Goal: Task Accomplishment & Management: Manage account settings

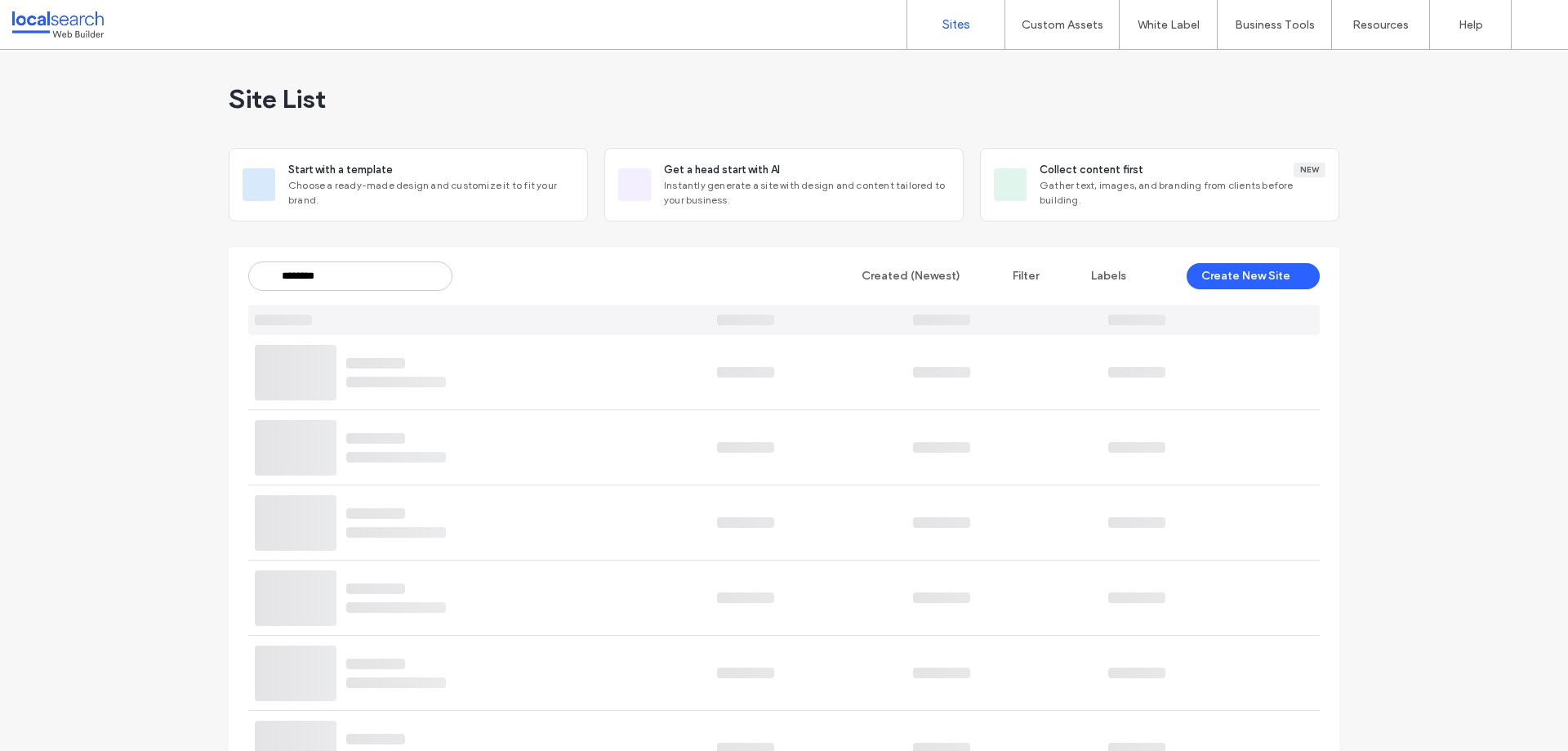
type input "********"
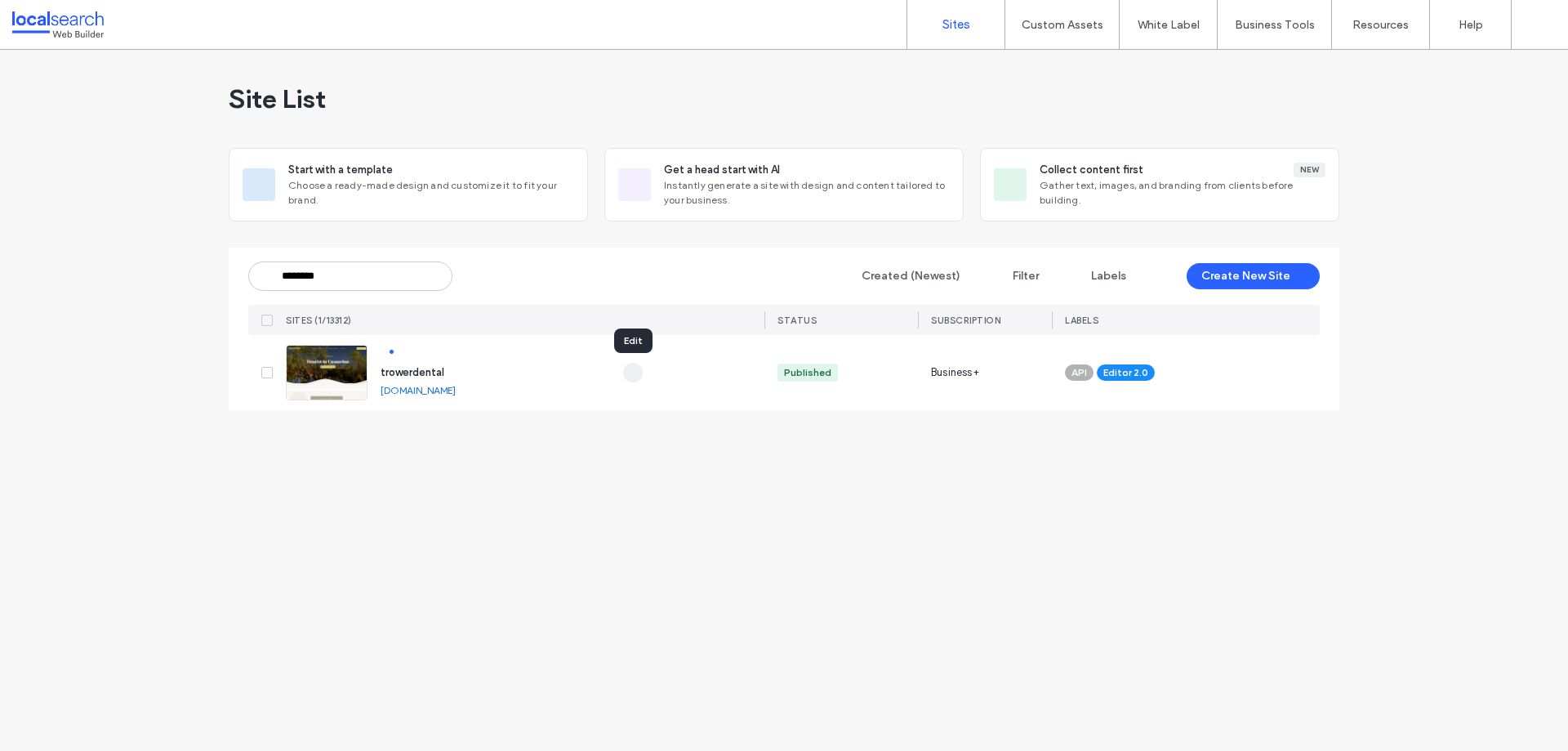
click at [632, 366] on icon "button" at bounding box center [632, 372] width 13 height 13
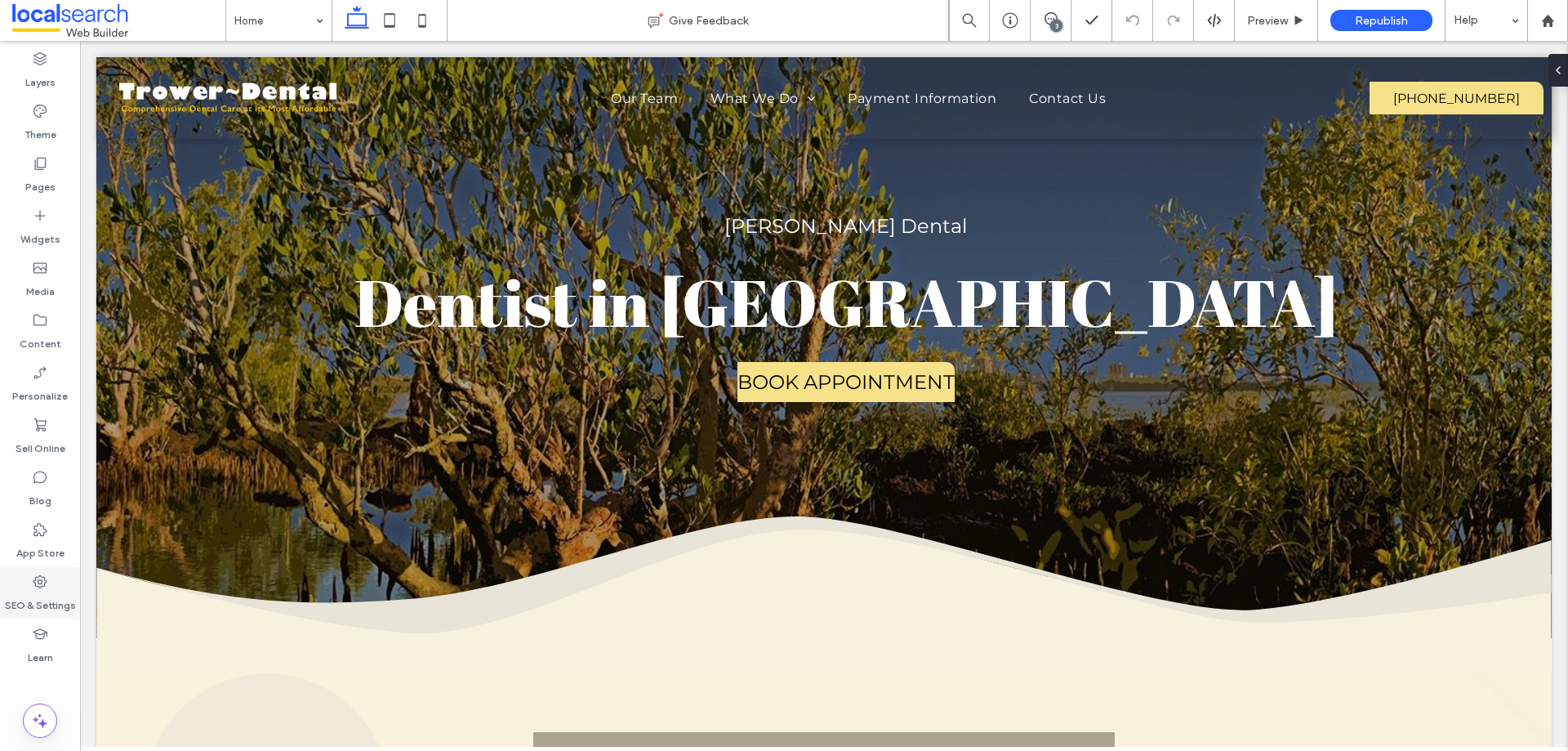
click at [53, 608] on label "SEO & Settings" at bounding box center [41, 601] width 71 height 22
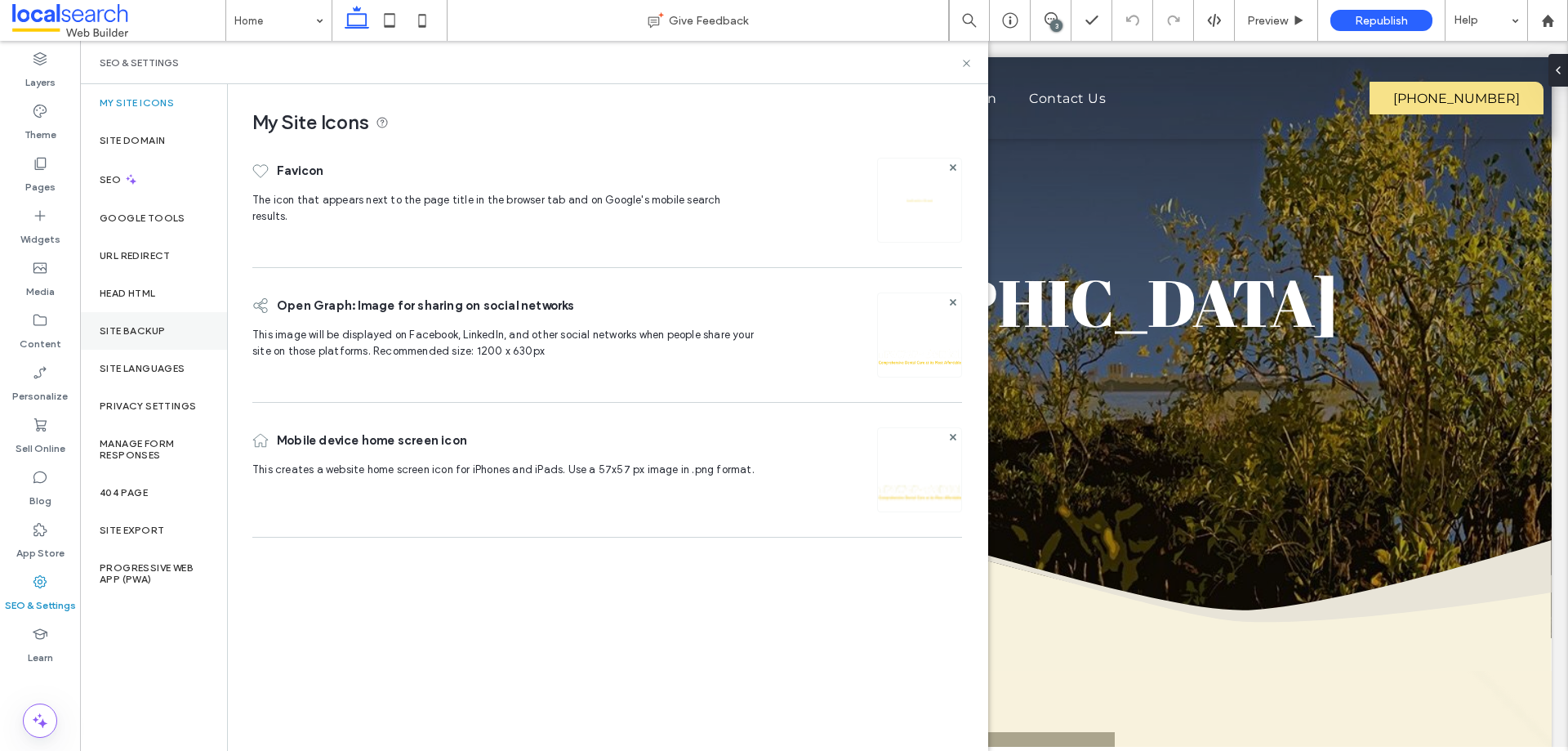
click at [142, 331] on label "Site Backup" at bounding box center [132, 330] width 66 height 11
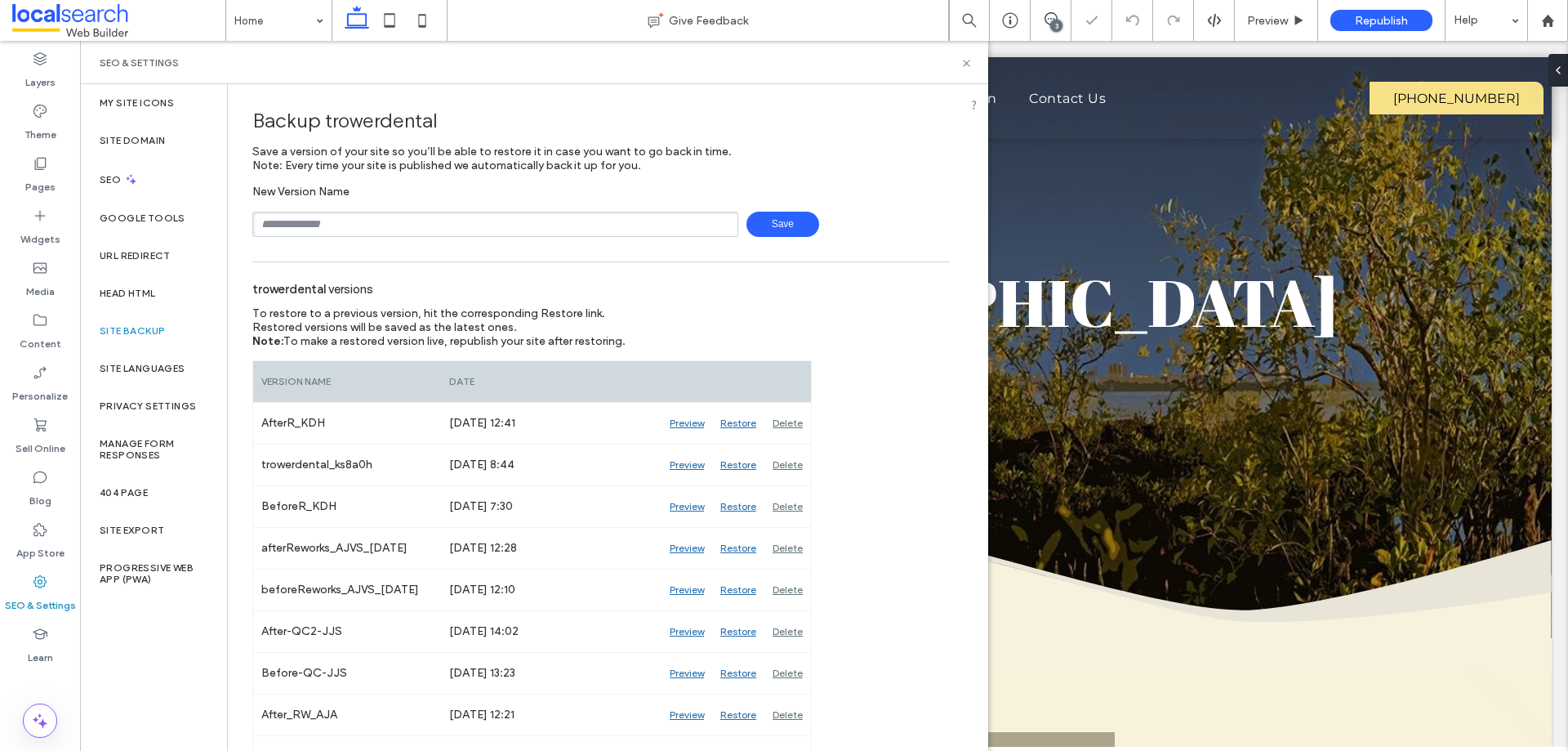
click at [381, 224] on input "text" at bounding box center [495, 224] width 486 height 25
type input "**********"
click at [764, 220] on span "Save" at bounding box center [783, 224] width 73 height 25
click at [970, 62] on icon at bounding box center [967, 63] width 12 height 12
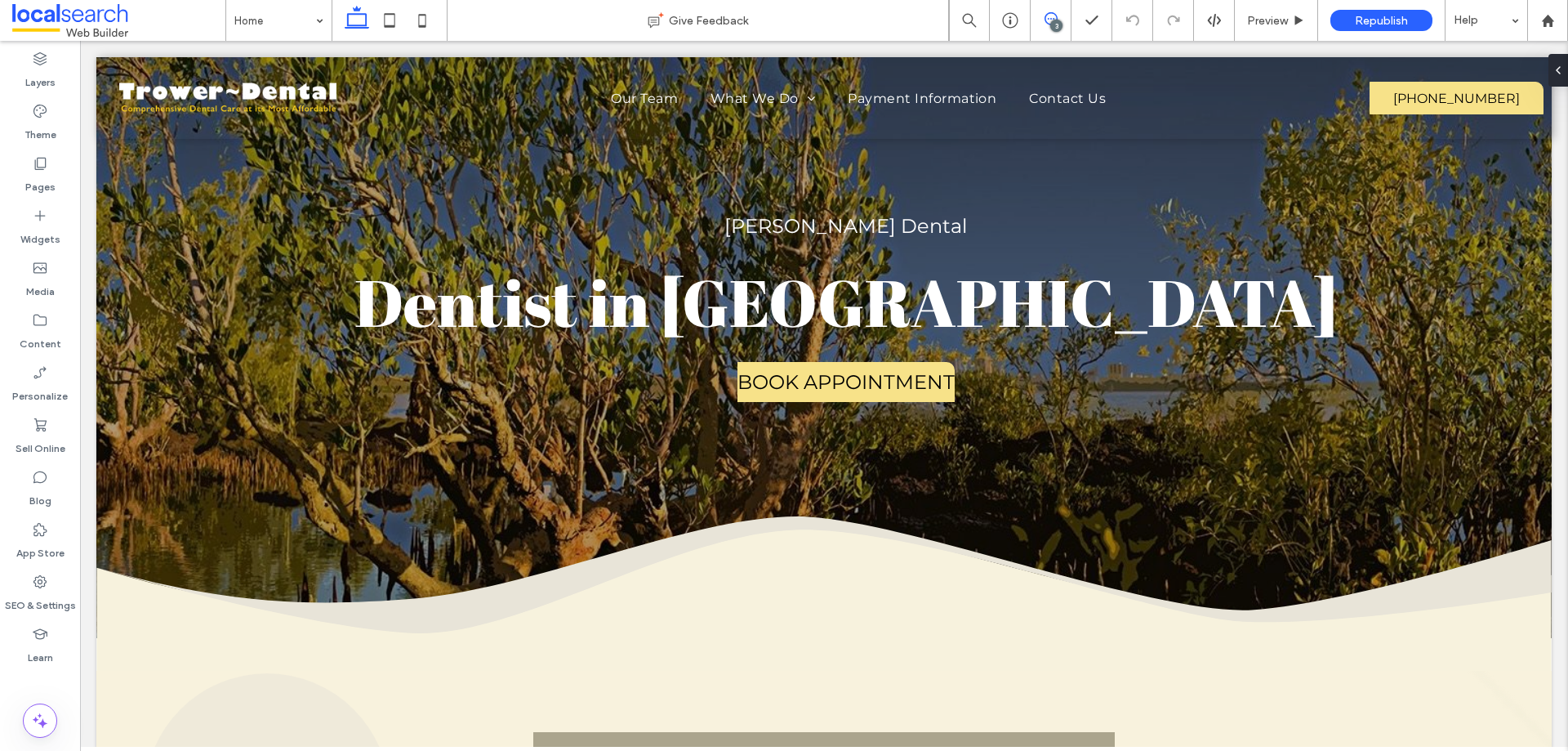
click at [1051, 20] on icon at bounding box center [1051, 18] width 13 height 13
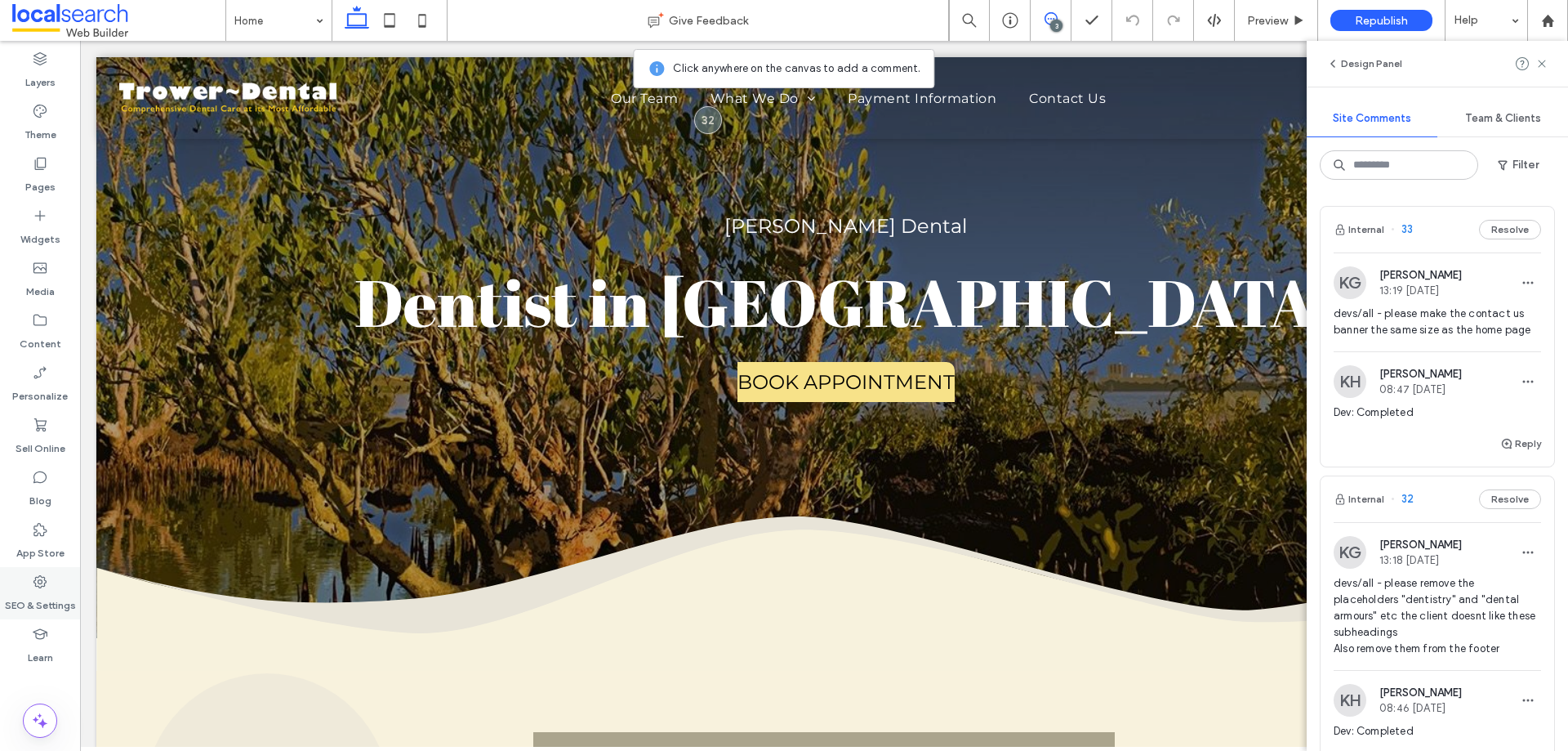
click at [48, 589] on div "SEO & Settings" at bounding box center [40, 593] width 80 height 53
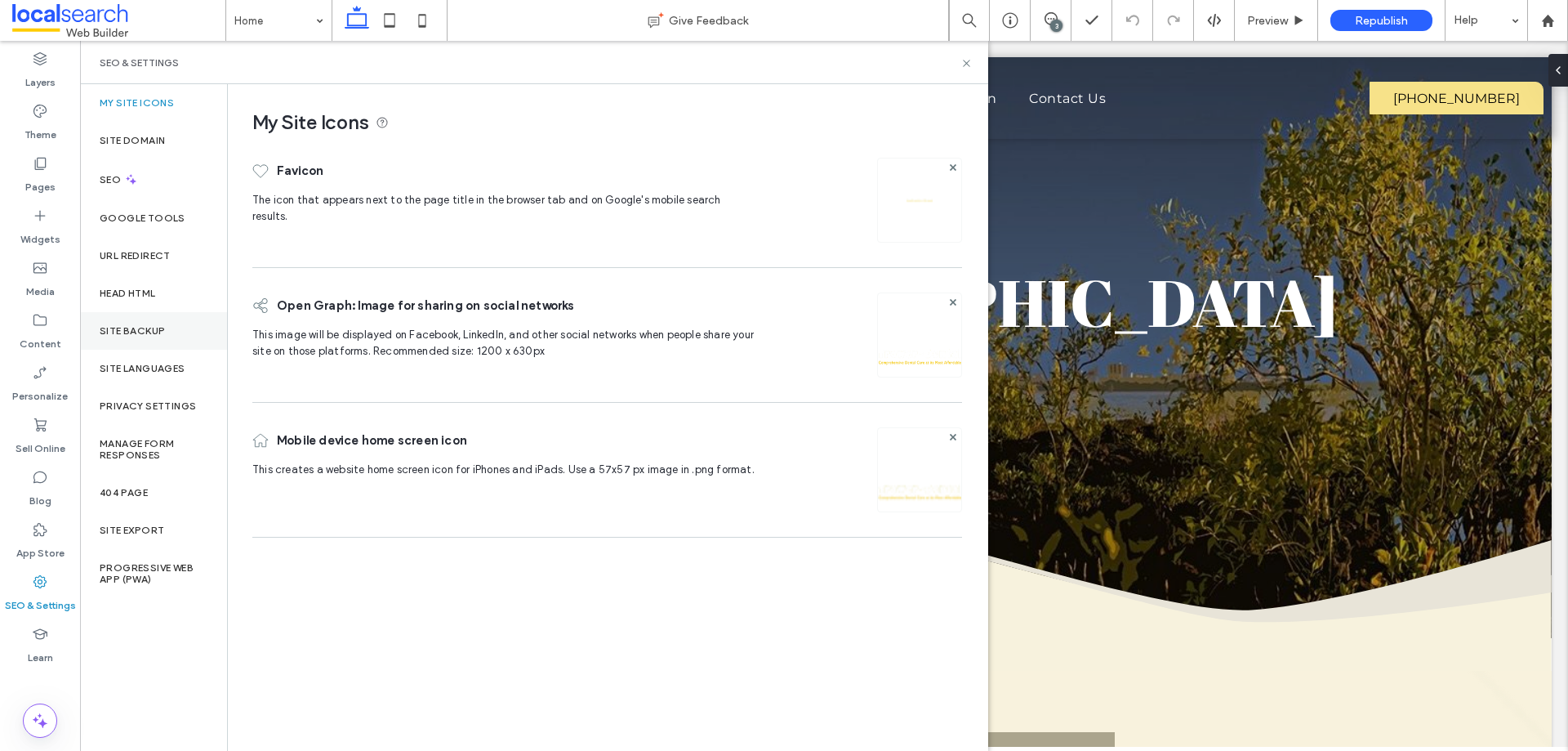
click at [155, 325] on label "Site Backup" at bounding box center [132, 330] width 66 height 11
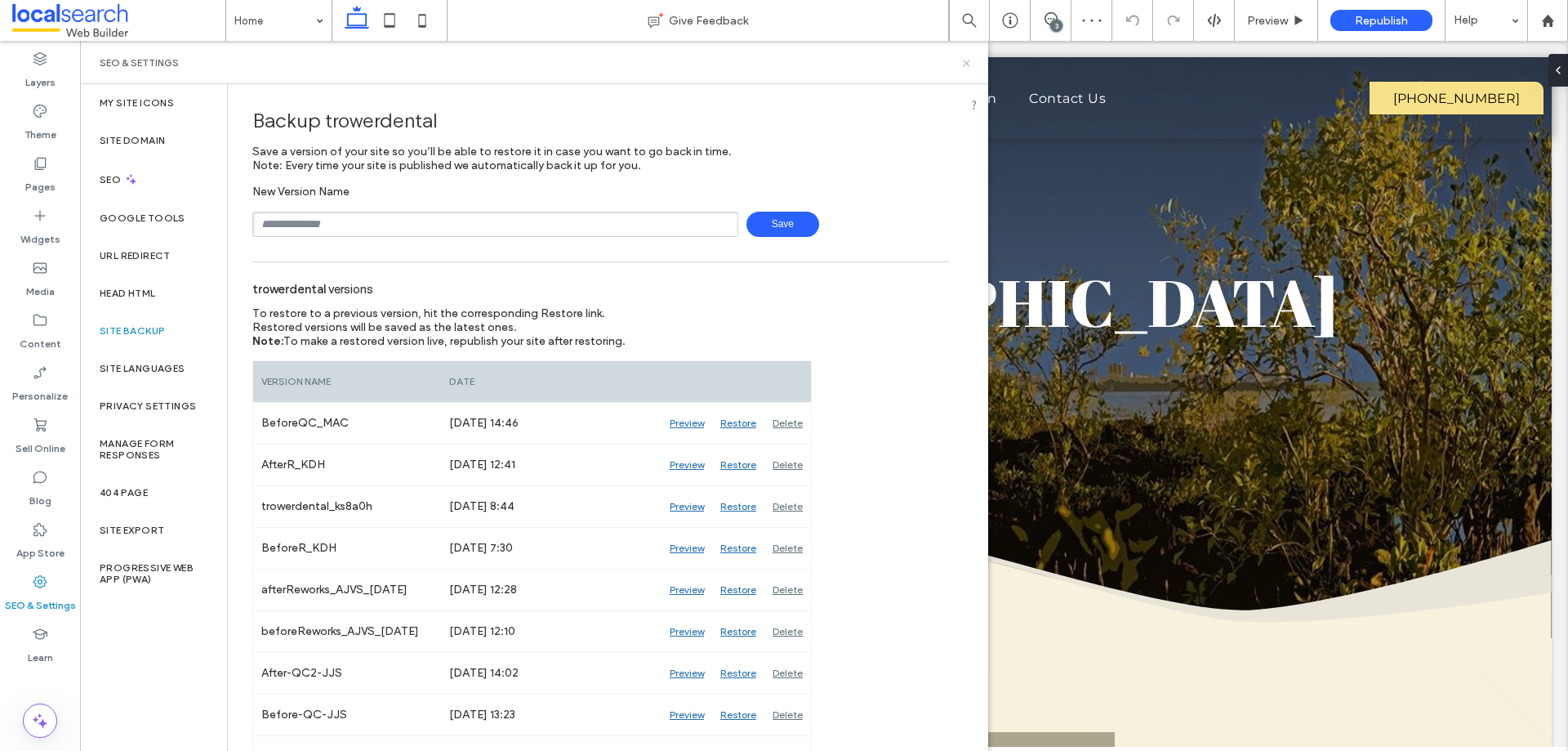
click at [964, 67] on icon at bounding box center [967, 63] width 12 height 12
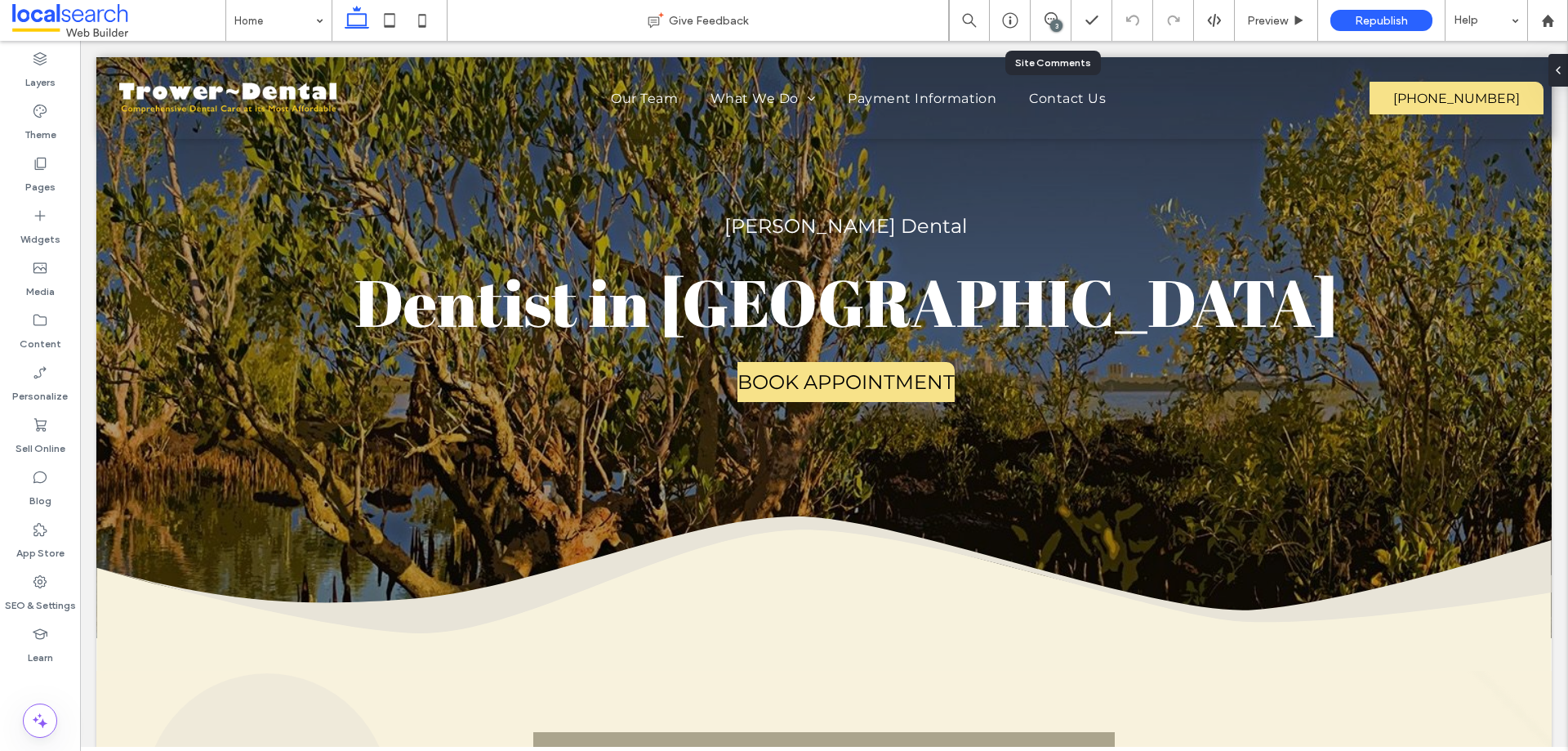
click at [1067, 10] on div "3" at bounding box center [1051, 20] width 41 height 41
click at [1056, 18] on use at bounding box center [1051, 18] width 13 height 13
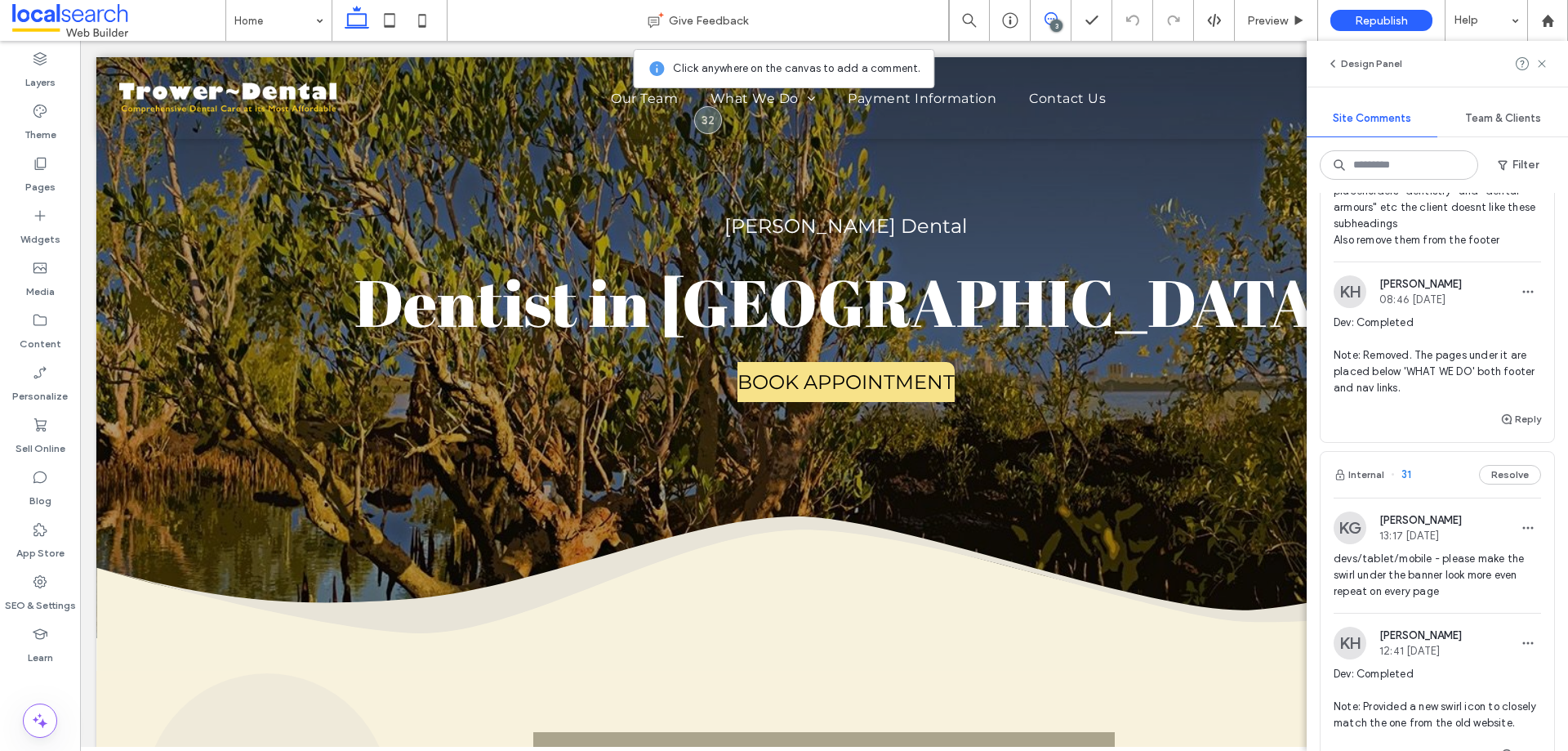
scroll to position [572, 0]
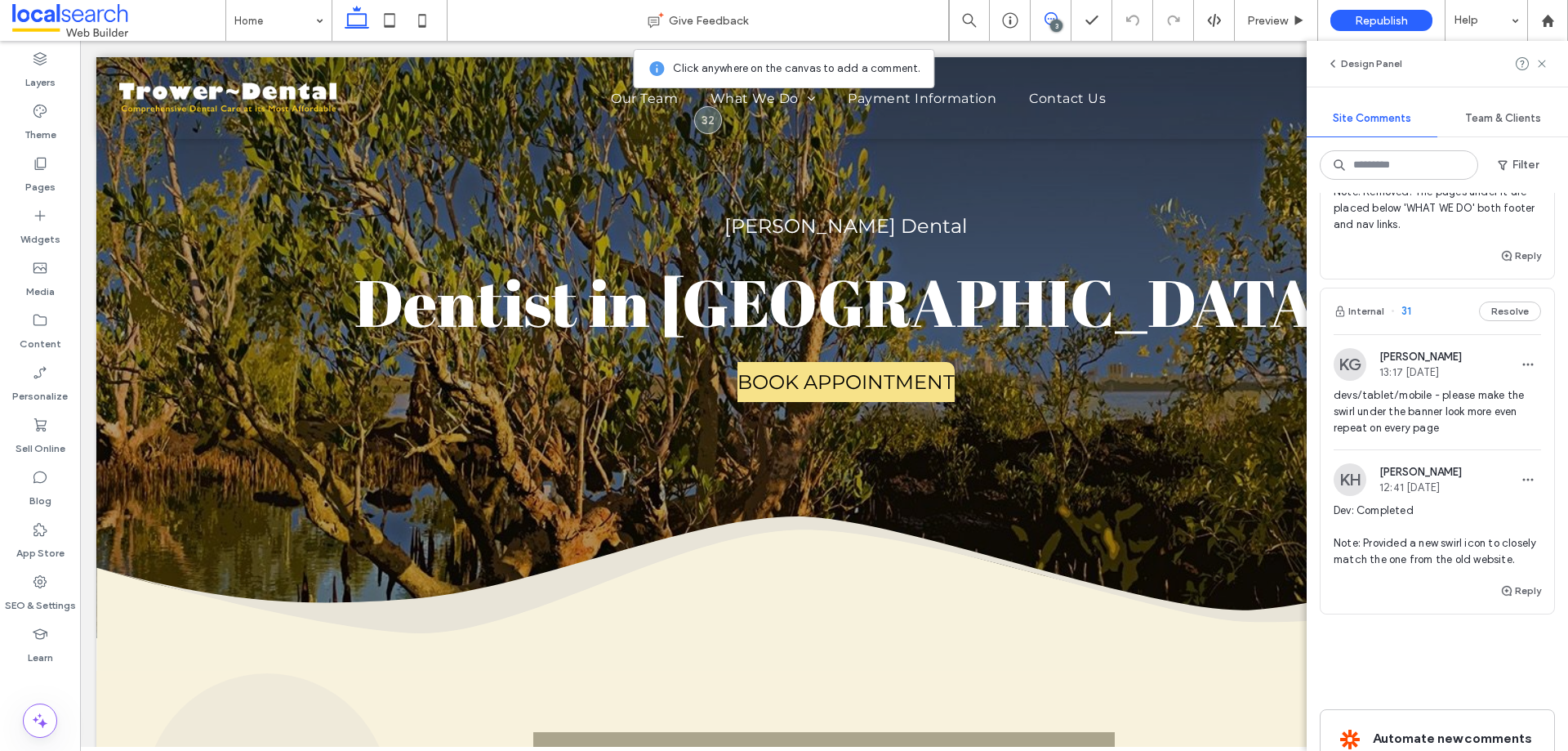
click at [1463, 405] on span "devs/tablet/mobile - please make the swirl under the banner look more even repe…" at bounding box center [1438, 411] width 207 height 49
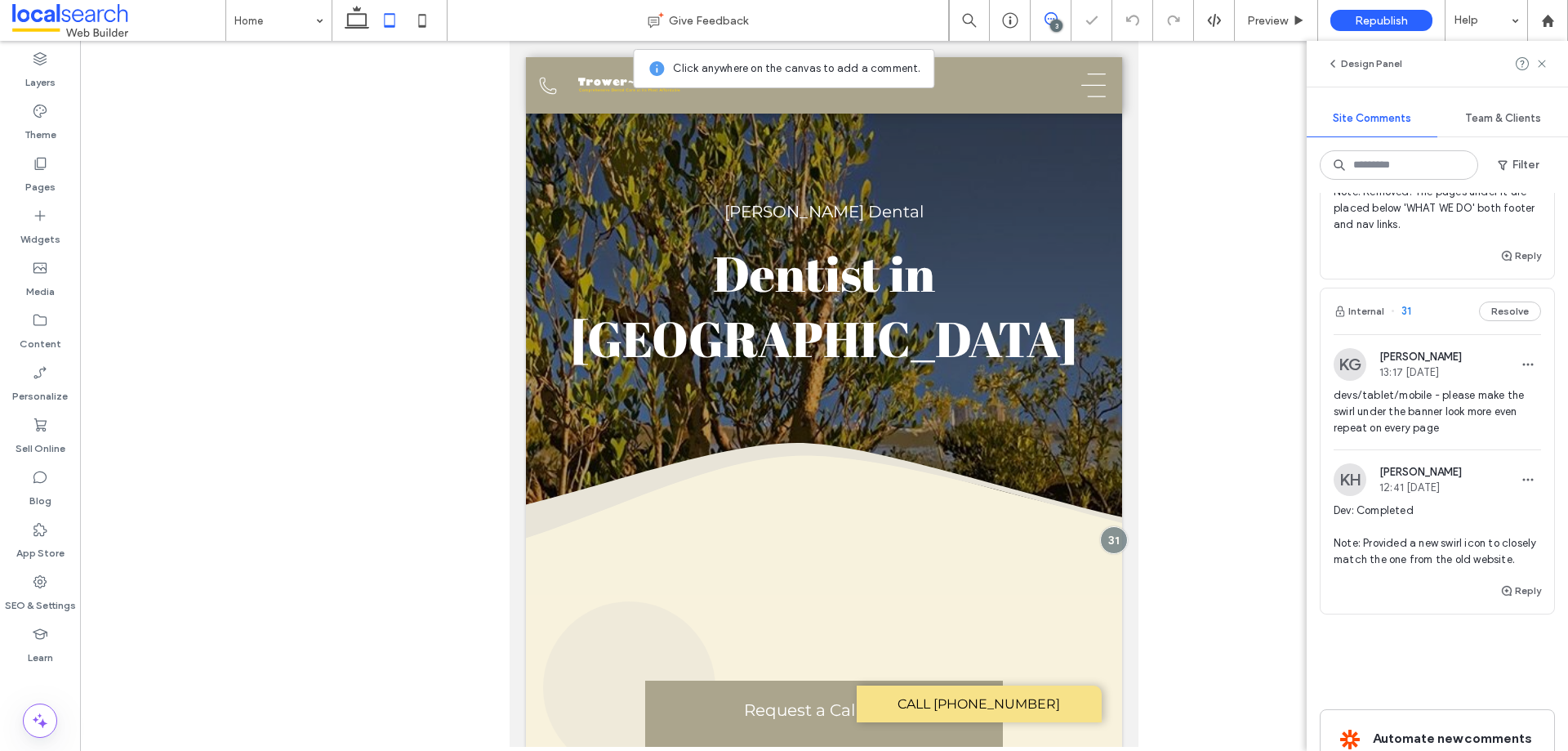
scroll to position [30, 0]
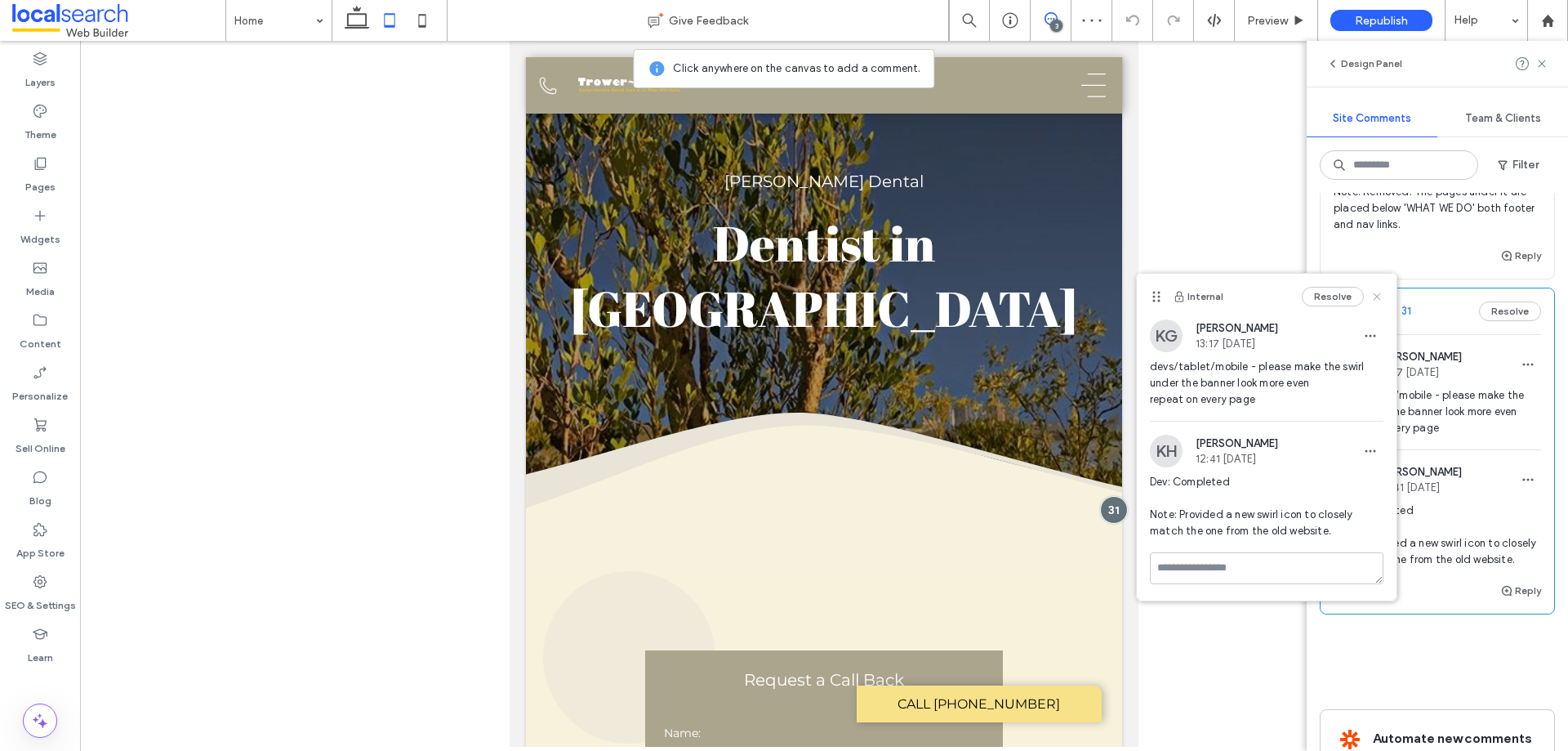
click at [1374, 294] on use at bounding box center [1376, 296] width 8 height 8
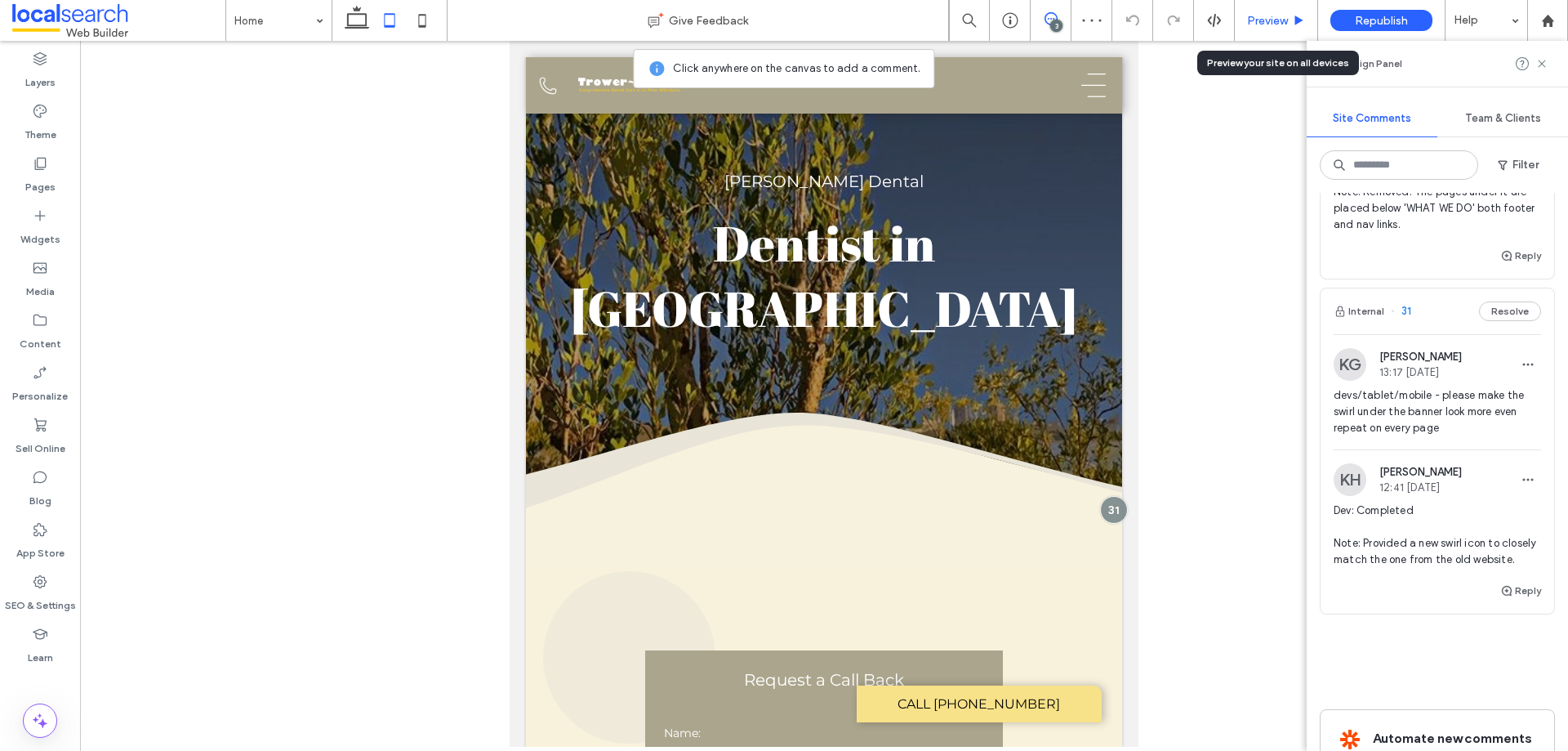
click at [1264, 10] on div "Preview" at bounding box center [1276, 20] width 83 height 41
click at [1271, 19] on span "Preview" at bounding box center [1267, 21] width 41 height 14
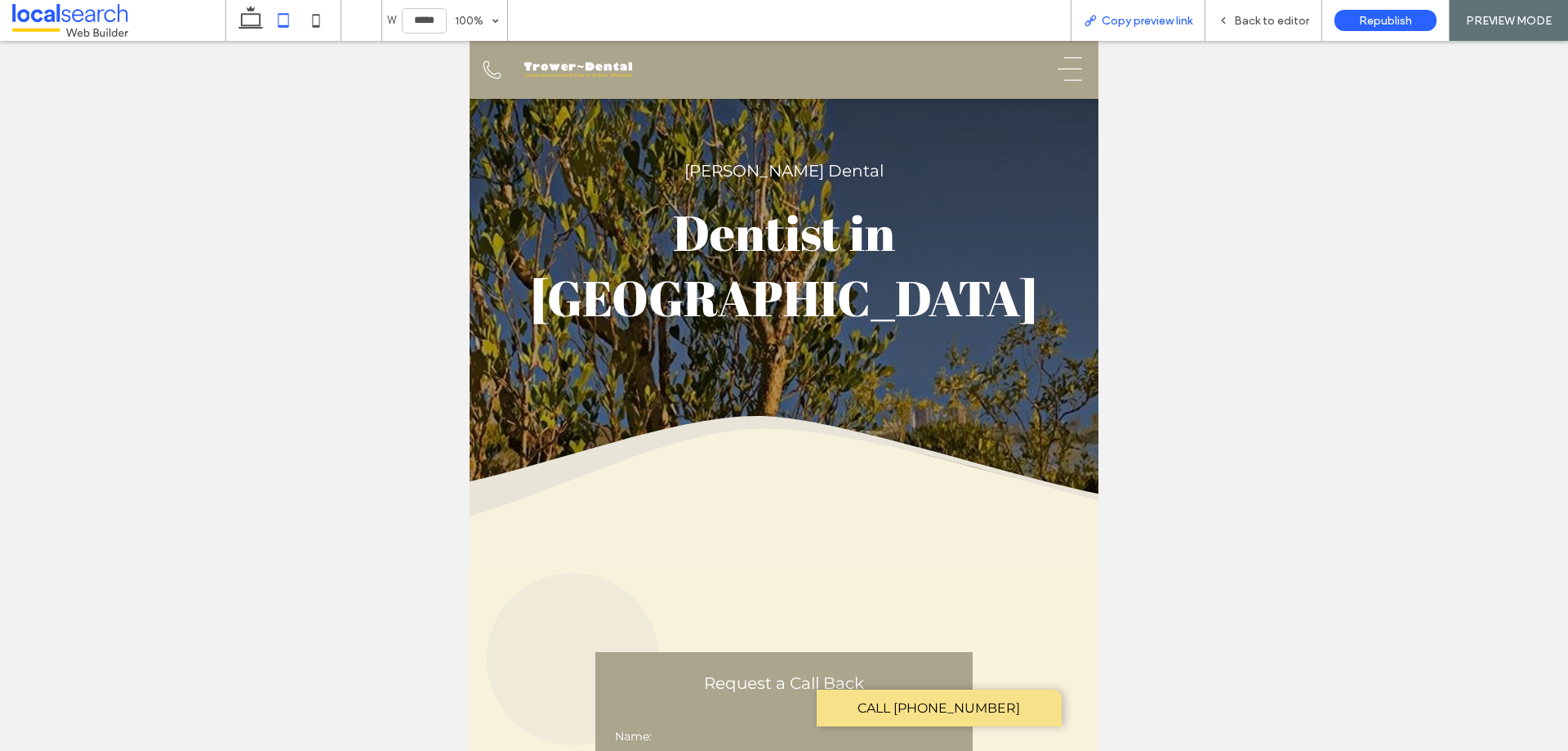
click at [1160, 21] on span "Copy preview link" at bounding box center [1146, 21] width 91 height 14
click at [1265, 25] on span "Back to editor" at bounding box center [1271, 21] width 75 height 14
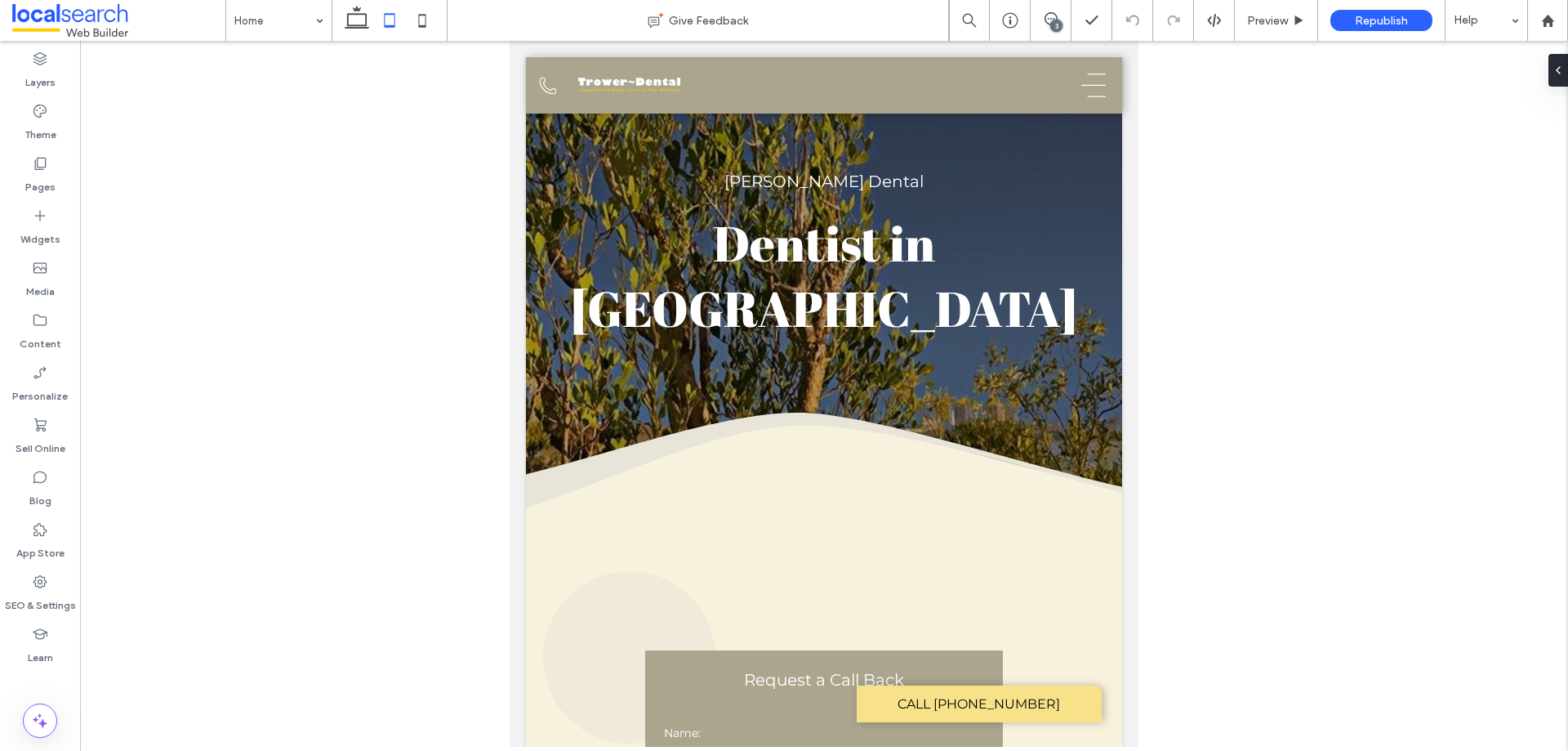
click at [1058, 29] on div "3" at bounding box center [1057, 26] width 12 height 12
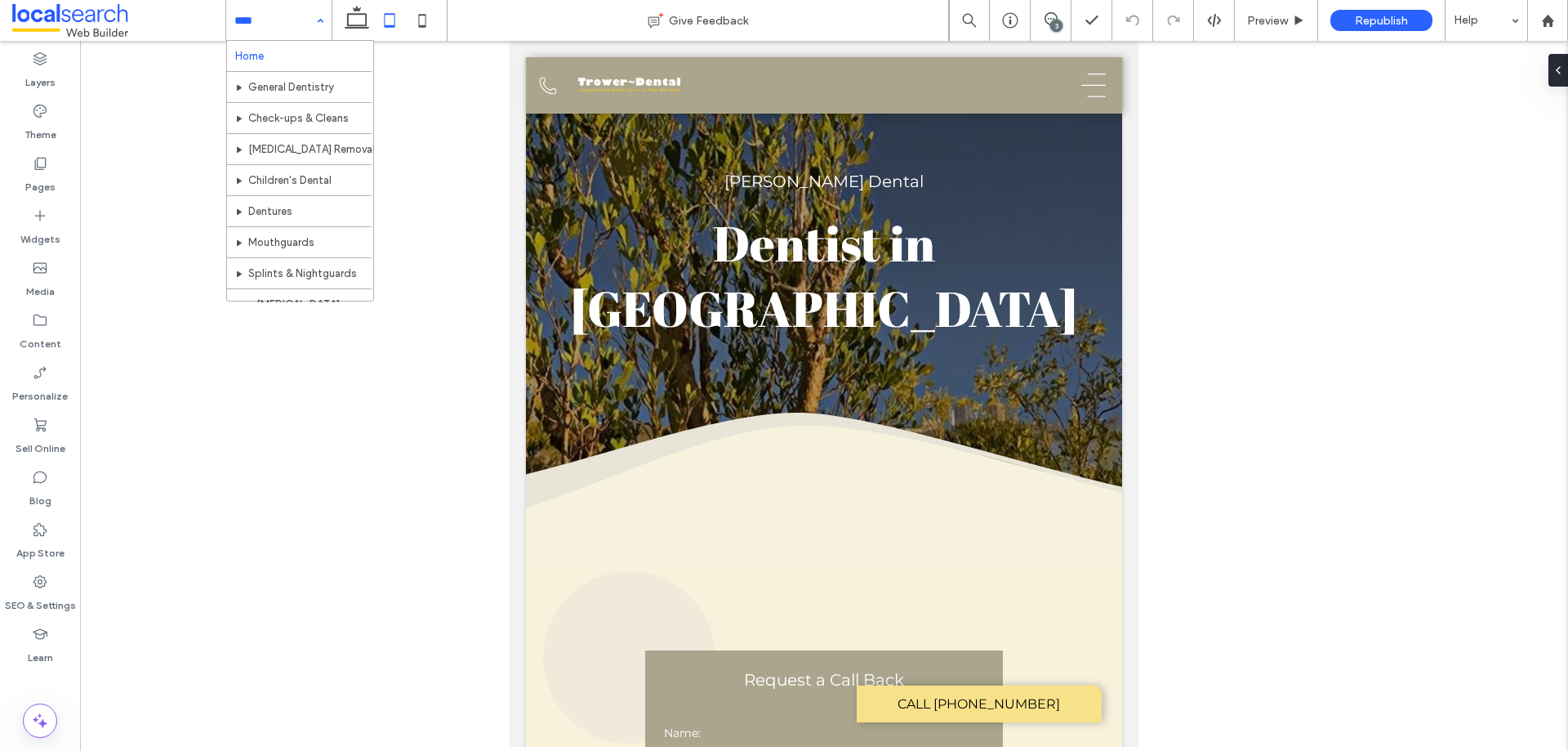
click at [298, 26] on input at bounding box center [275, 20] width 81 height 41
click at [323, 16] on div "Home General Dentistry Check-ups & Cleans Wisdom Teeth Removal Children's Denta…" at bounding box center [279, 20] width 105 height 41
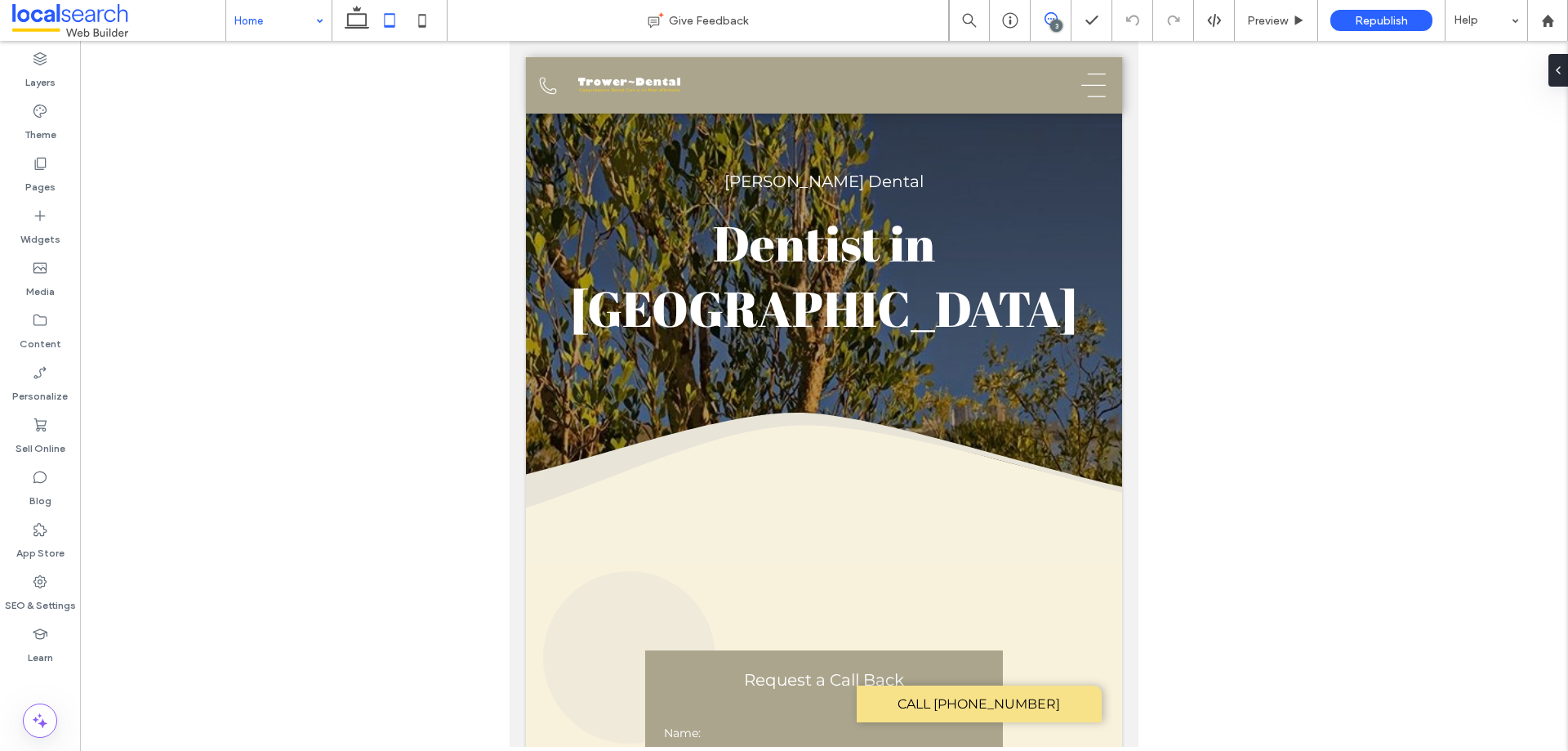
click at [1041, 16] on span at bounding box center [1051, 18] width 40 height 13
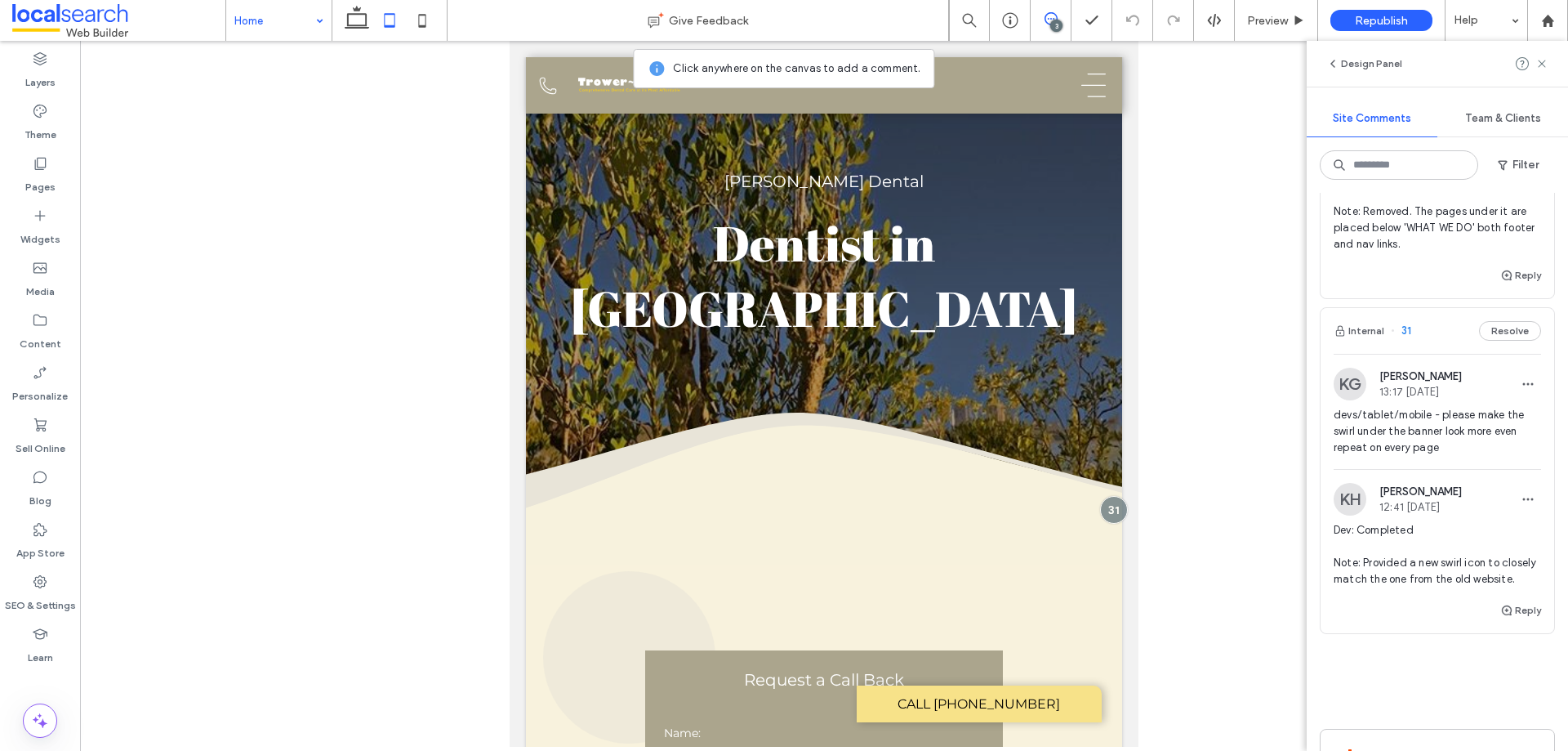
scroll to position [163, 0]
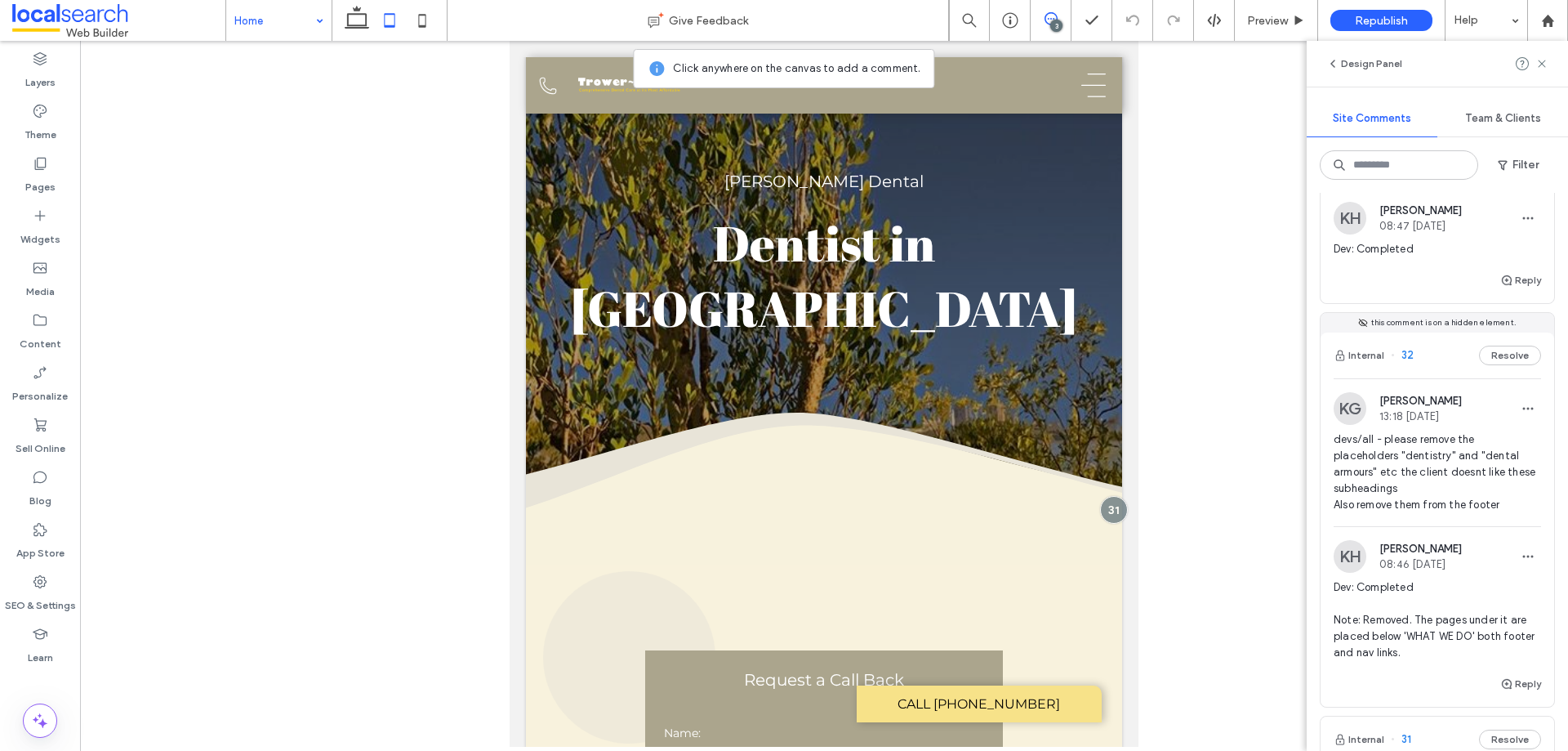
click at [1463, 438] on span "devs/all - please remove the placeholders "dentistry" and "dental armours" etc …" at bounding box center [1438, 472] width 207 height 82
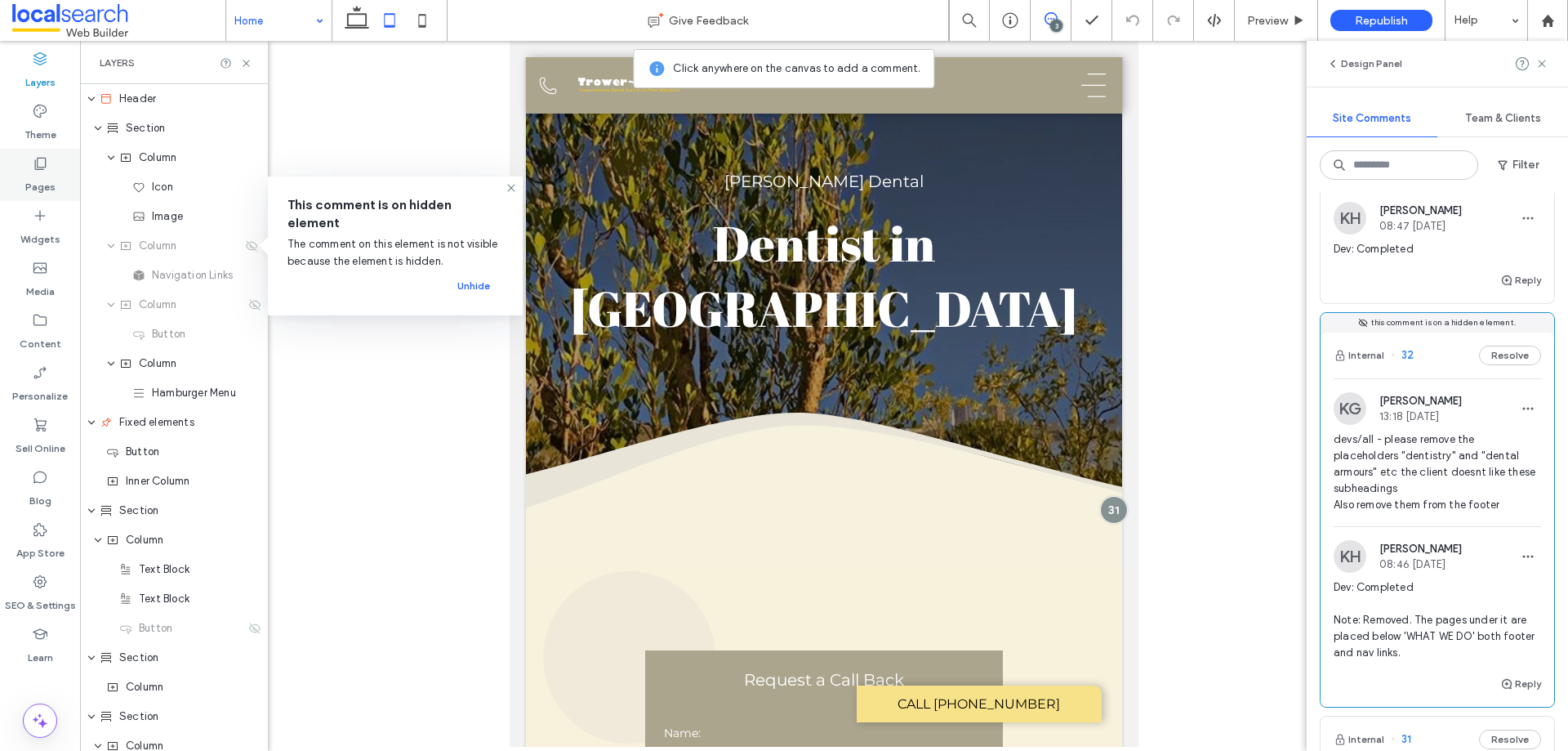
click at [47, 185] on label "Pages" at bounding box center [40, 183] width 30 height 22
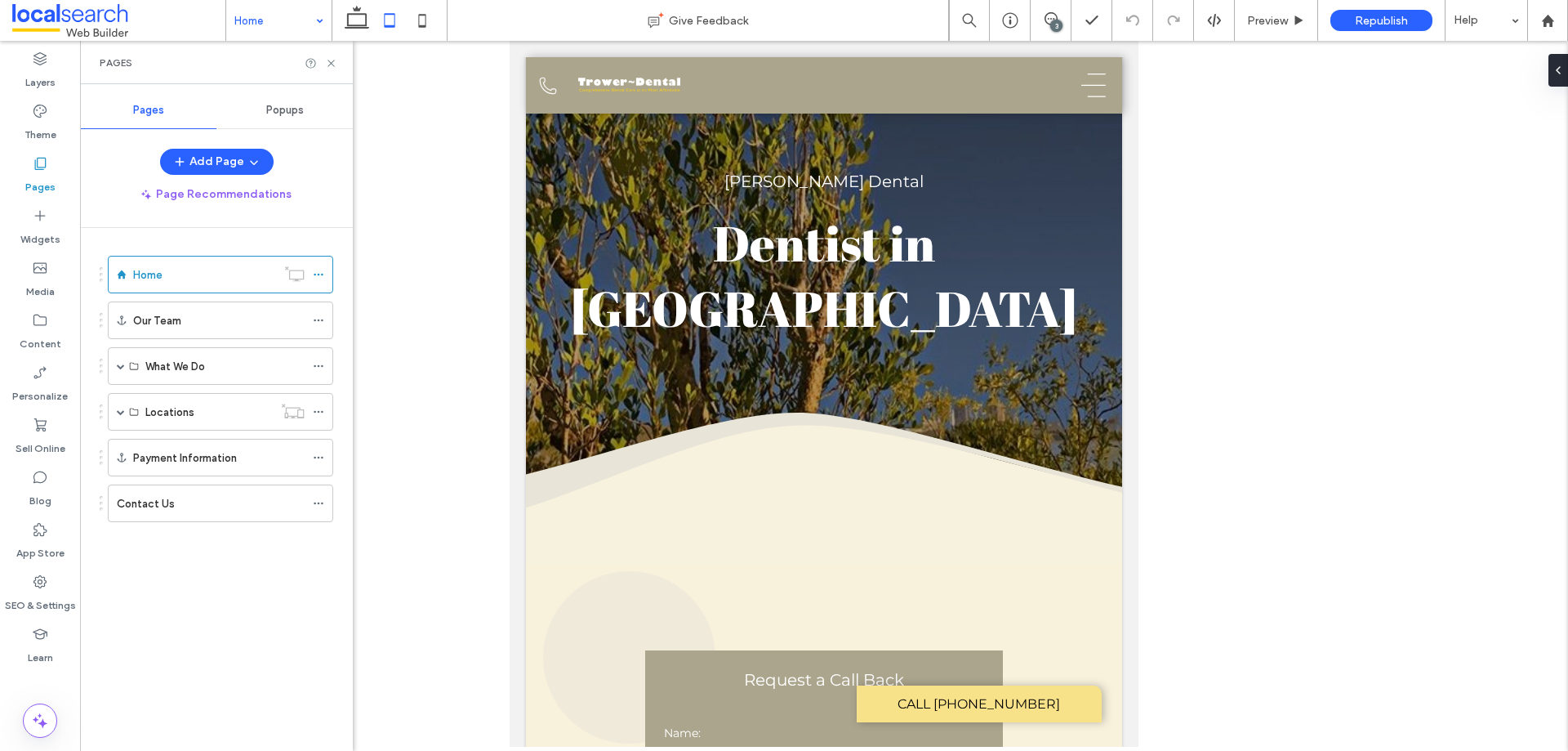
scroll to position [0, 0]
click at [123, 367] on span at bounding box center [120, 366] width 8 height 8
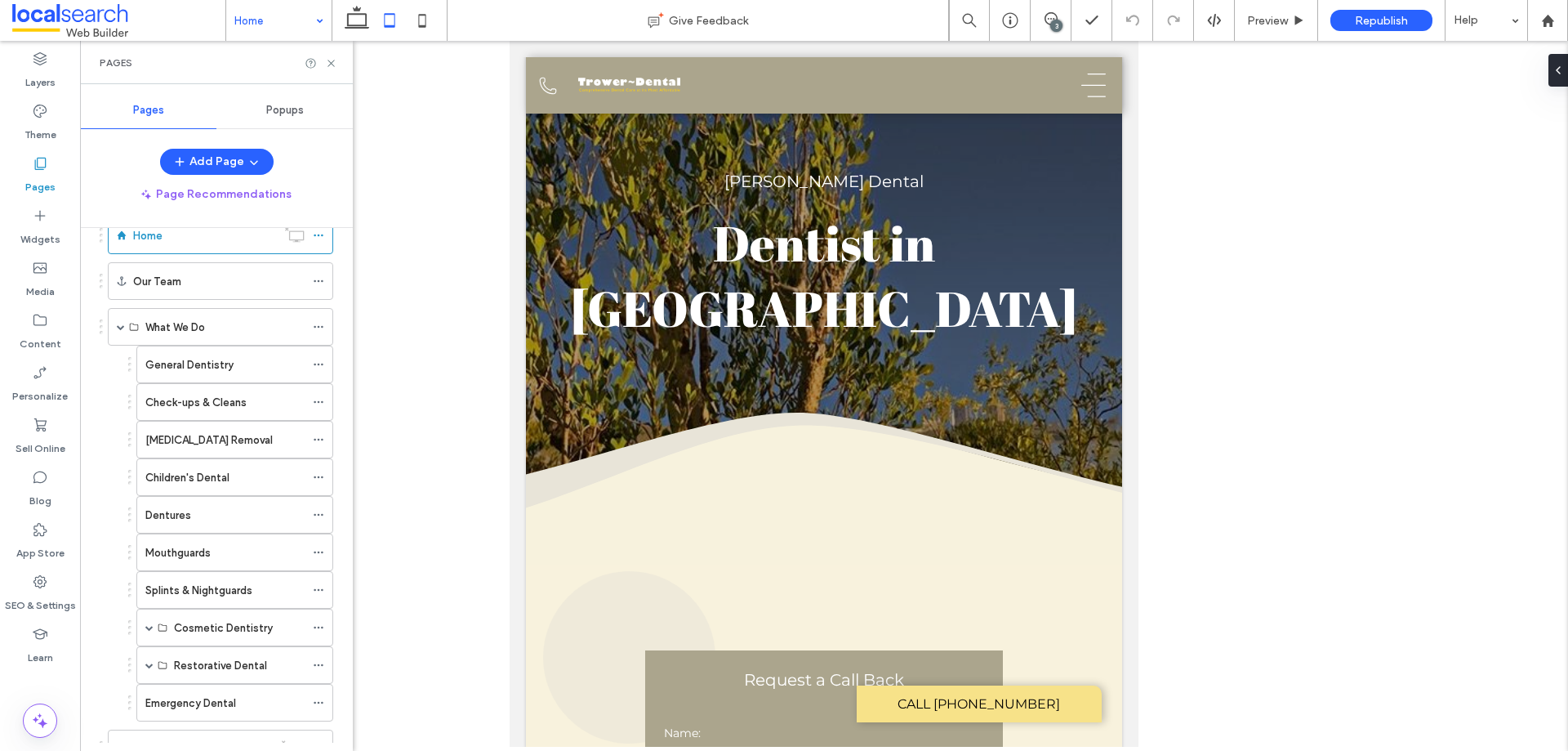
scroll to position [33, 0]
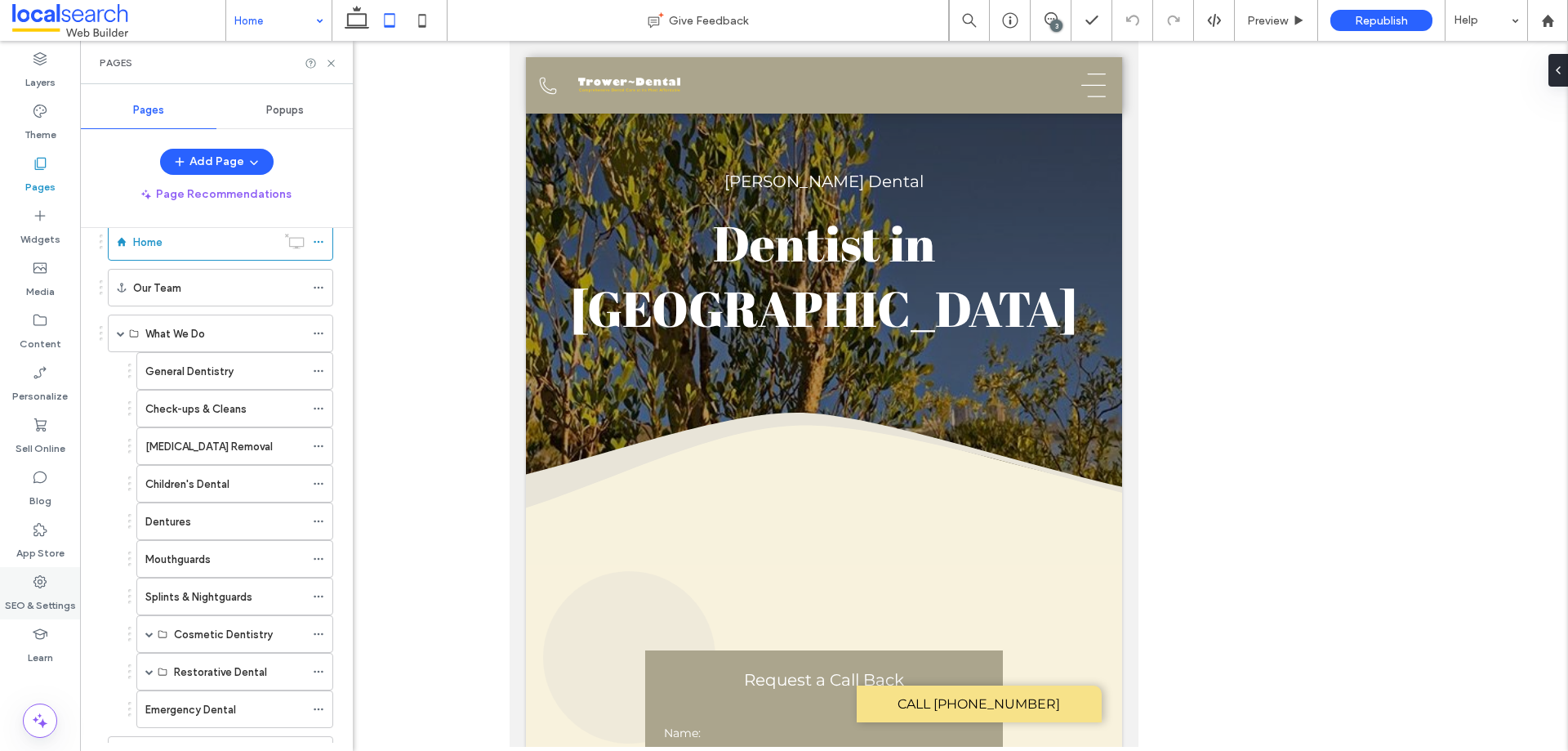
click at [54, 595] on label "SEO & Settings" at bounding box center [41, 601] width 71 height 22
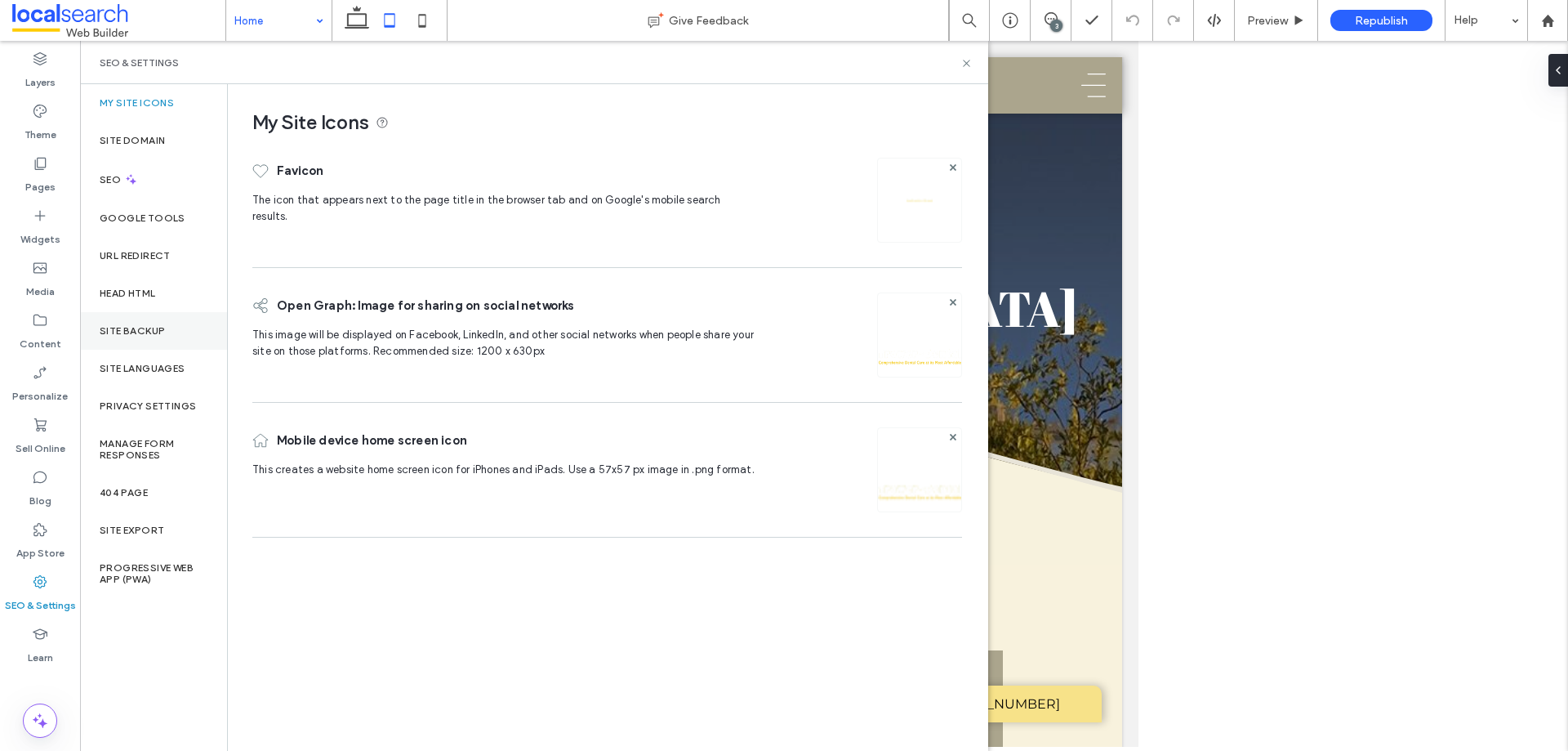
click at [159, 328] on label "Site Backup" at bounding box center [132, 330] width 66 height 11
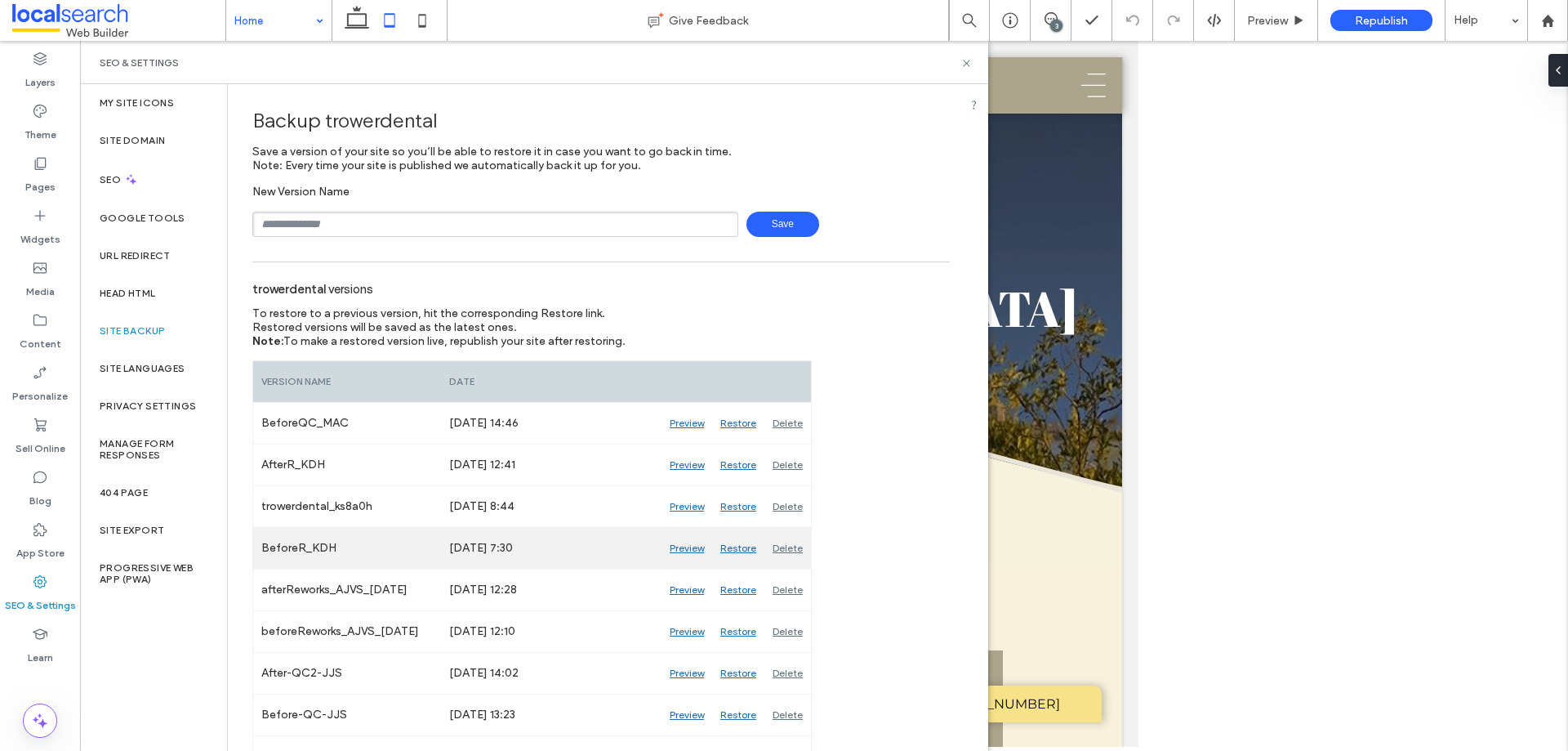
click at [680, 548] on div "Preview" at bounding box center [687, 548] width 51 height 41
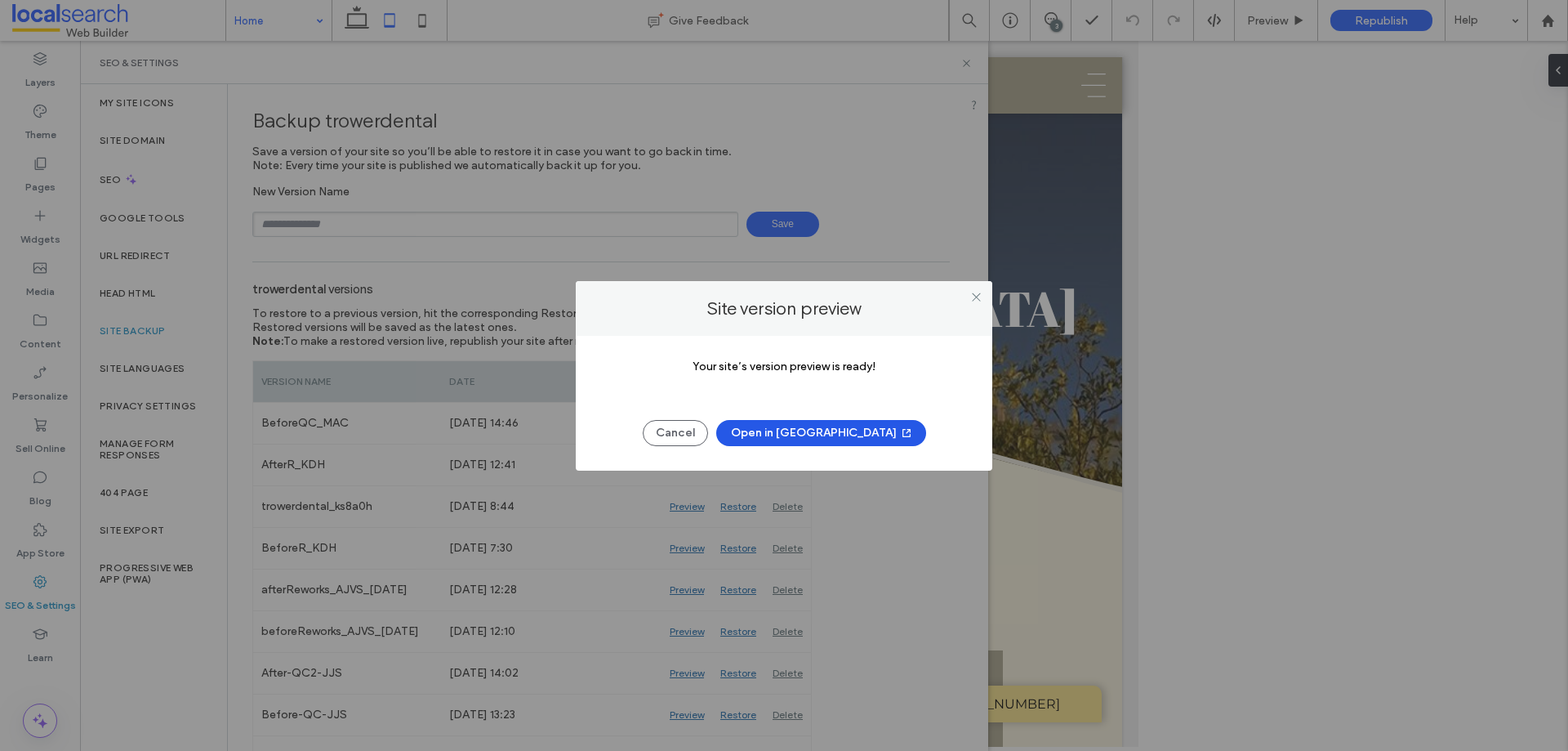
click at [842, 430] on button "Open in New Tab" at bounding box center [821, 433] width 210 height 26
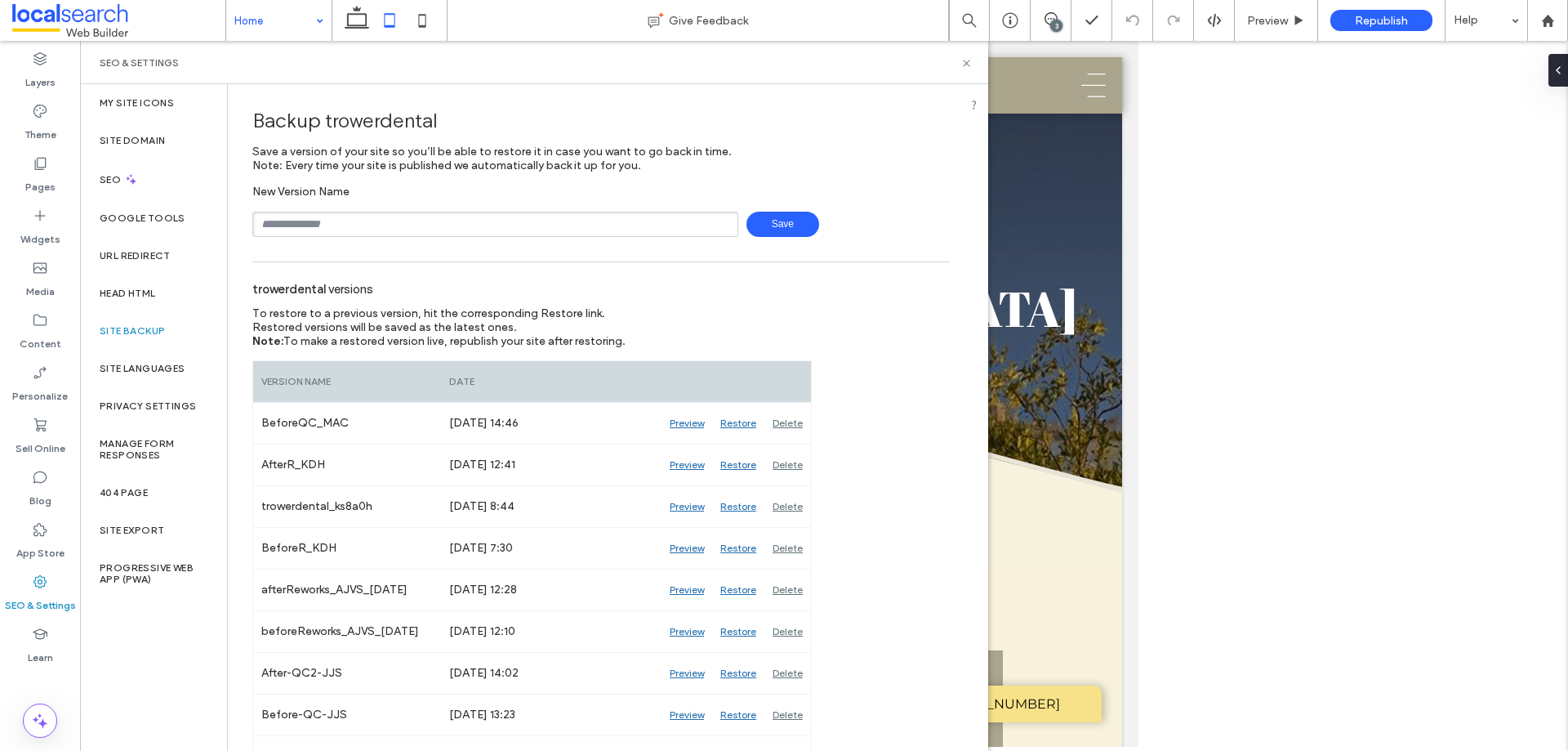
click at [1055, 20] on div "3" at bounding box center [1057, 26] width 12 height 12
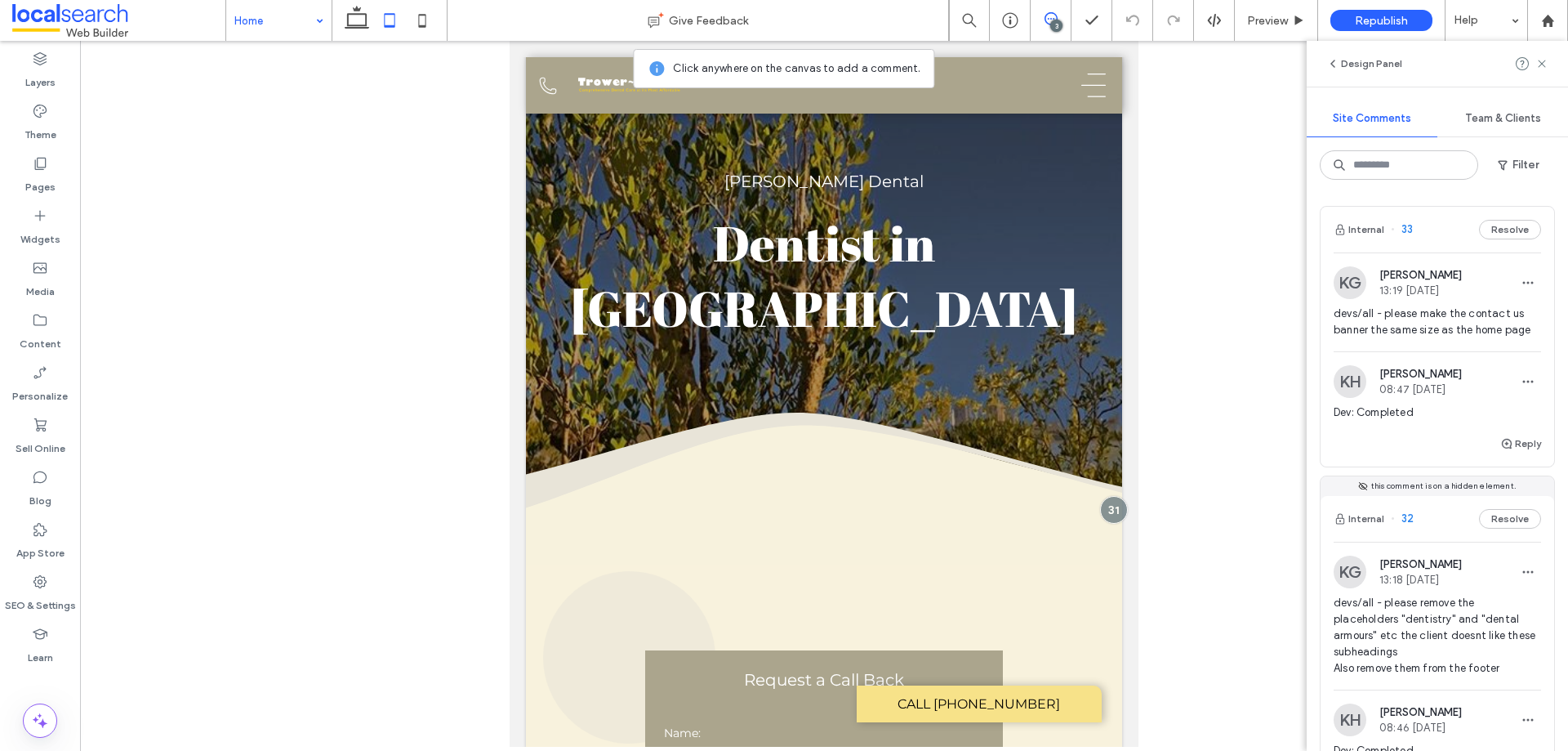
click at [1457, 319] on span "devs/all - please make the contact us banner the same size as the home page" at bounding box center [1438, 322] width 207 height 33
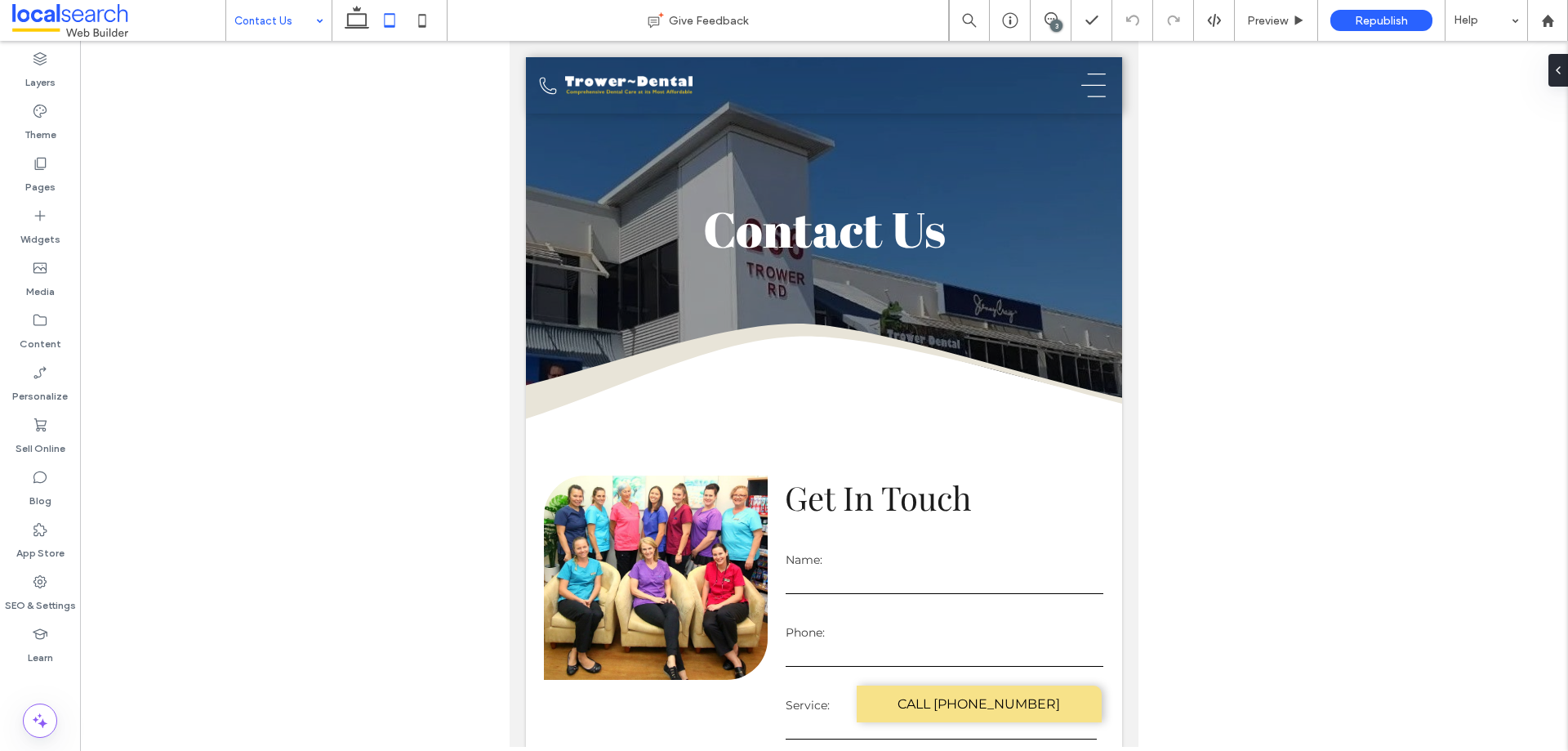
click at [1057, 22] on div "3" at bounding box center [1057, 26] width 12 height 12
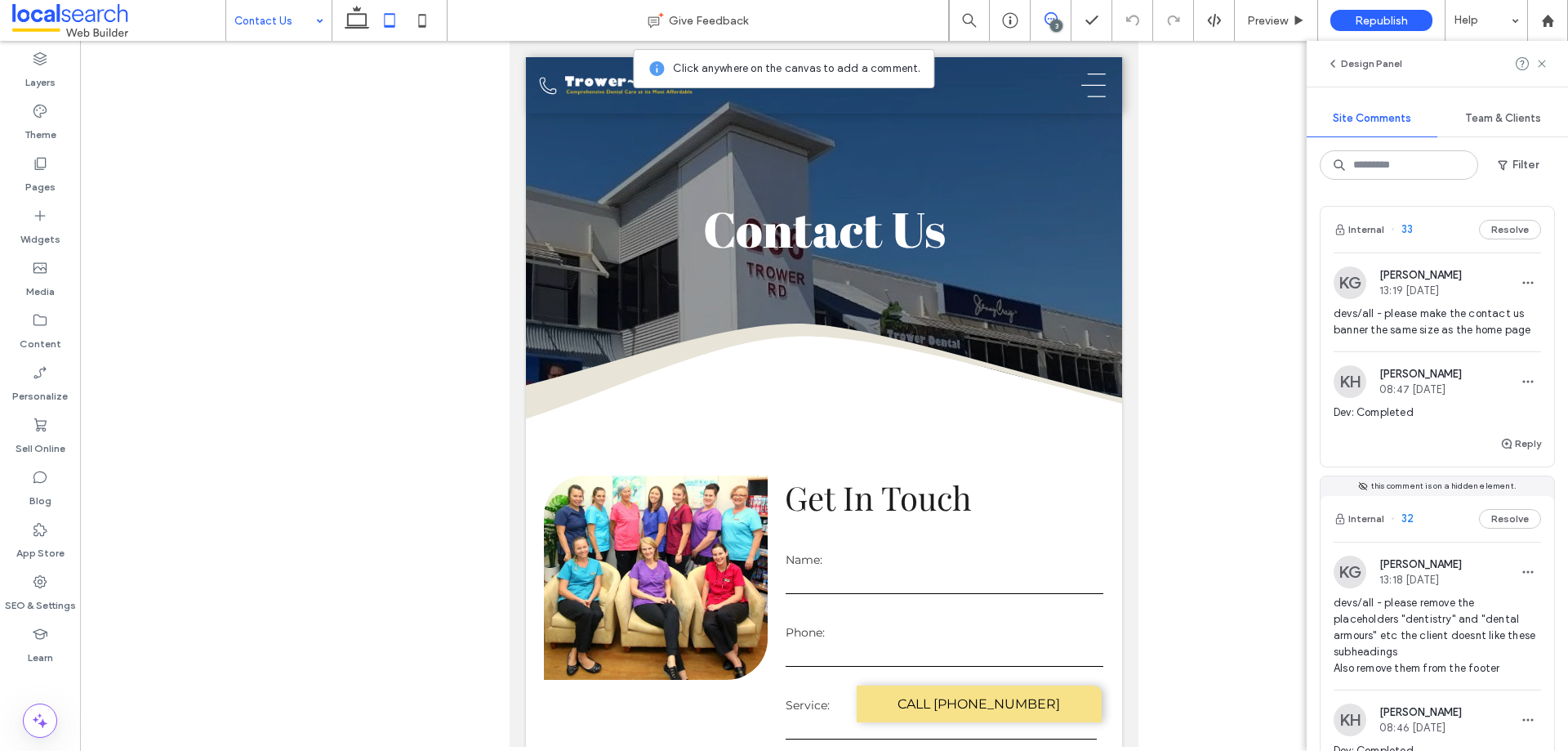
click at [1434, 296] on span "13:19 [DATE]" at bounding box center [1420, 290] width 82 height 12
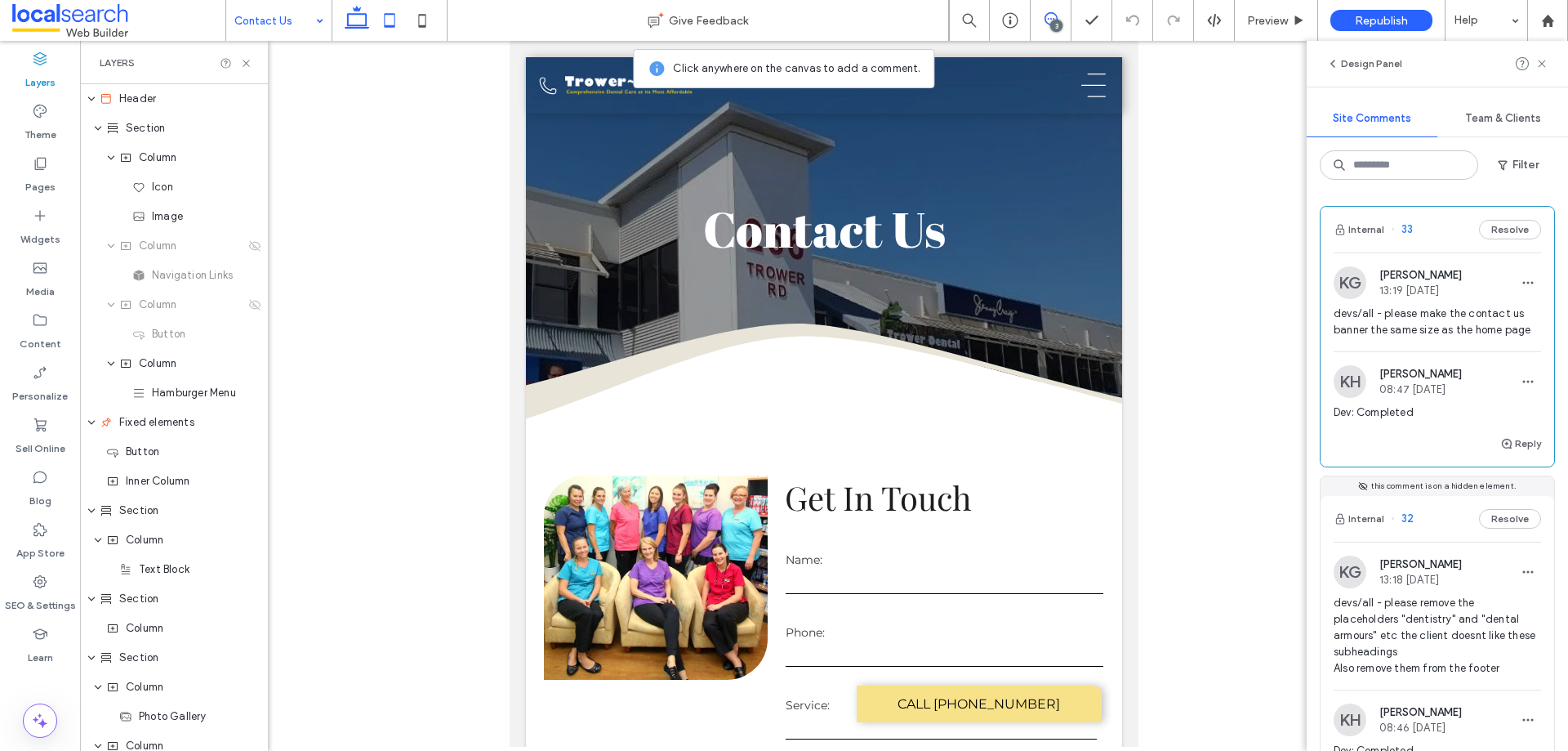
click at [356, 19] on icon at bounding box center [357, 21] width 33 height 33
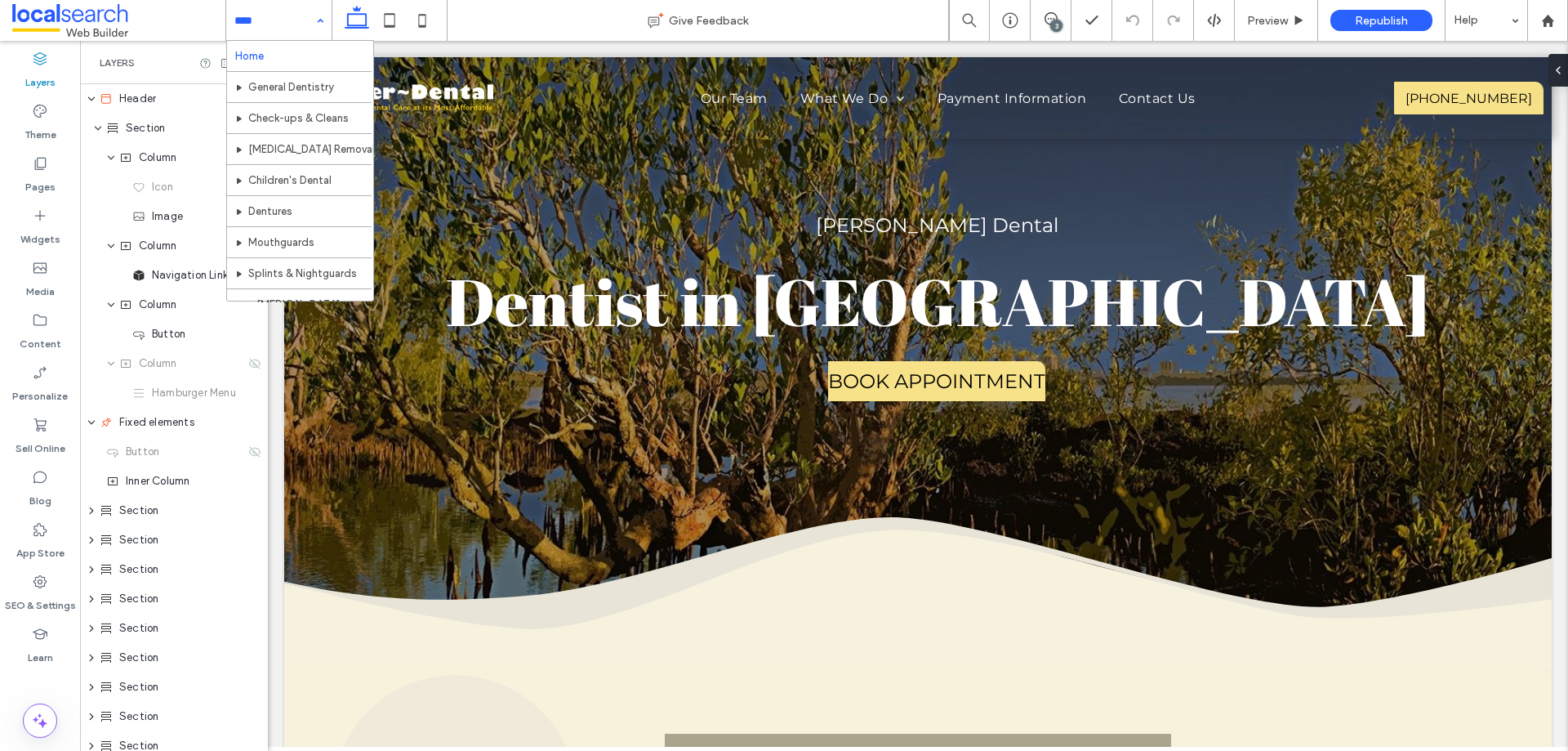
click at [317, 21] on div "Home General Dentistry Check-ups & Cleans Wisdom Teeth Removal Children's Denta…" at bounding box center [279, 20] width 105 height 41
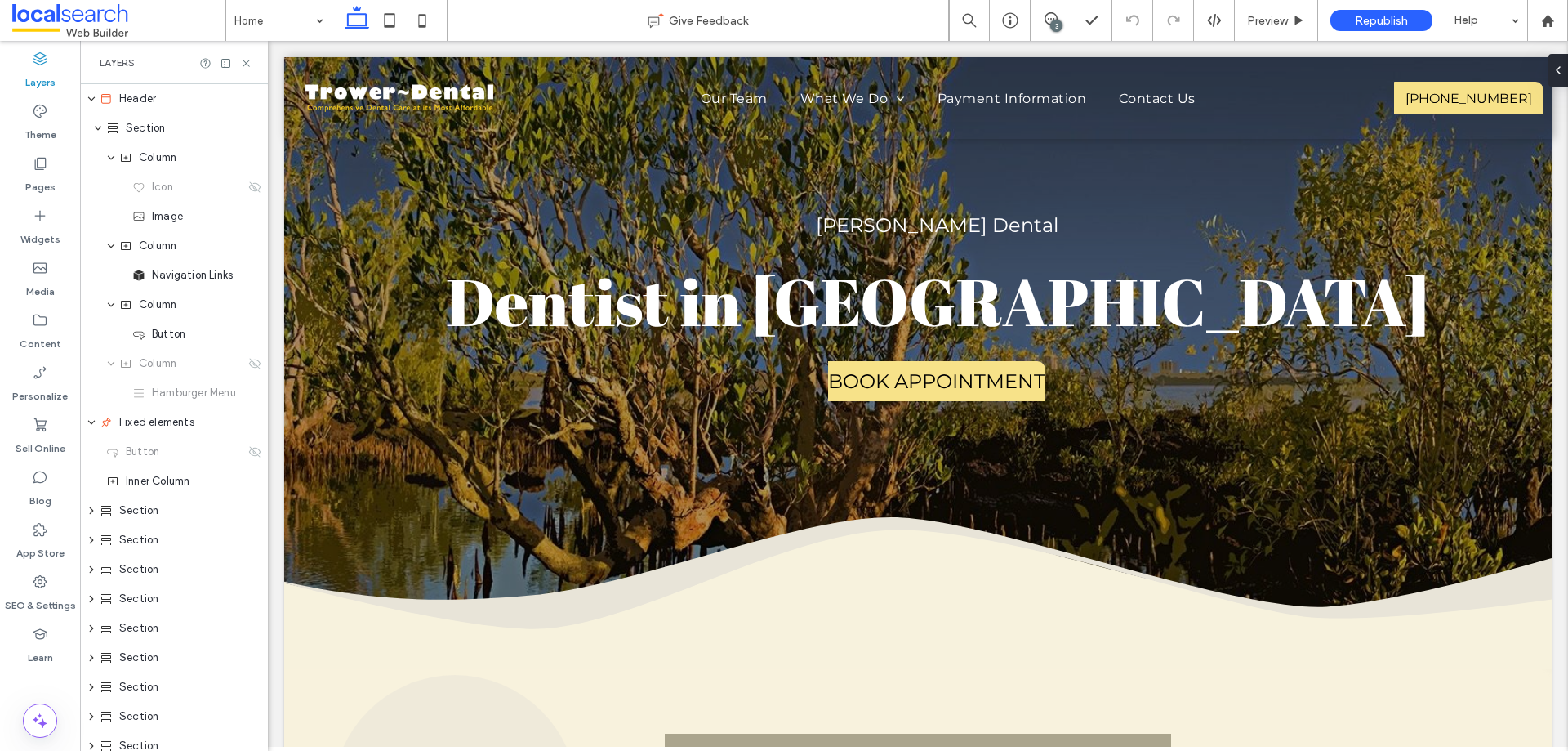
click at [1052, 20] on icon at bounding box center [1051, 18] width 13 height 13
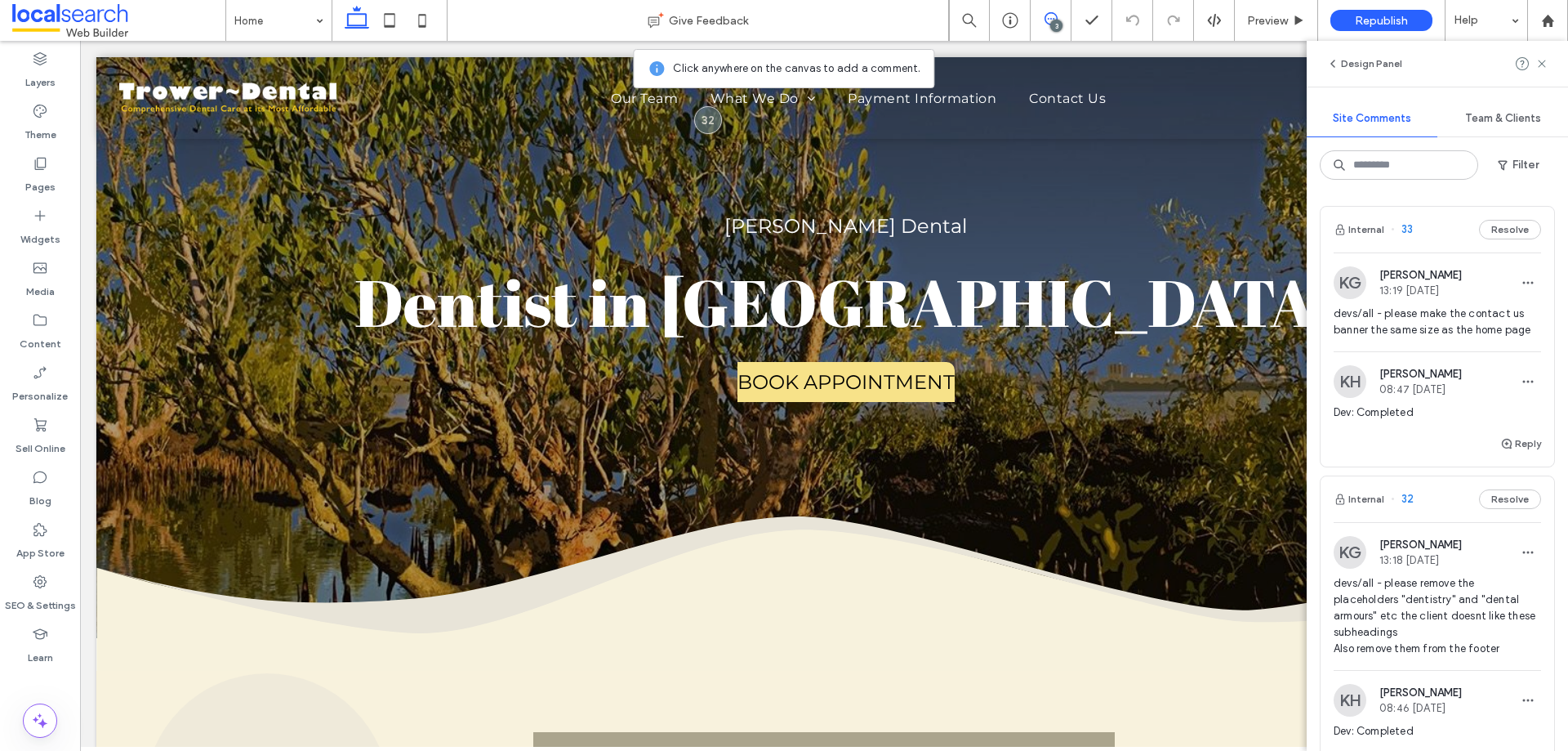
click at [1455, 289] on span "13:19 [DATE]" at bounding box center [1420, 290] width 82 height 12
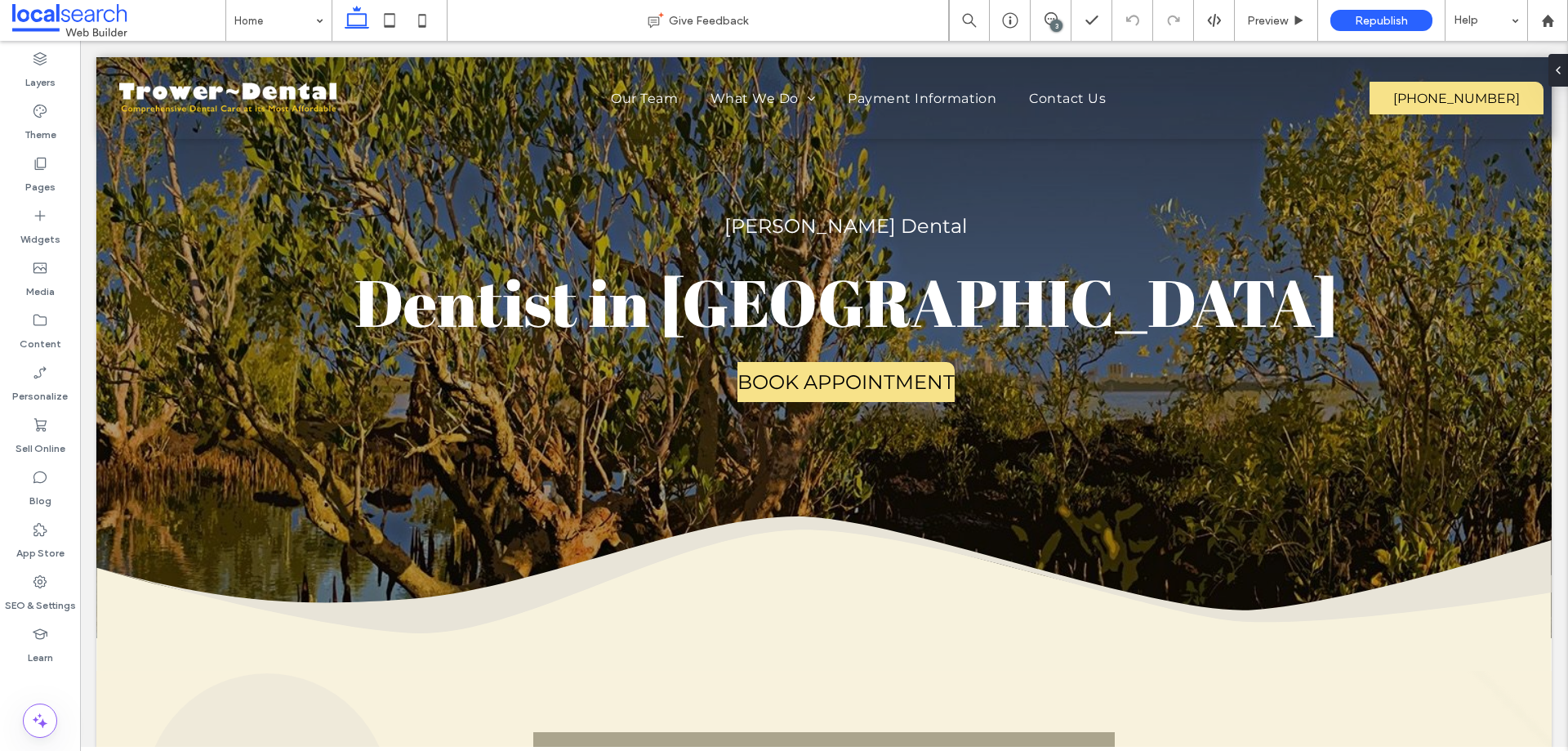
click at [1060, 22] on div "3" at bounding box center [1057, 26] width 12 height 12
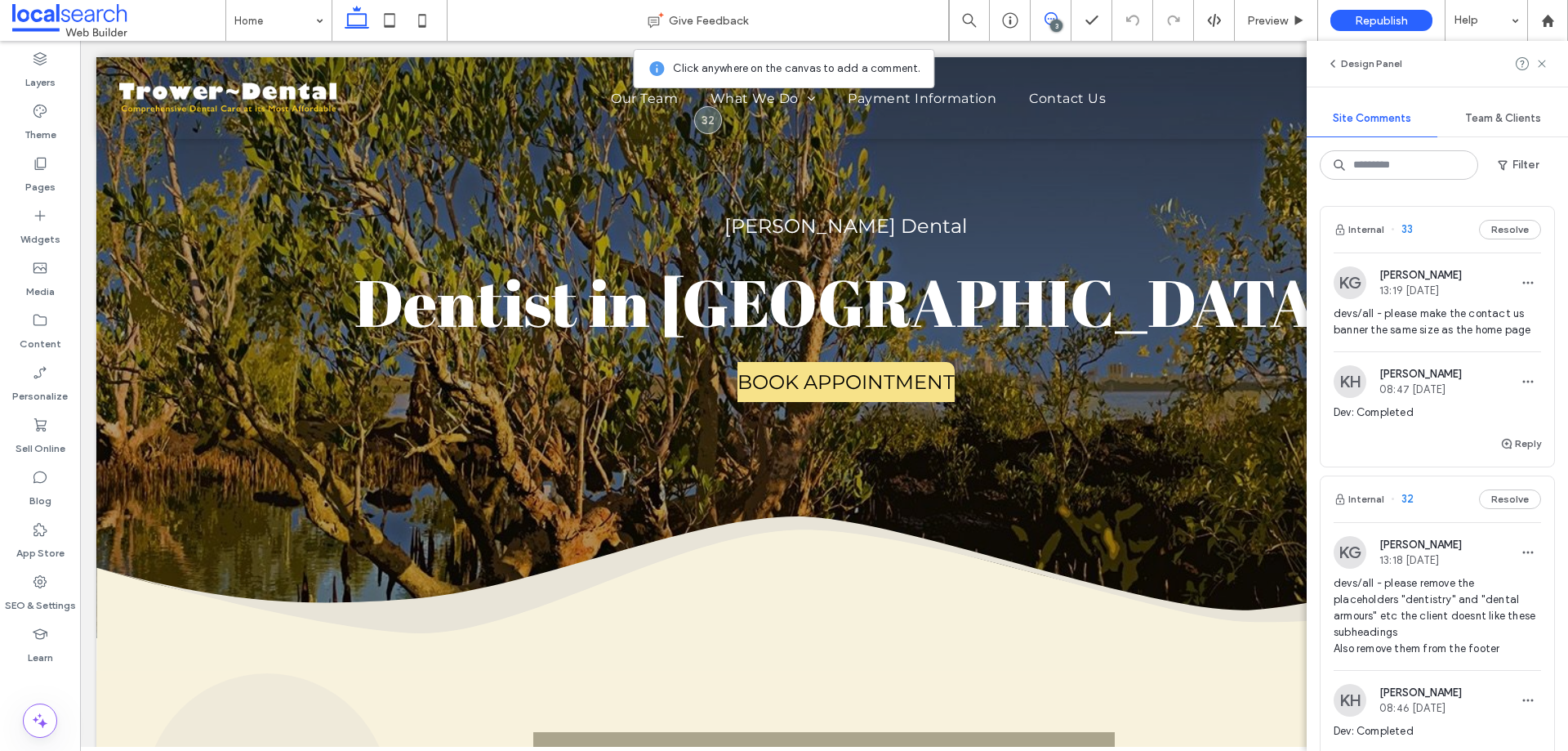
click at [1452, 278] on span "[PERSON_NAME]" at bounding box center [1420, 275] width 82 height 12
click at [1448, 315] on div at bounding box center [784, 375] width 1568 height 751
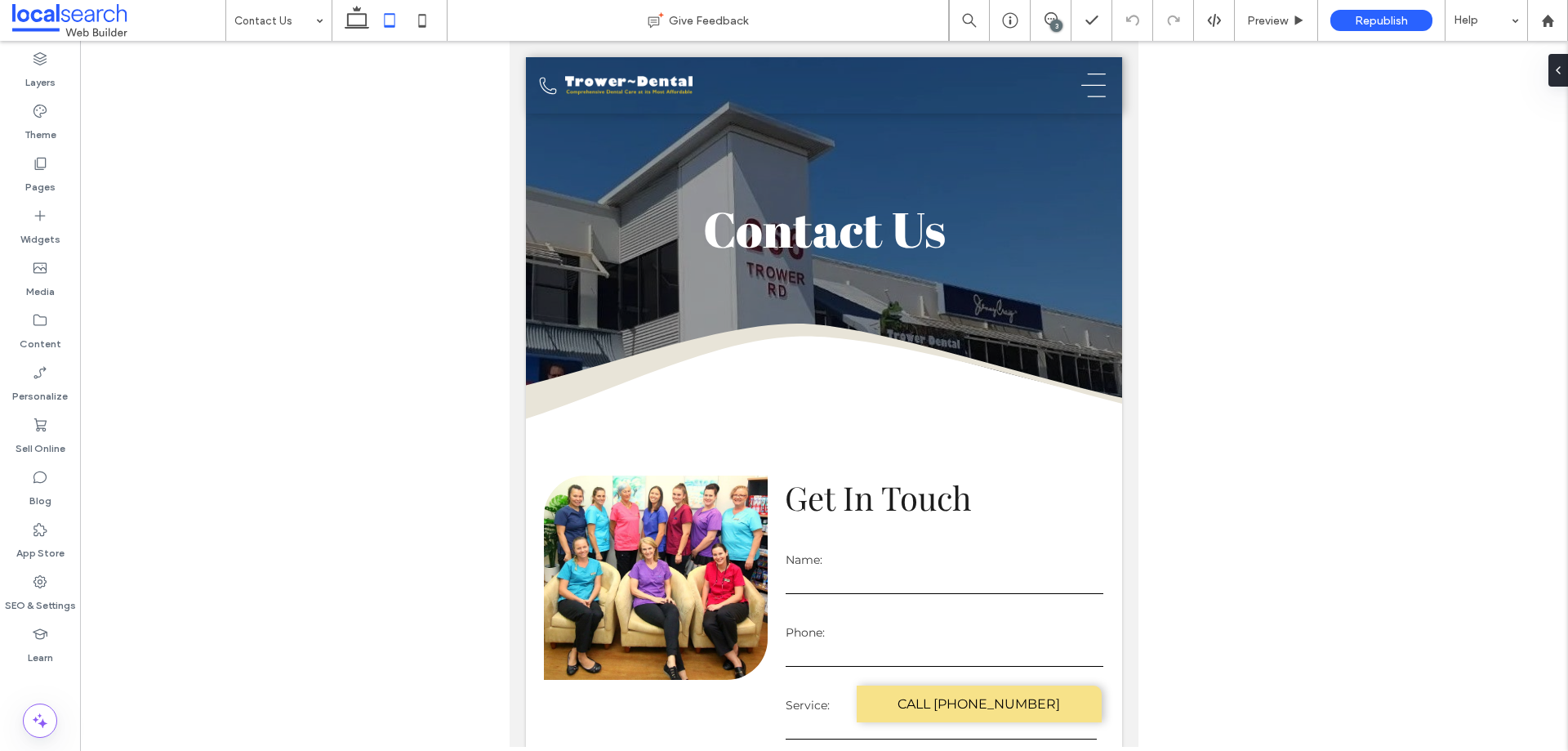
click at [1056, 21] on div "3" at bounding box center [1057, 26] width 12 height 12
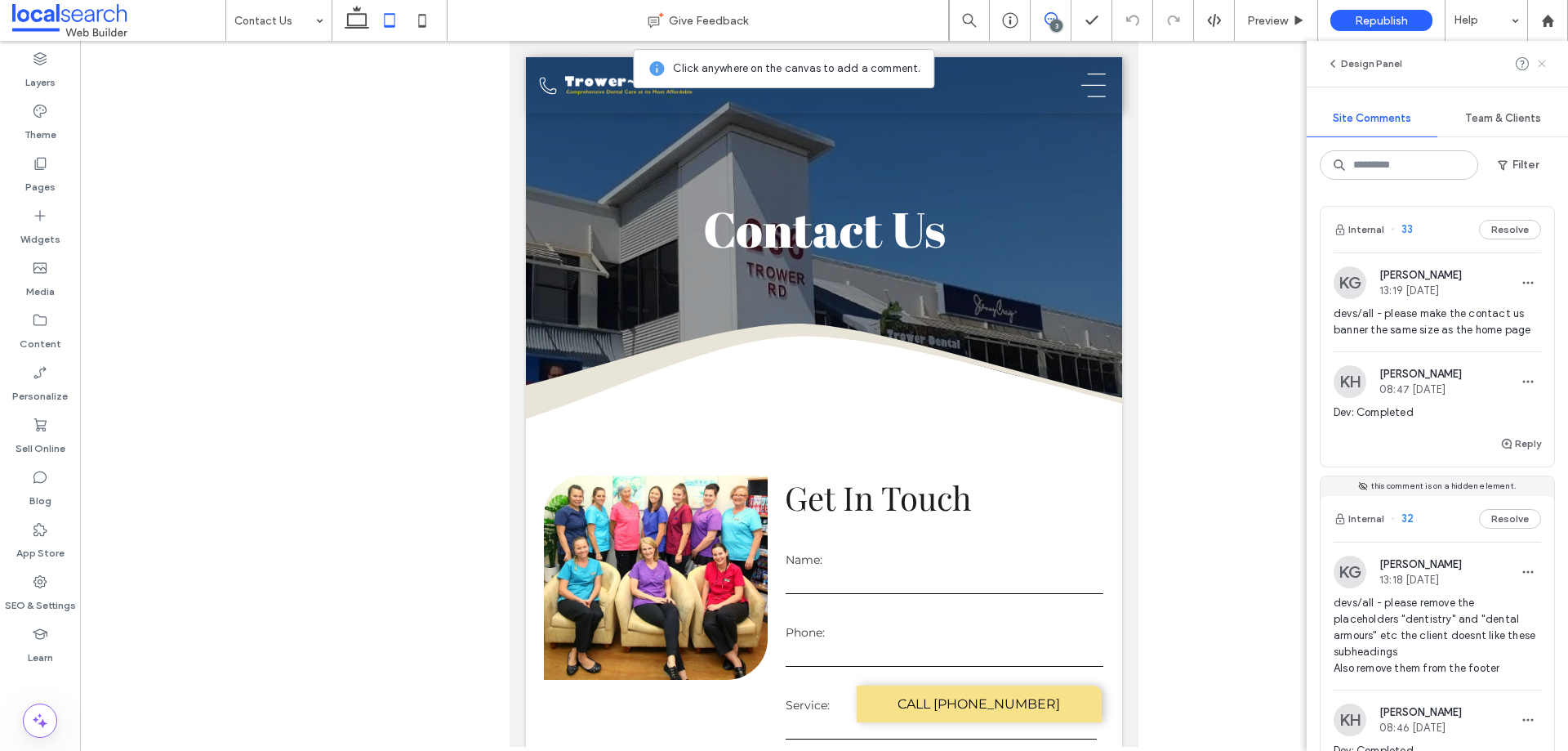
click at [1542, 67] on icon at bounding box center [1541, 63] width 13 height 13
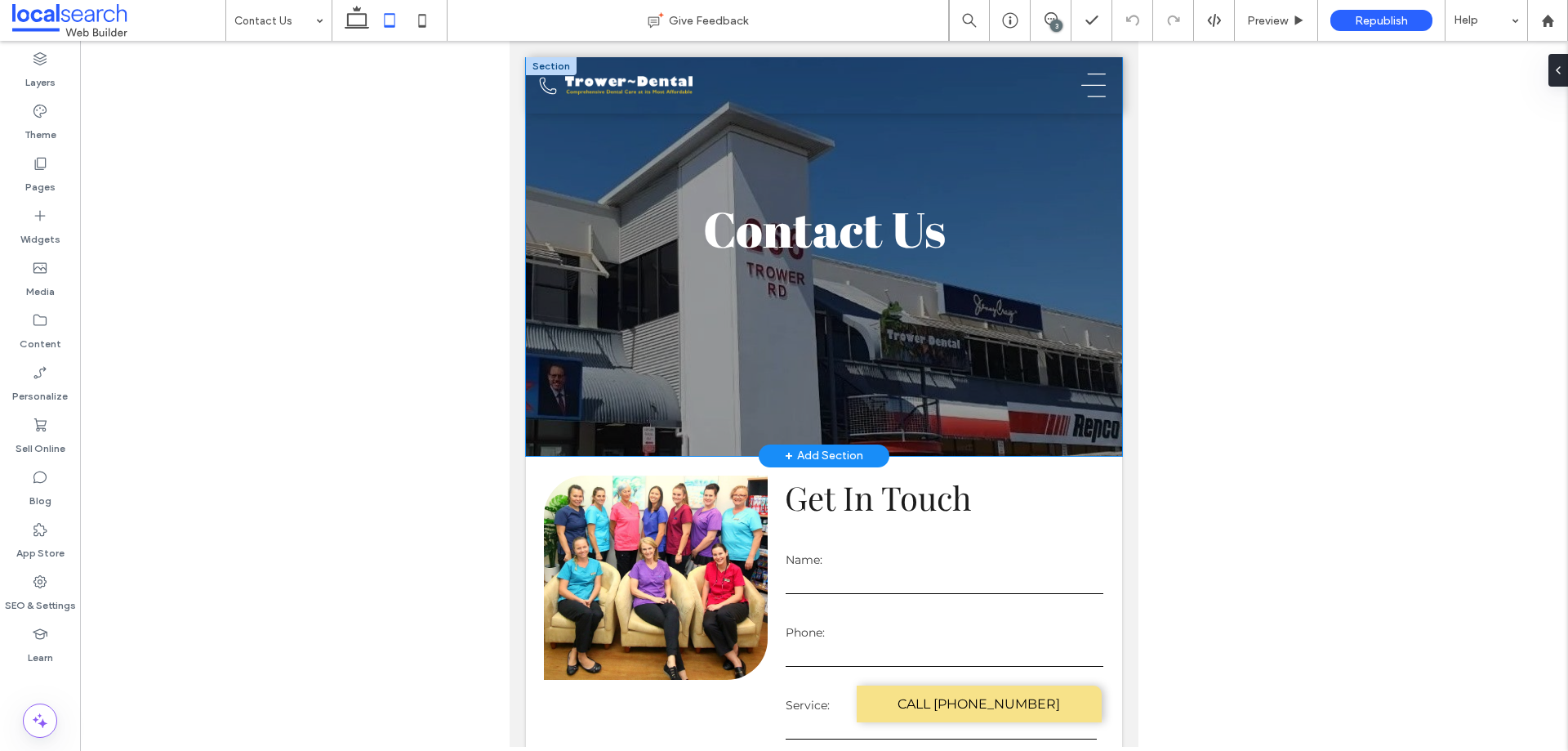
click at [1089, 184] on div "Contact Us" at bounding box center [824, 256] width 596 height 398
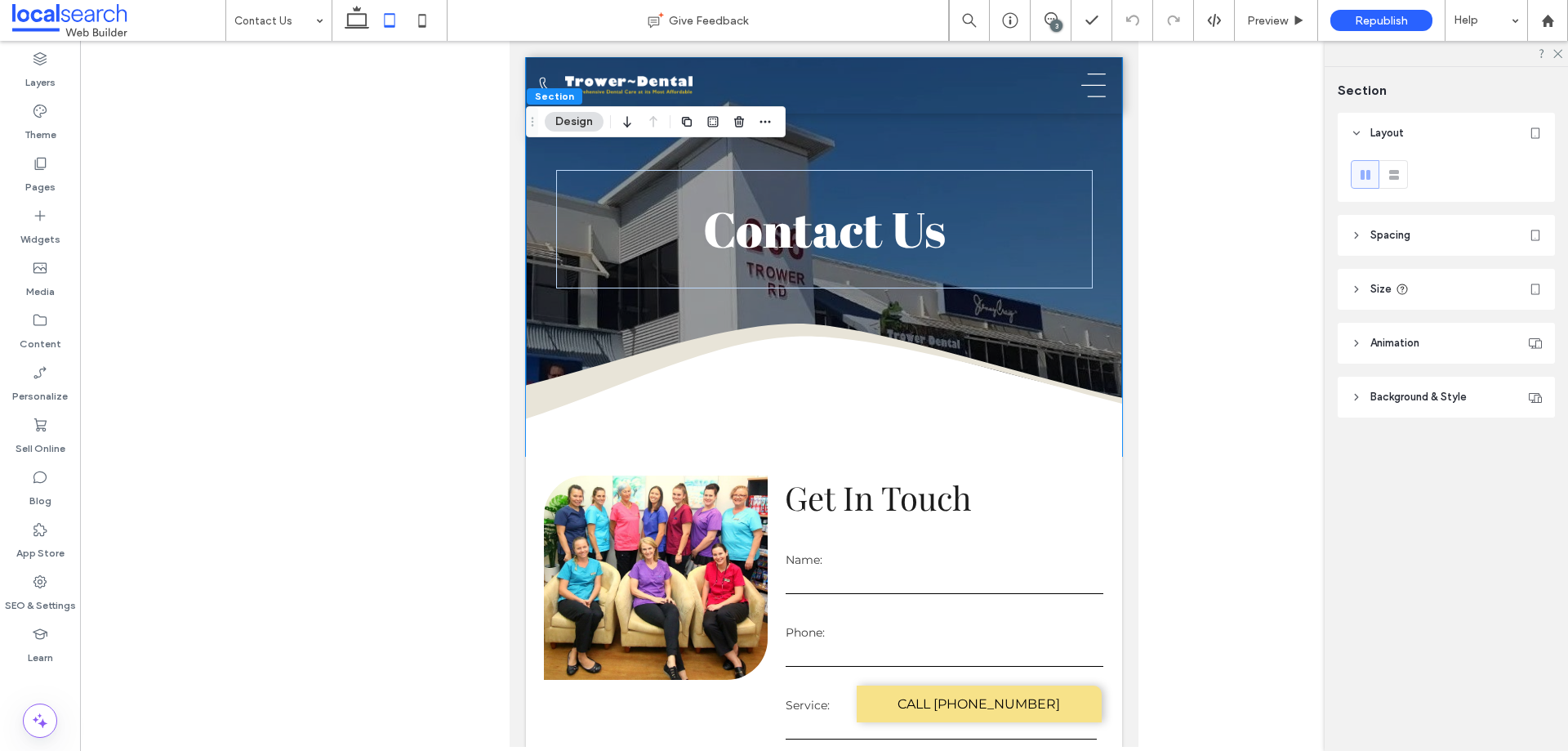
click at [1419, 239] on header "Spacing" at bounding box center [1445, 235] width 217 height 41
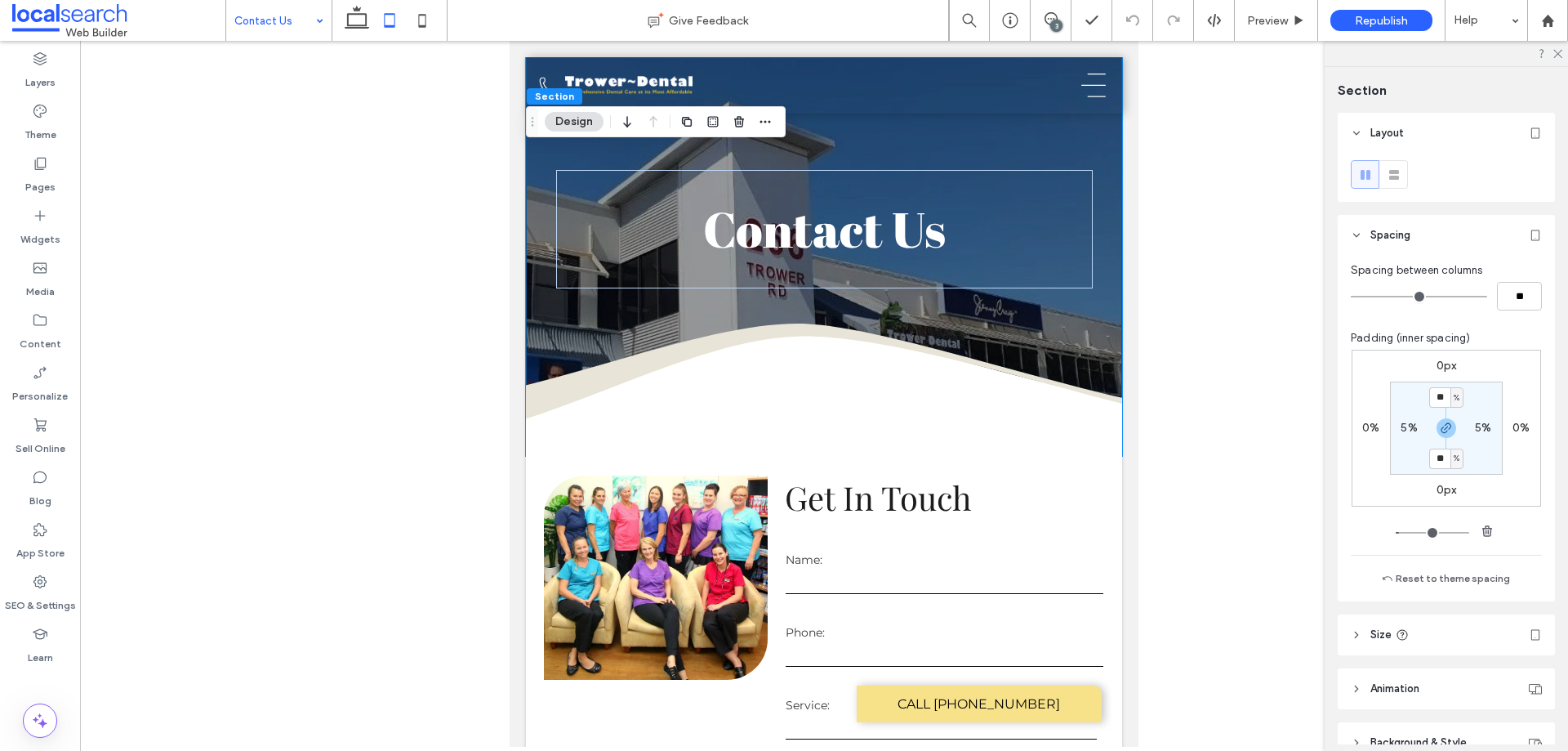
drag, startPoint x: 282, startPoint y: 23, endPoint x: 274, endPoint y: 37, distance: 16.1
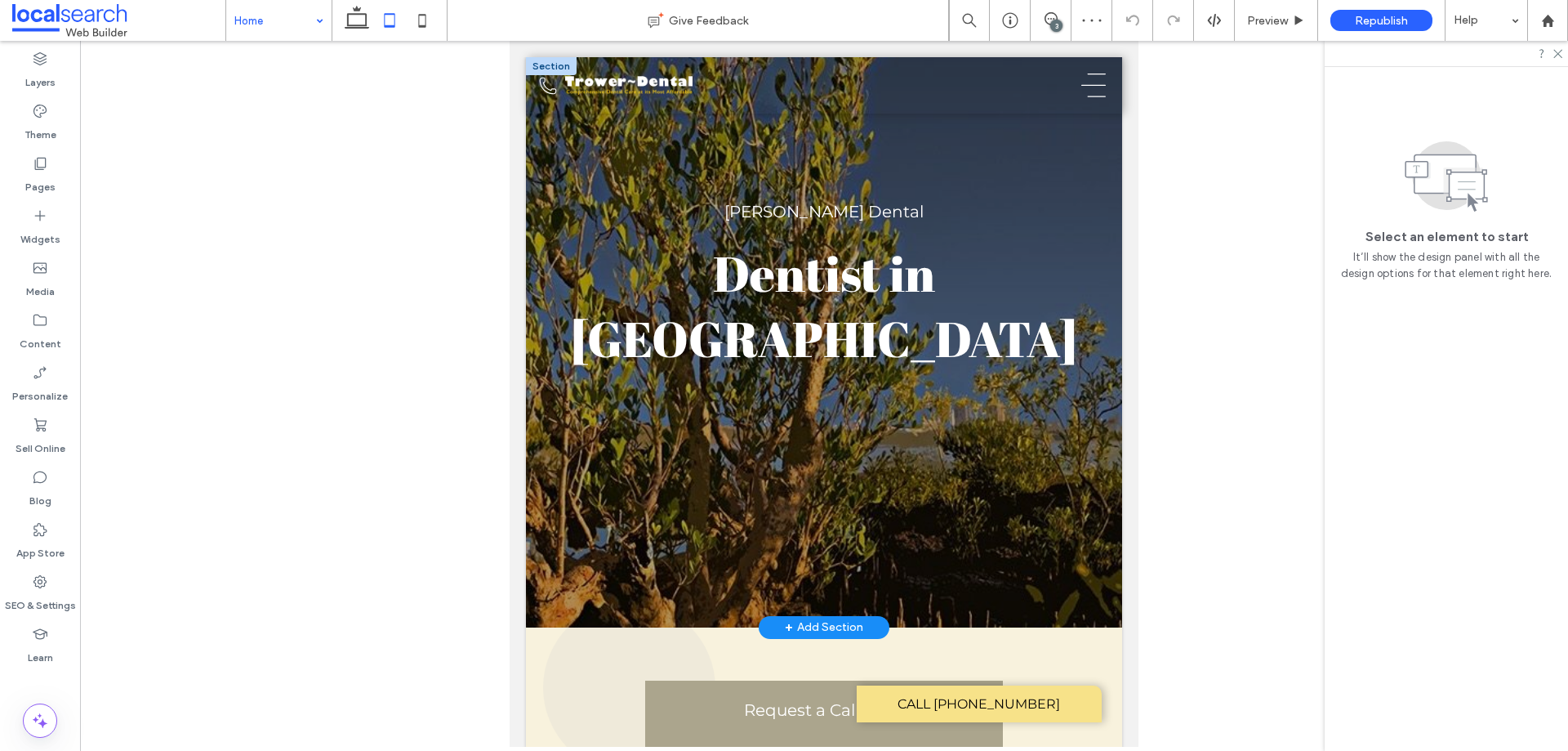
click at [1089, 157] on div "[PERSON_NAME] Dental Dentist in [GEOGRAPHIC_DATA] BOOK APPOINTMENT" at bounding box center [824, 342] width 596 height 570
click at [1101, 142] on div "[PERSON_NAME] Dental Dentist in [GEOGRAPHIC_DATA] BOOK APPOINTMENT" at bounding box center [824, 342] width 596 height 570
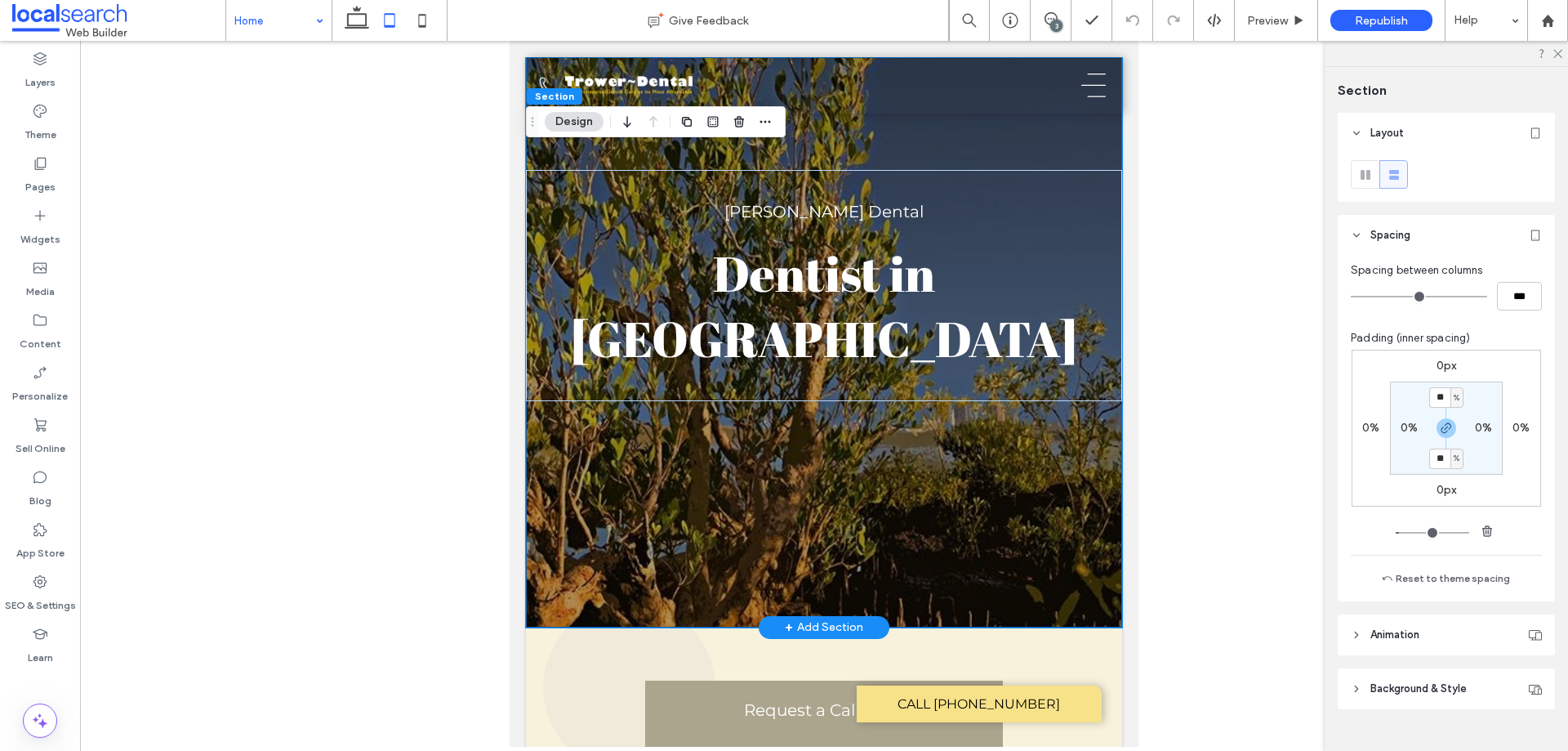
click at [1088, 130] on div "[PERSON_NAME] Dental Dentist in [GEOGRAPHIC_DATA] BOOK APPOINTMENT" at bounding box center [824, 342] width 596 height 570
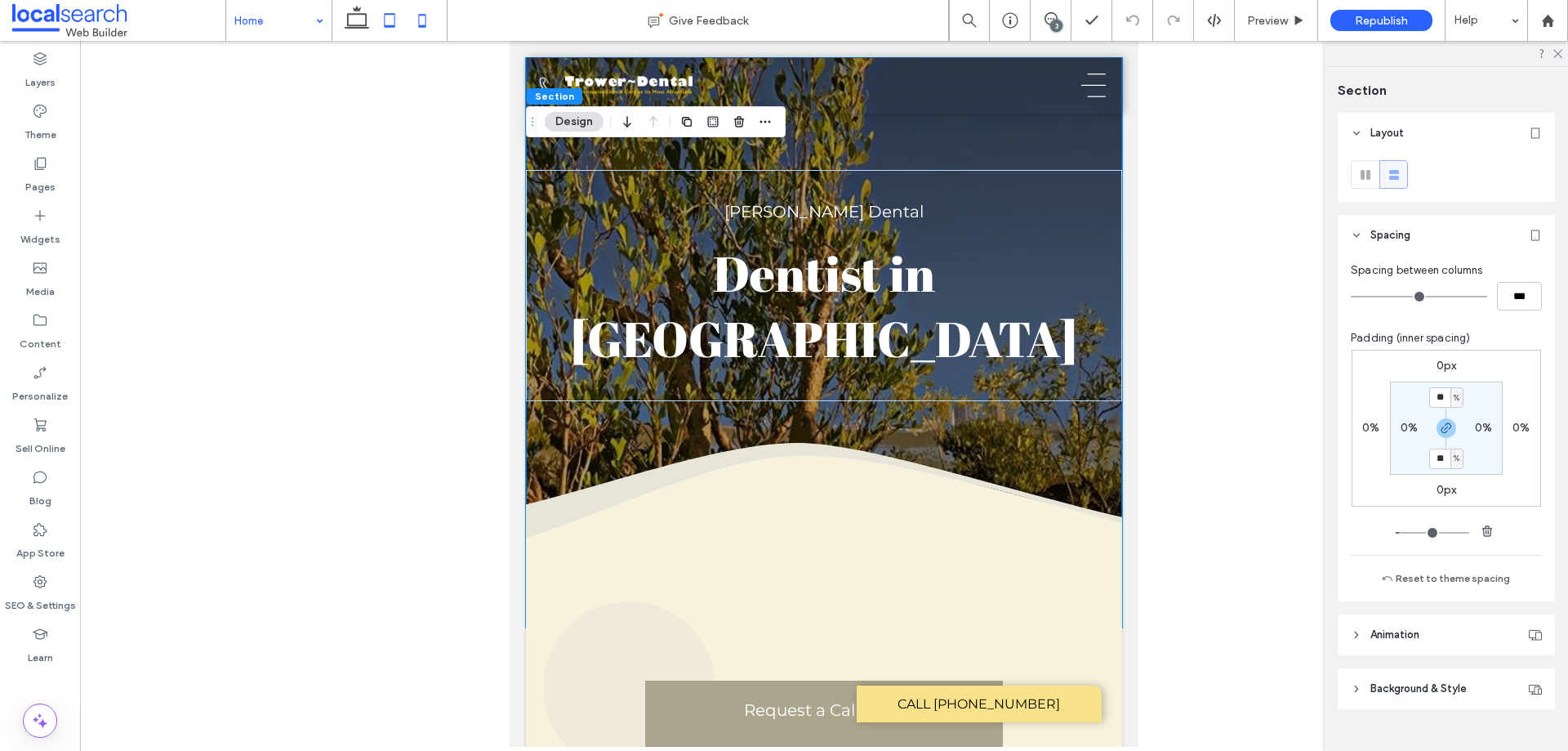
click at [422, 26] on use at bounding box center [422, 20] width 8 height 13
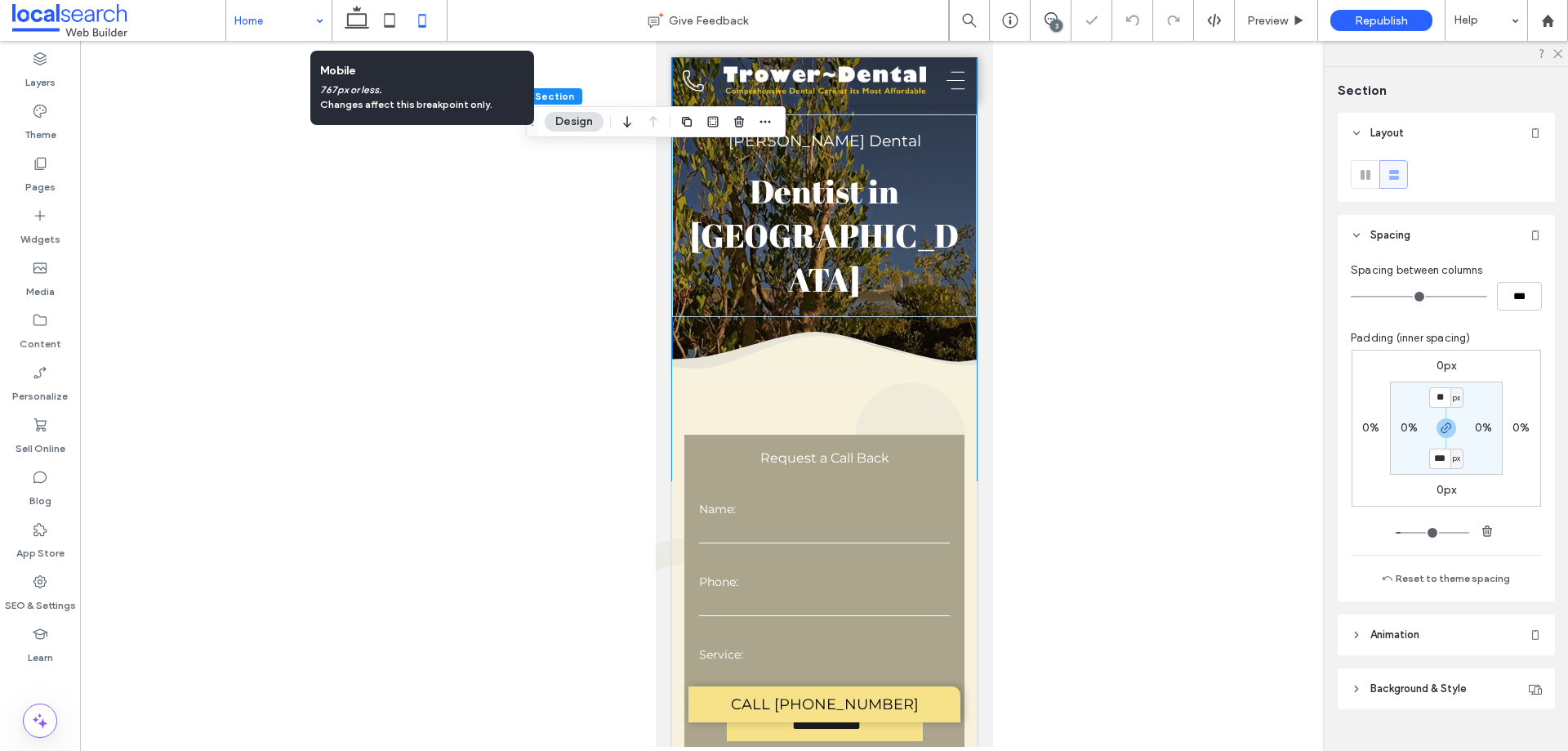
type input "**"
type input "***"
type input "**"
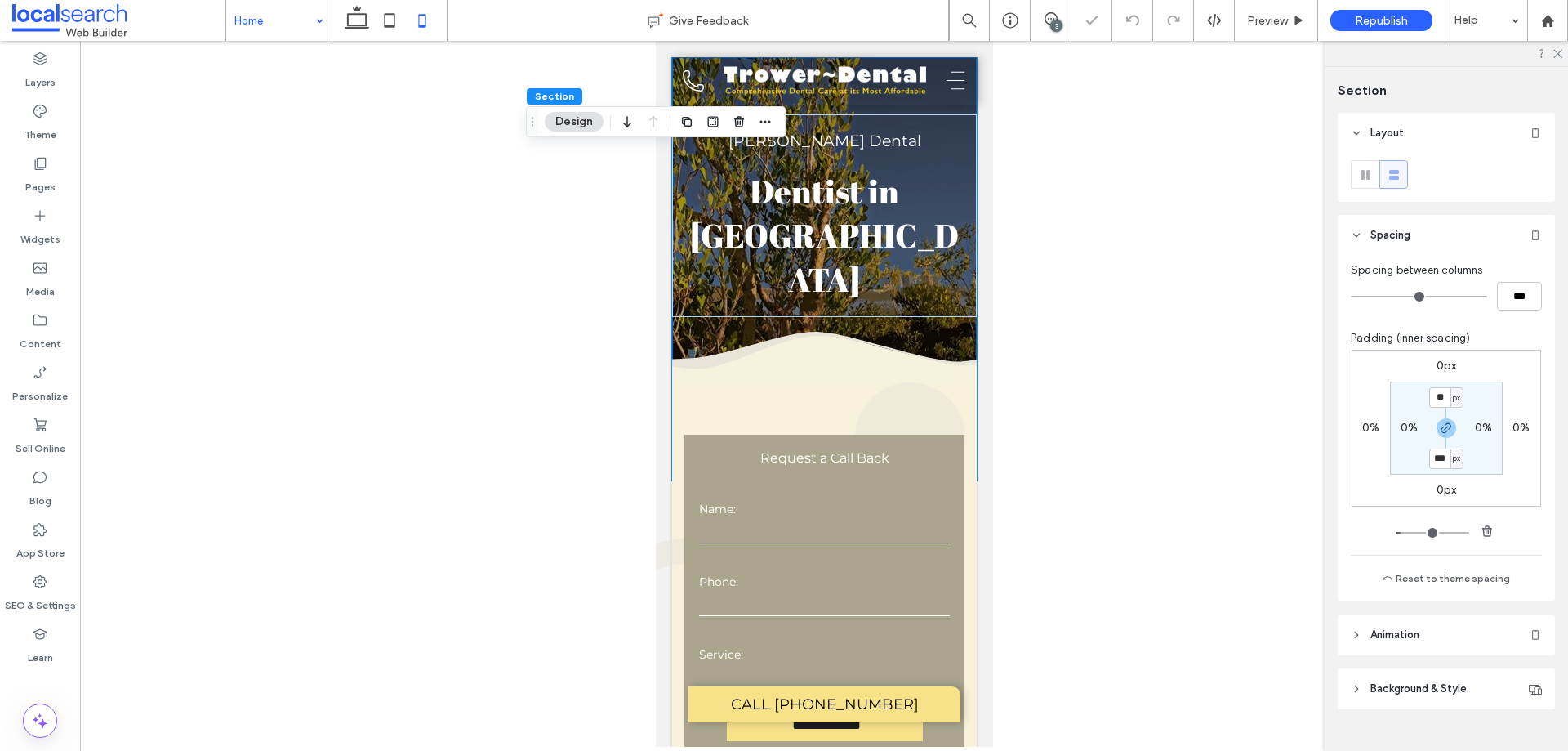
click at [1054, 22] on div "3" at bounding box center [1057, 26] width 12 height 12
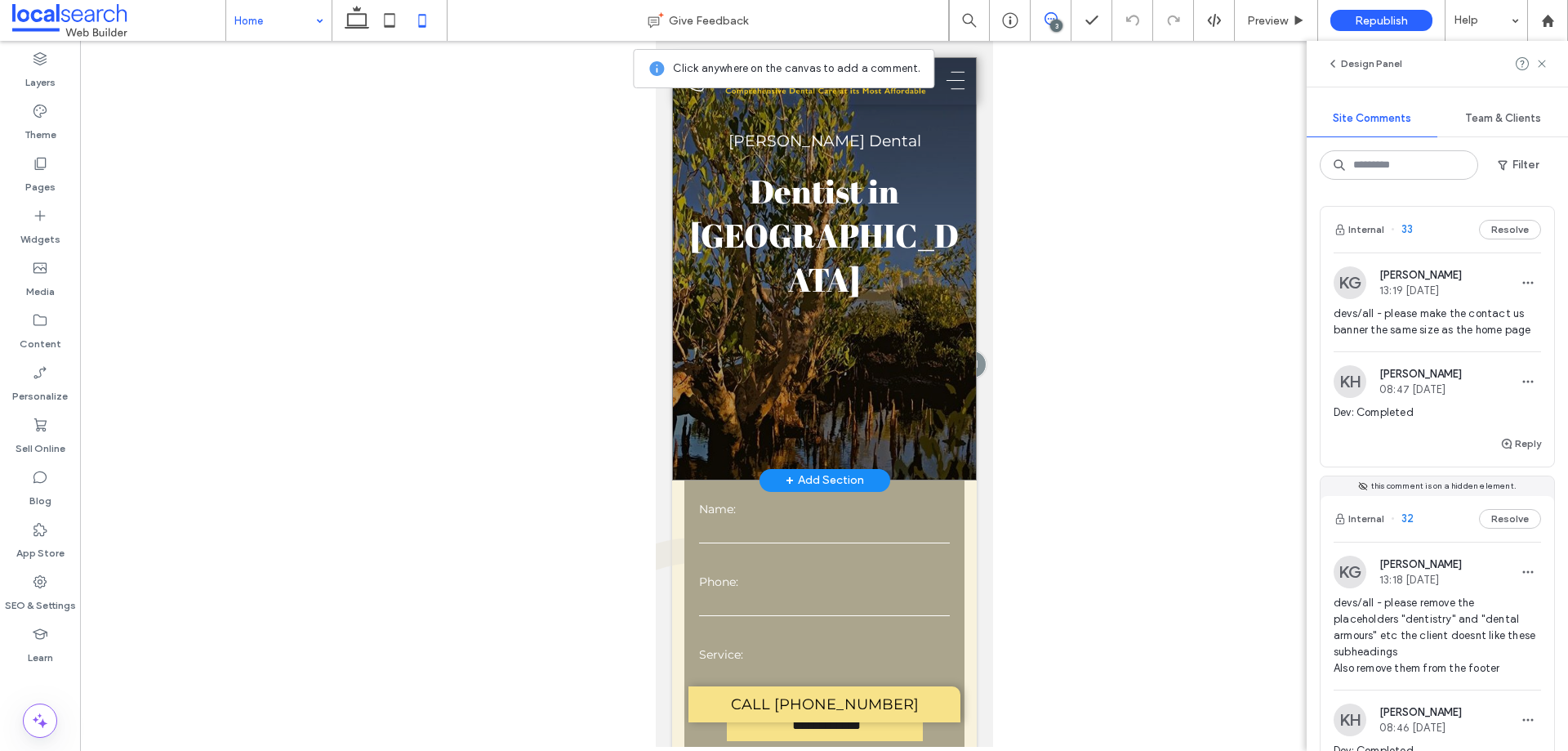
click at [953, 109] on div "[PERSON_NAME] Dental Dentist in [GEOGRAPHIC_DATA] BOOK APPOINTMENT" at bounding box center [823, 269] width 305 height 423
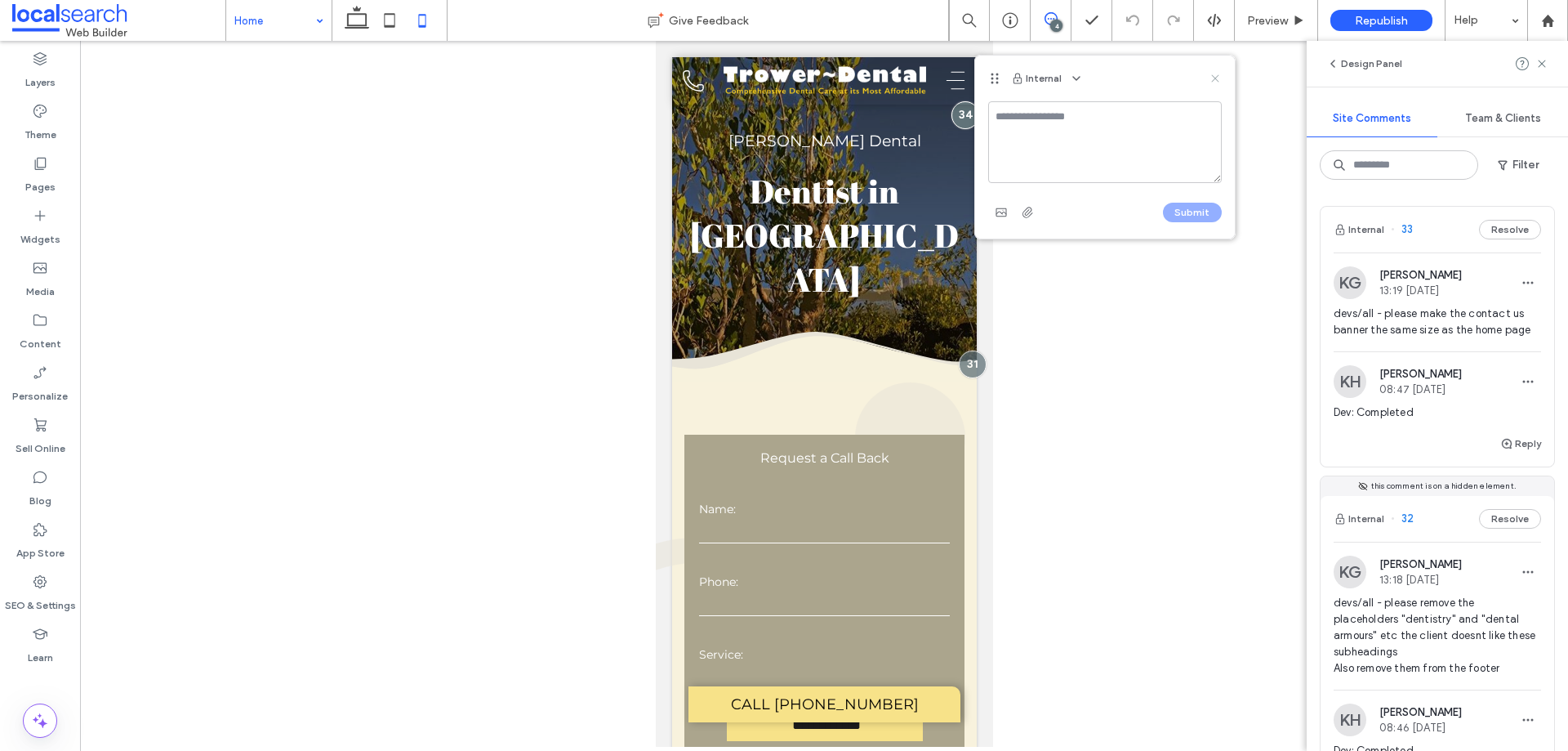
click at [1214, 81] on icon at bounding box center [1215, 78] width 13 height 13
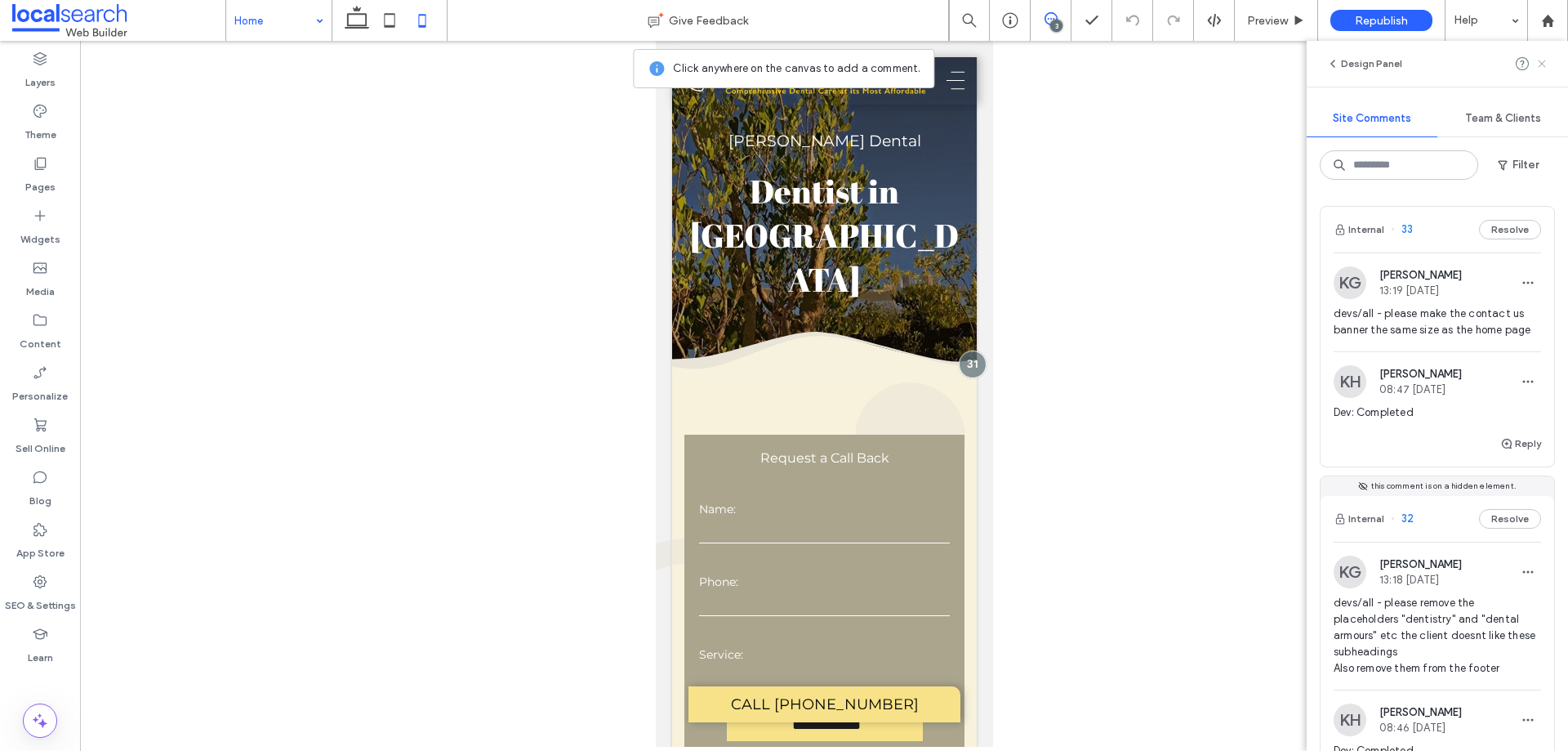
click at [1543, 60] on icon at bounding box center [1541, 63] width 13 height 13
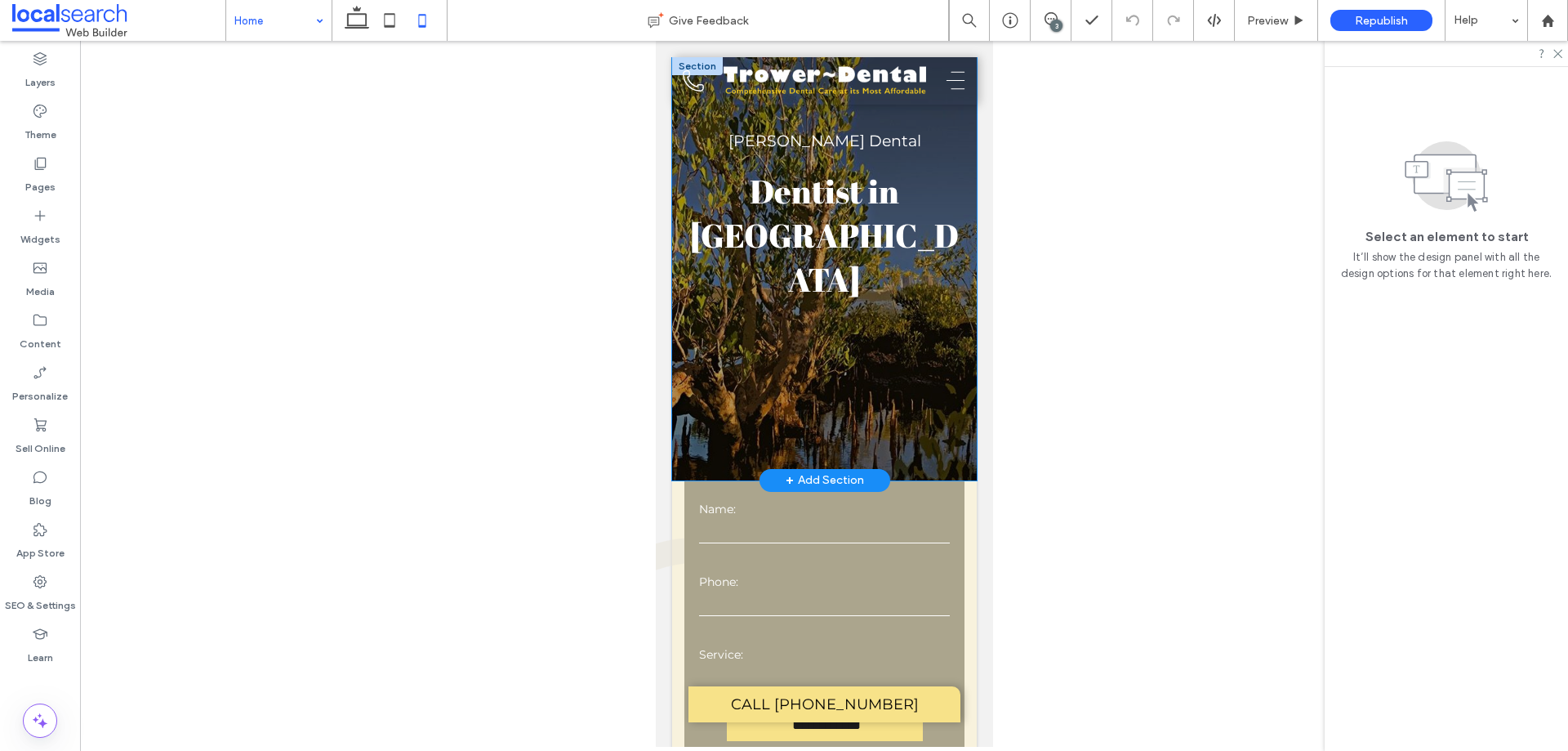
click at [939, 110] on div "[PERSON_NAME] Dental Dentist in [GEOGRAPHIC_DATA] BOOK APPOINTMENT" at bounding box center [823, 269] width 305 height 423
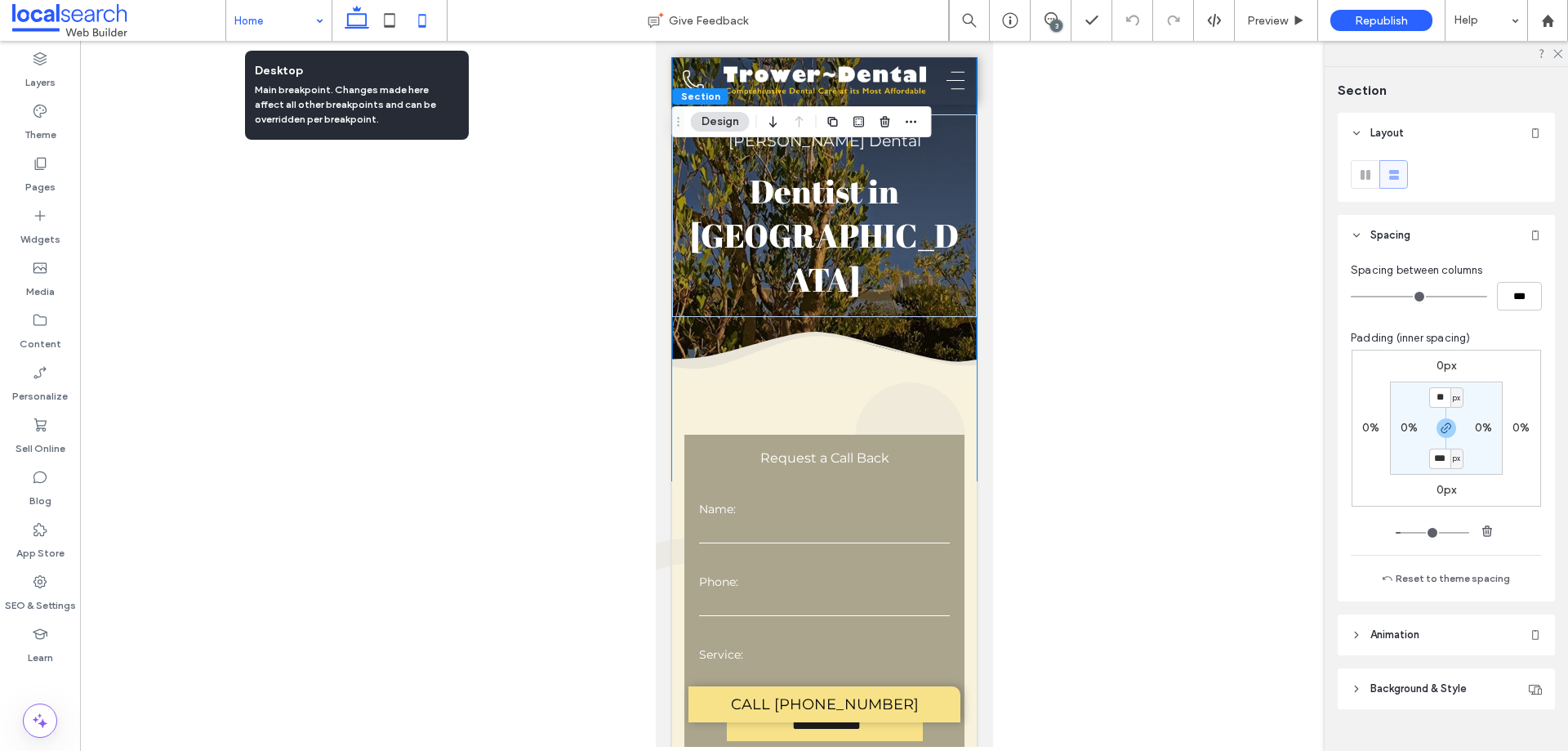
click at [352, 20] on icon at bounding box center [357, 21] width 33 height 33
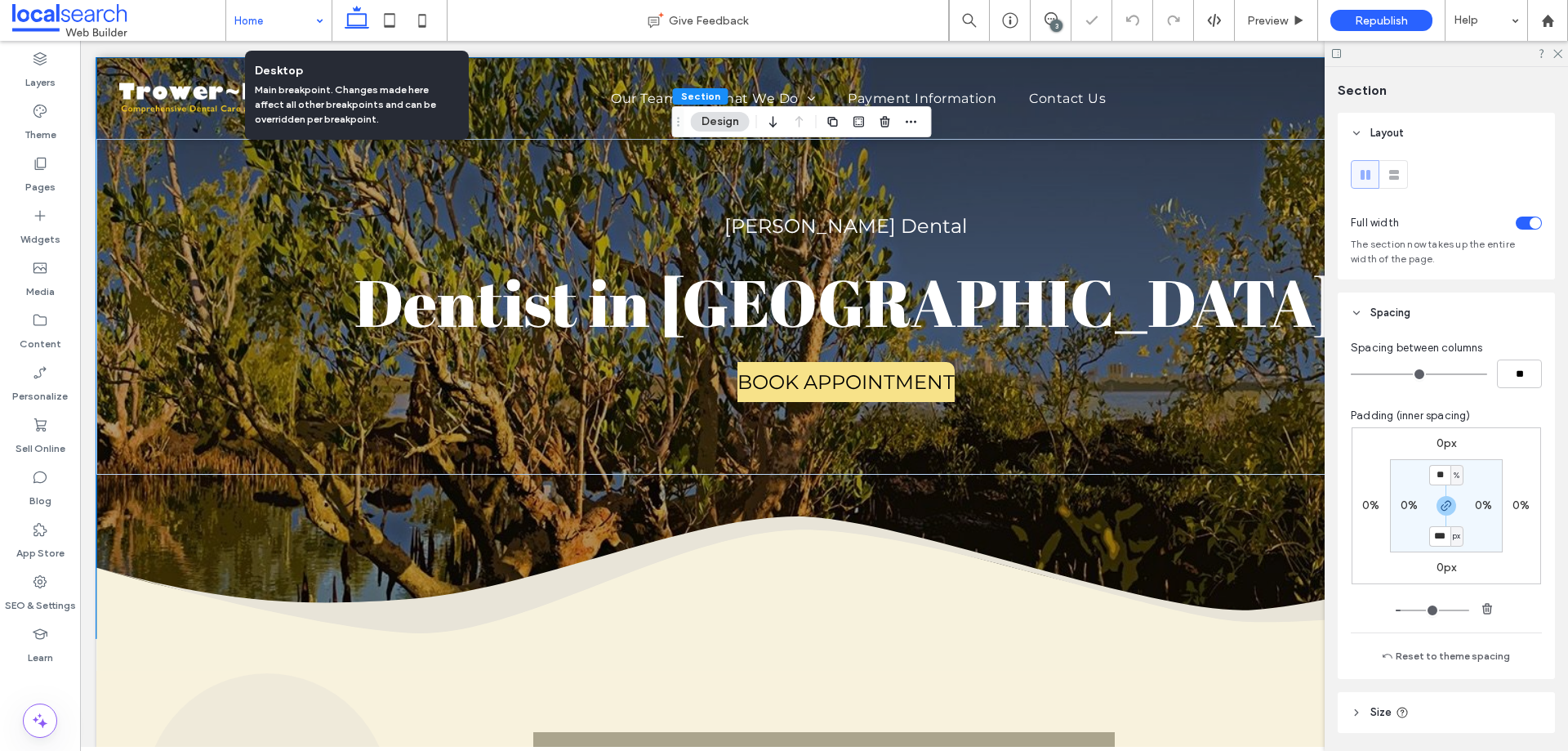
type input "*"
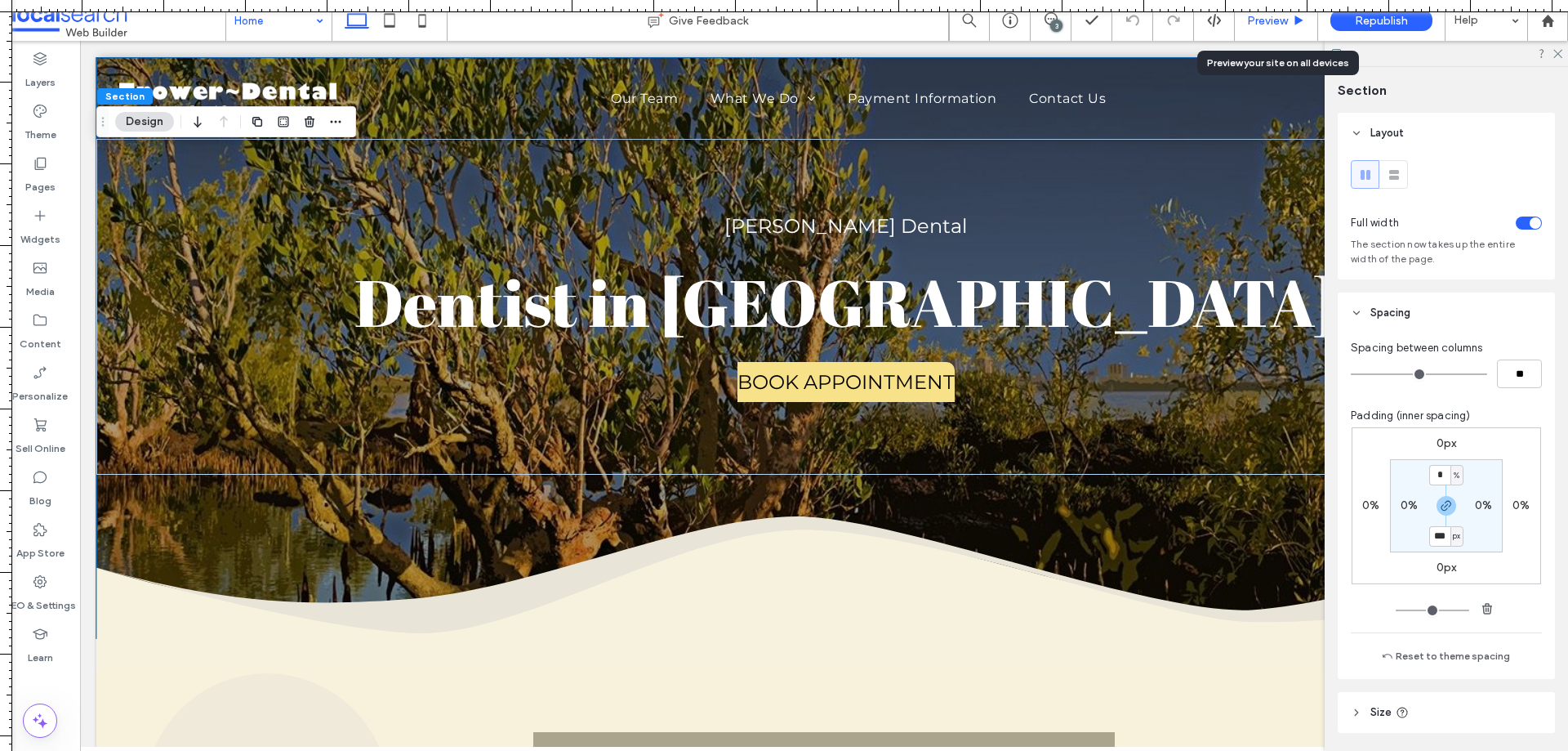
click at [1286, 22] on span "Preview" at bounding box center [1267, 21] width 41 height 14
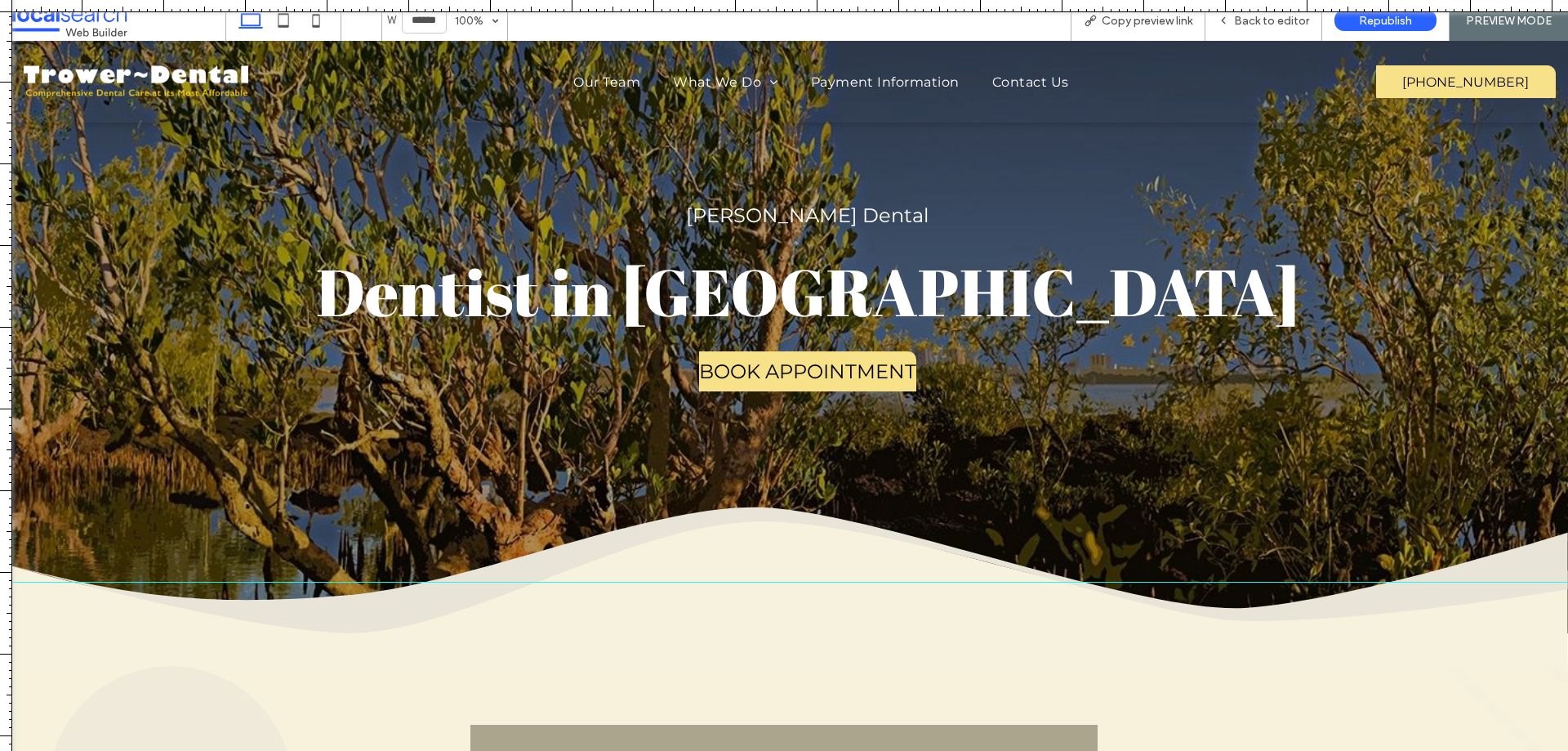
drag, startPoint x: 812, startPoint y: 6, endPoint x: 806, endPoint y: 579, distance: 573.0
click at [806, 750] on div at bounding box center [784, 751] width 1568 height 0
click at [1259, 22] on span "Back to editor" at bounding box center [1271, 21] width 75 height 14
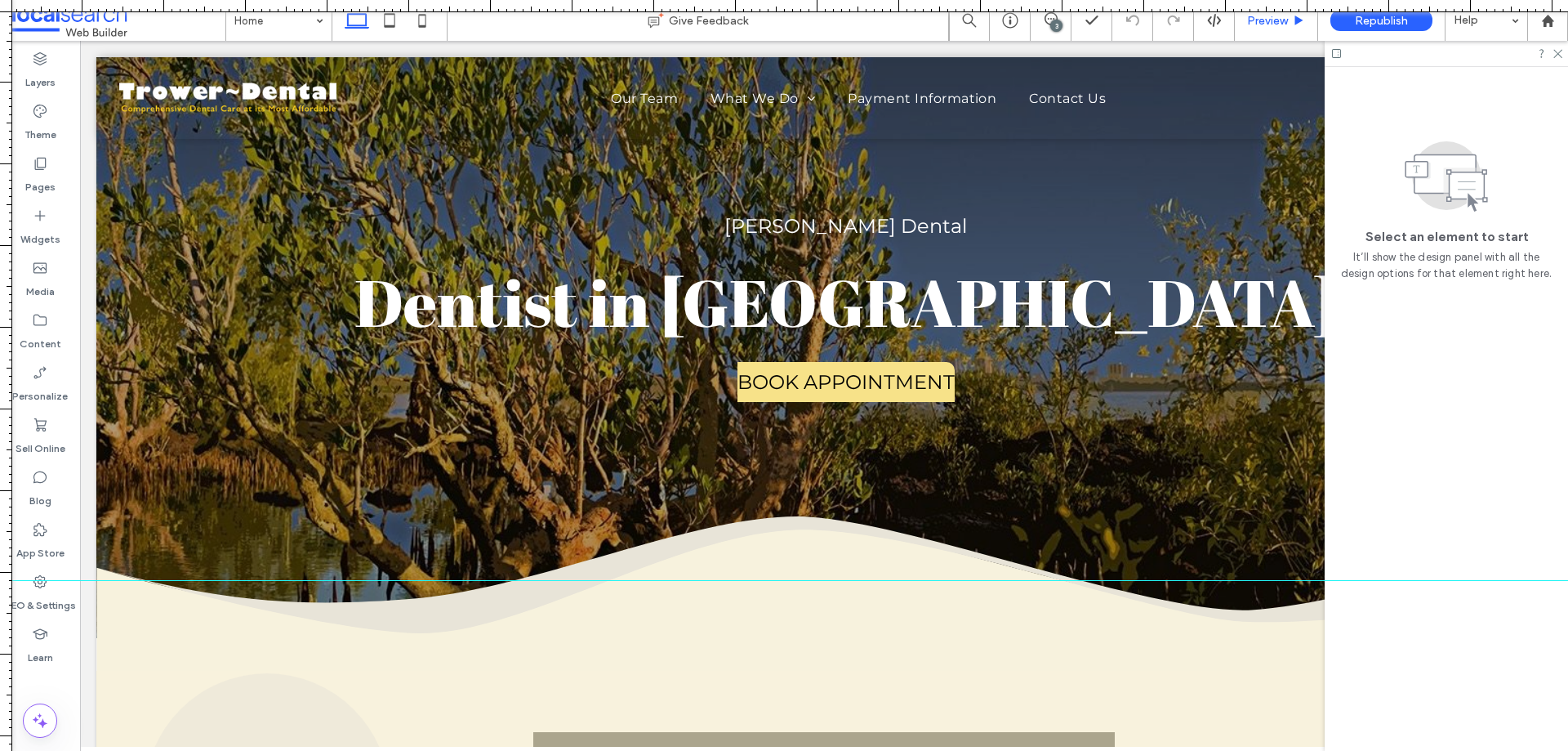
click at [1266, 23] on span "Preview" at bounding box center [1267, 21] width 41 height 14
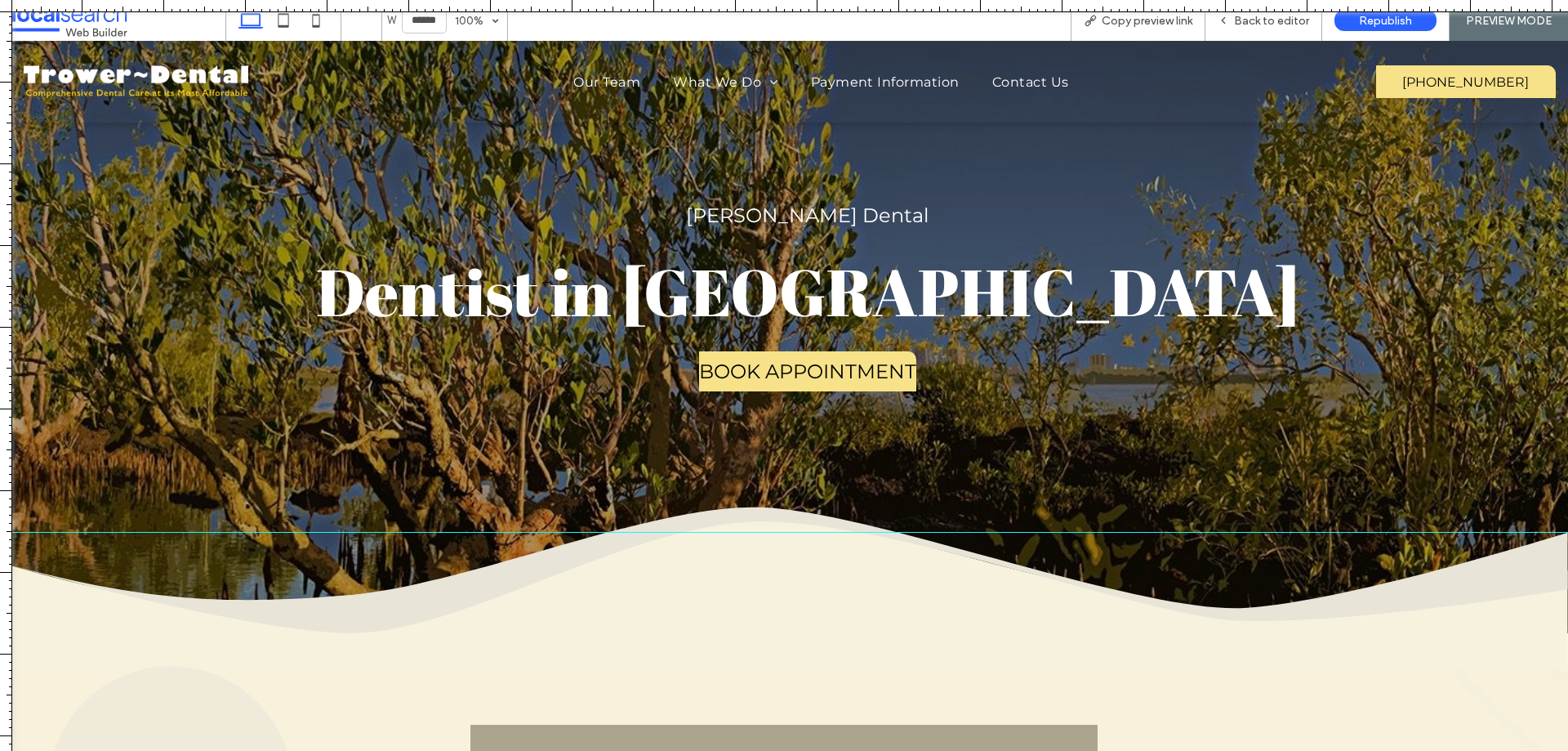
drag, startPoint x: 694, startPoint y: 577, endPoint x: 720, endPoint y: 531, distance: 52.8
click at [720, 531] on div at bounding box center [784, 532] width 1568 height 14
drag, startPoint x: 727, startPoint y: 3, endPoint x: 729, endPoint y: 122, distance: 119.0
click at [729, 750] on div at bounding box center [784, 751] width 1568 height 0
click at [1026, 81] on span "Contact Us" at bounding box center [1031, 82] width 77 height 16
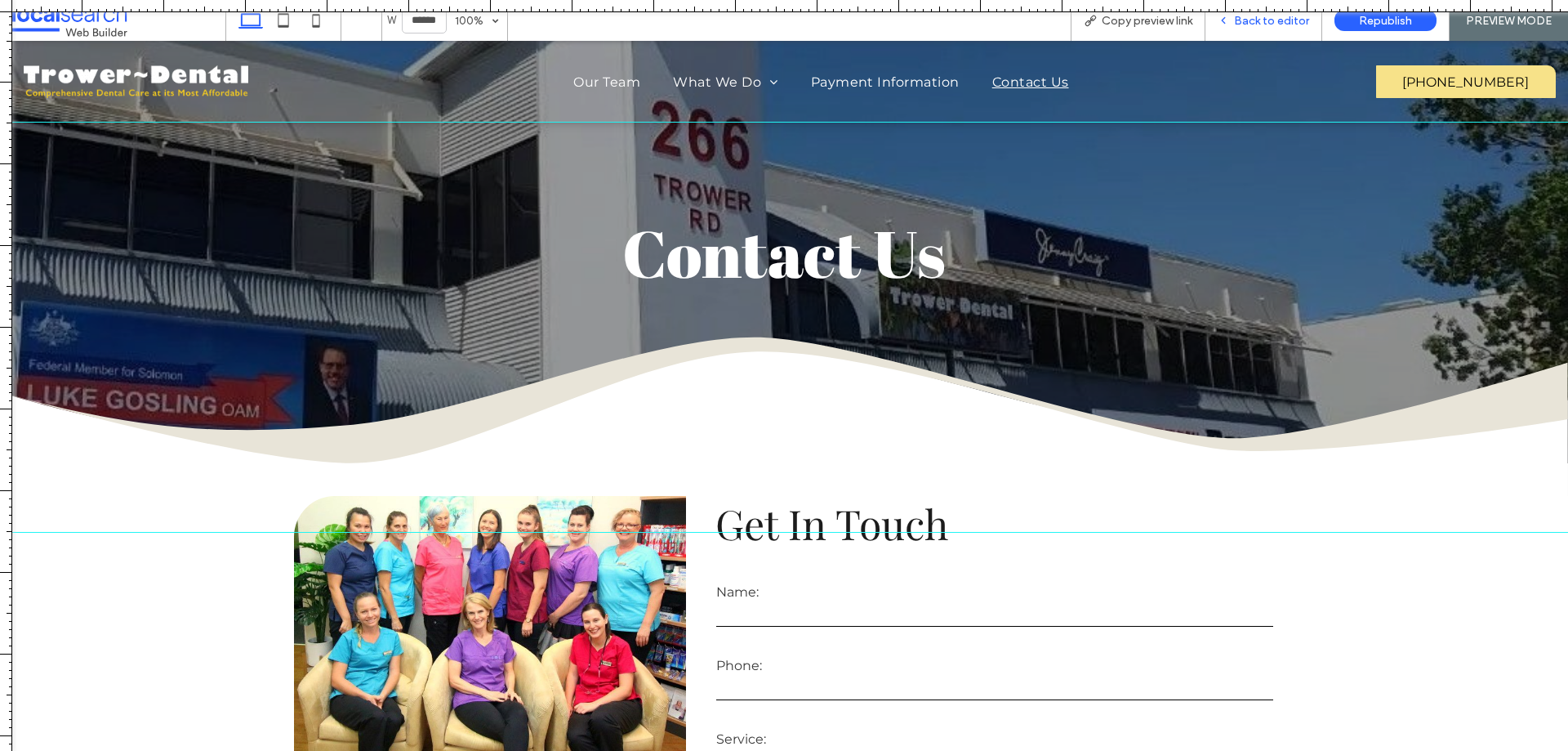
click at [1254, 19] on span "Back to editor" at bounding box center [1271, 21] width 75 height 14
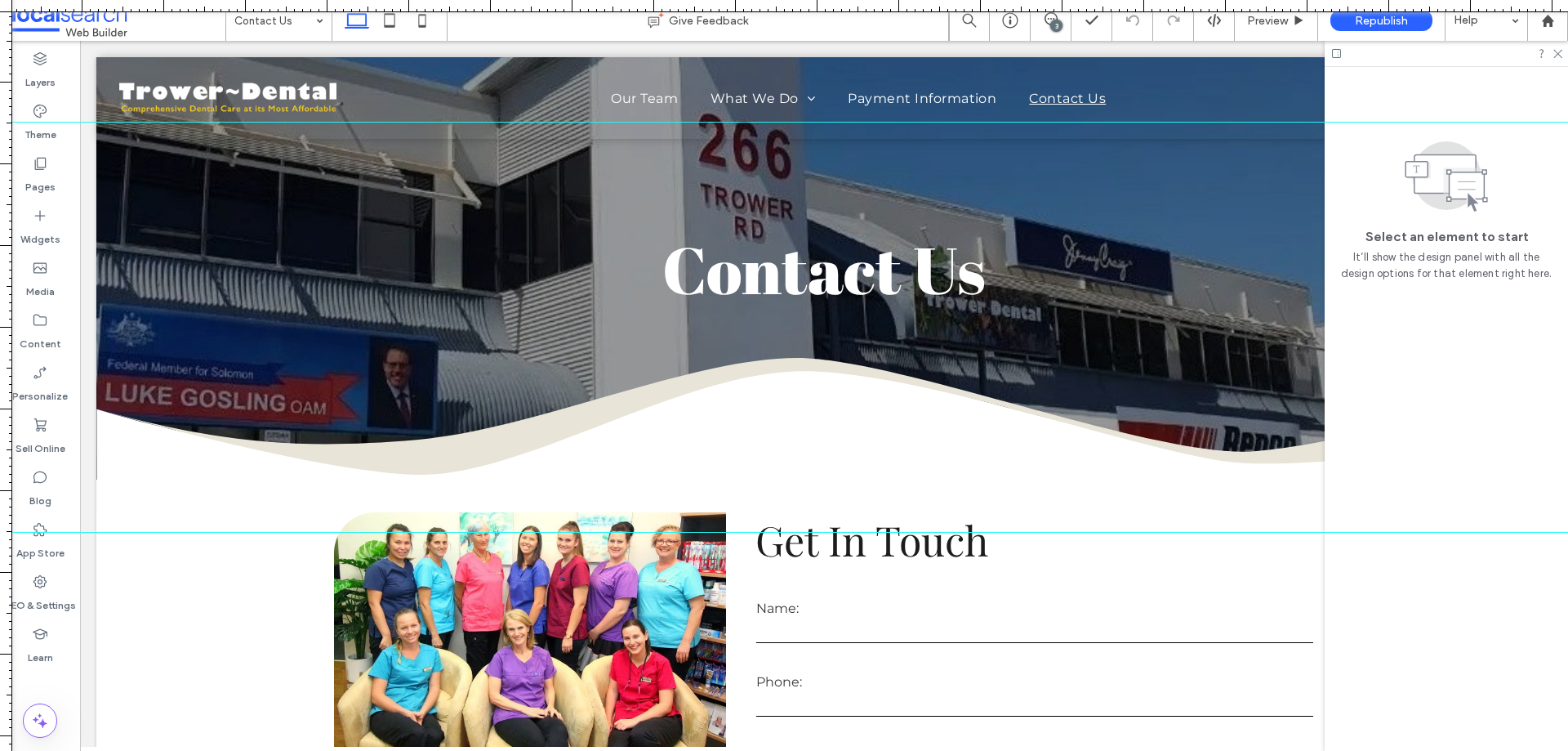
click at [1052, 26] on div "3" at bounding box center [1057, 26] width 12 height 12
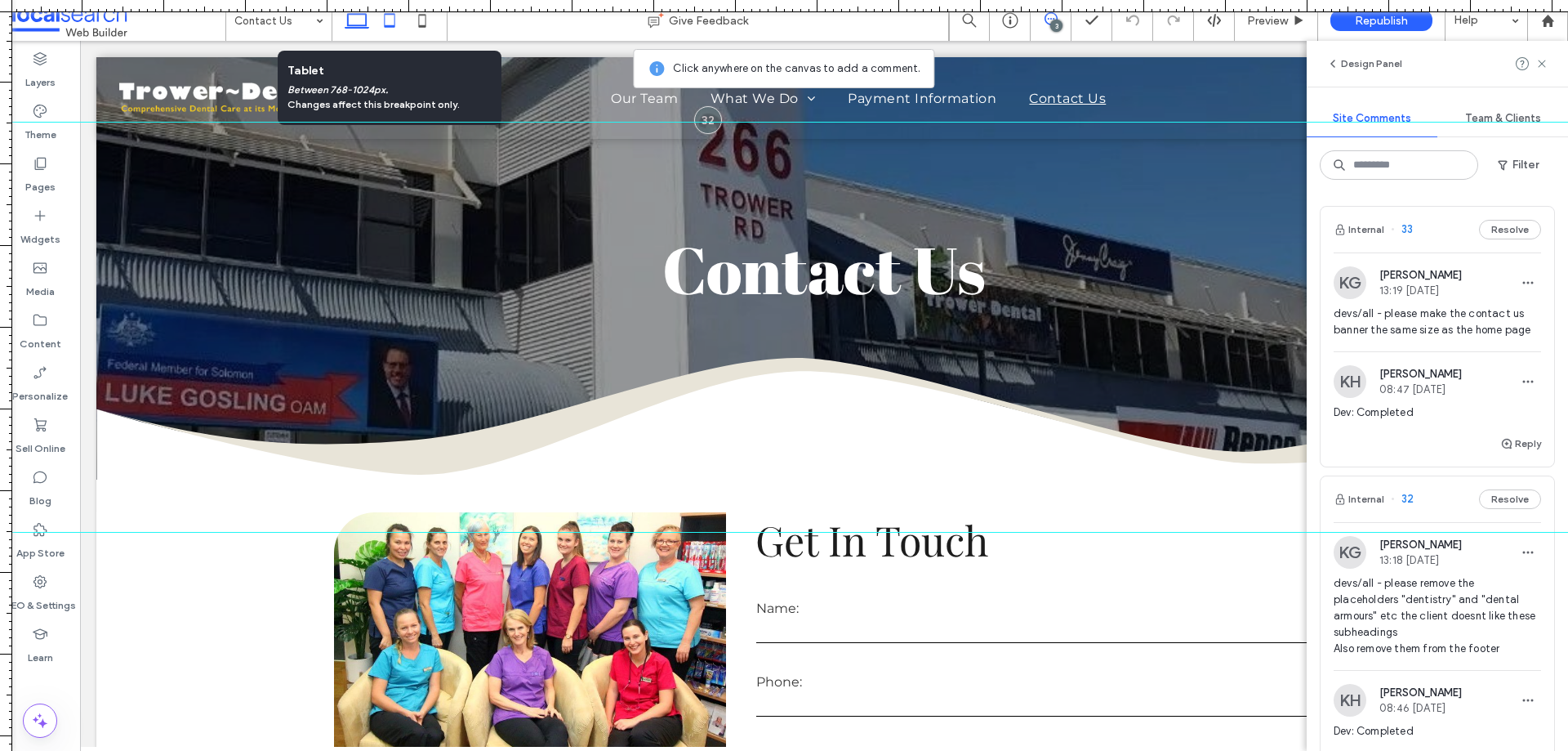
click at [394, 21] on icon at bounding box center [390, 21] width 33 height 33
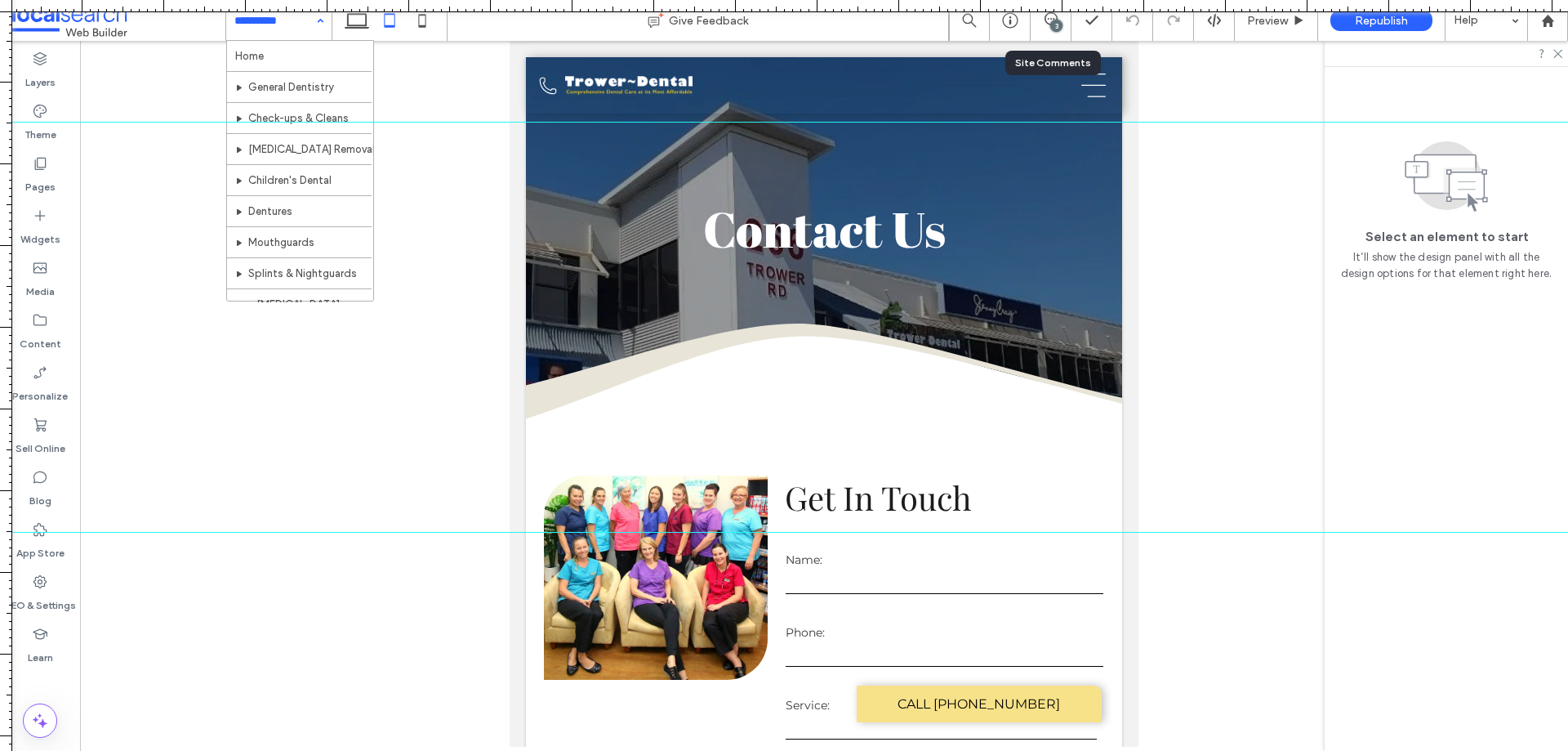
click at [1044, 25] on div "3" at bounding box center [1051, 20] width 40 height 16
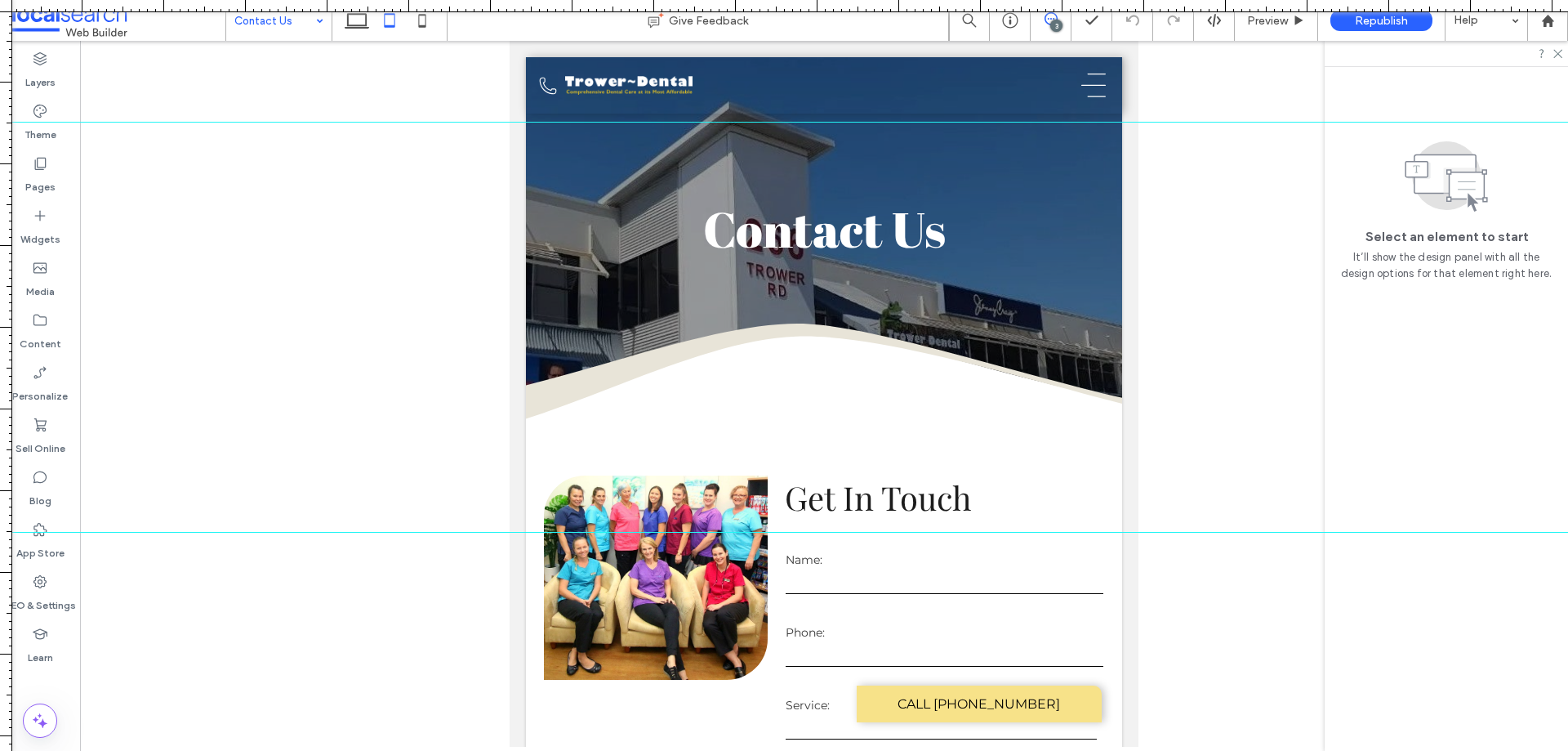
click at [1049, 16] on icon at bounding box center [1051, 18] width 13 height 13
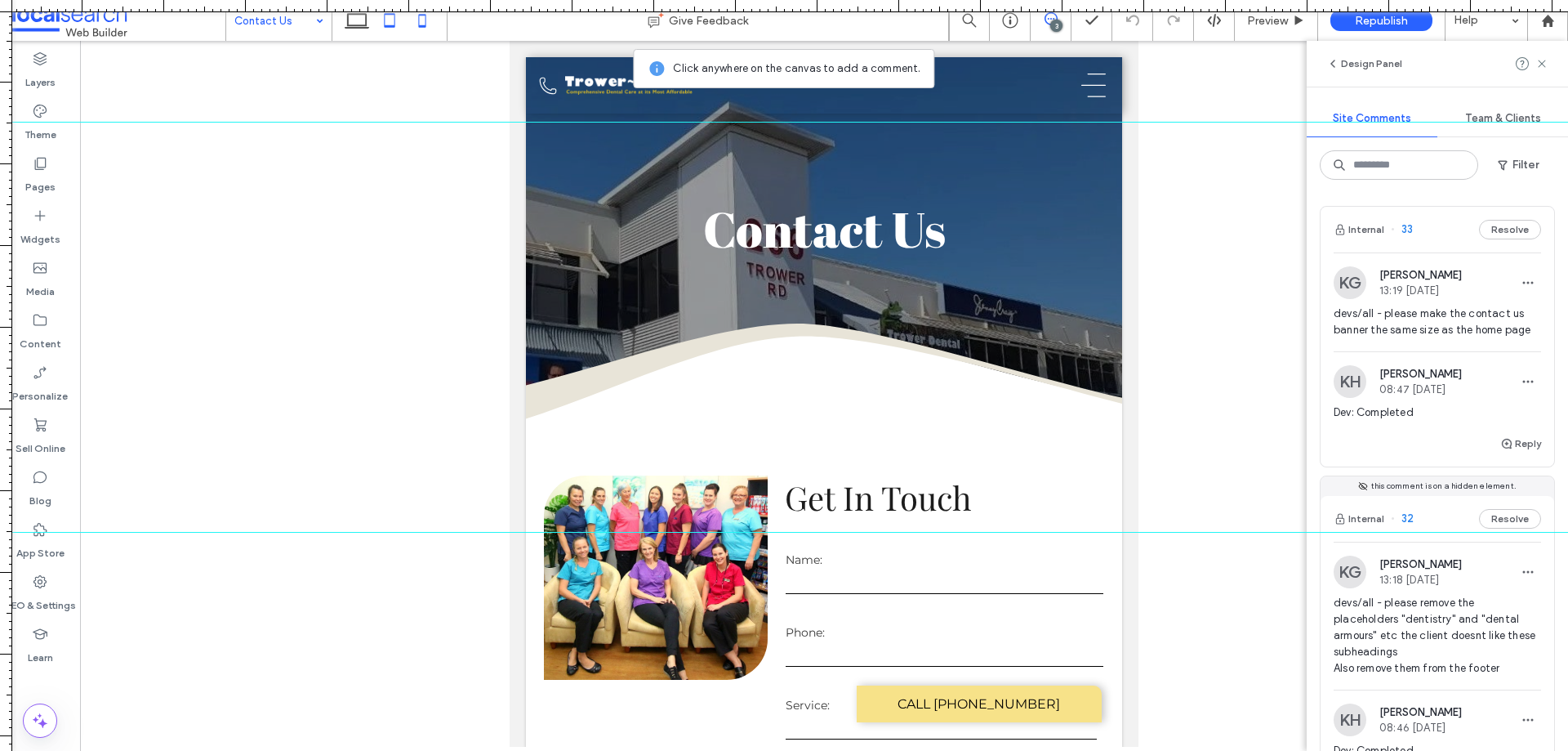
click at [426, 23] on icon at bounding box center [422, 21] width 33 height 33
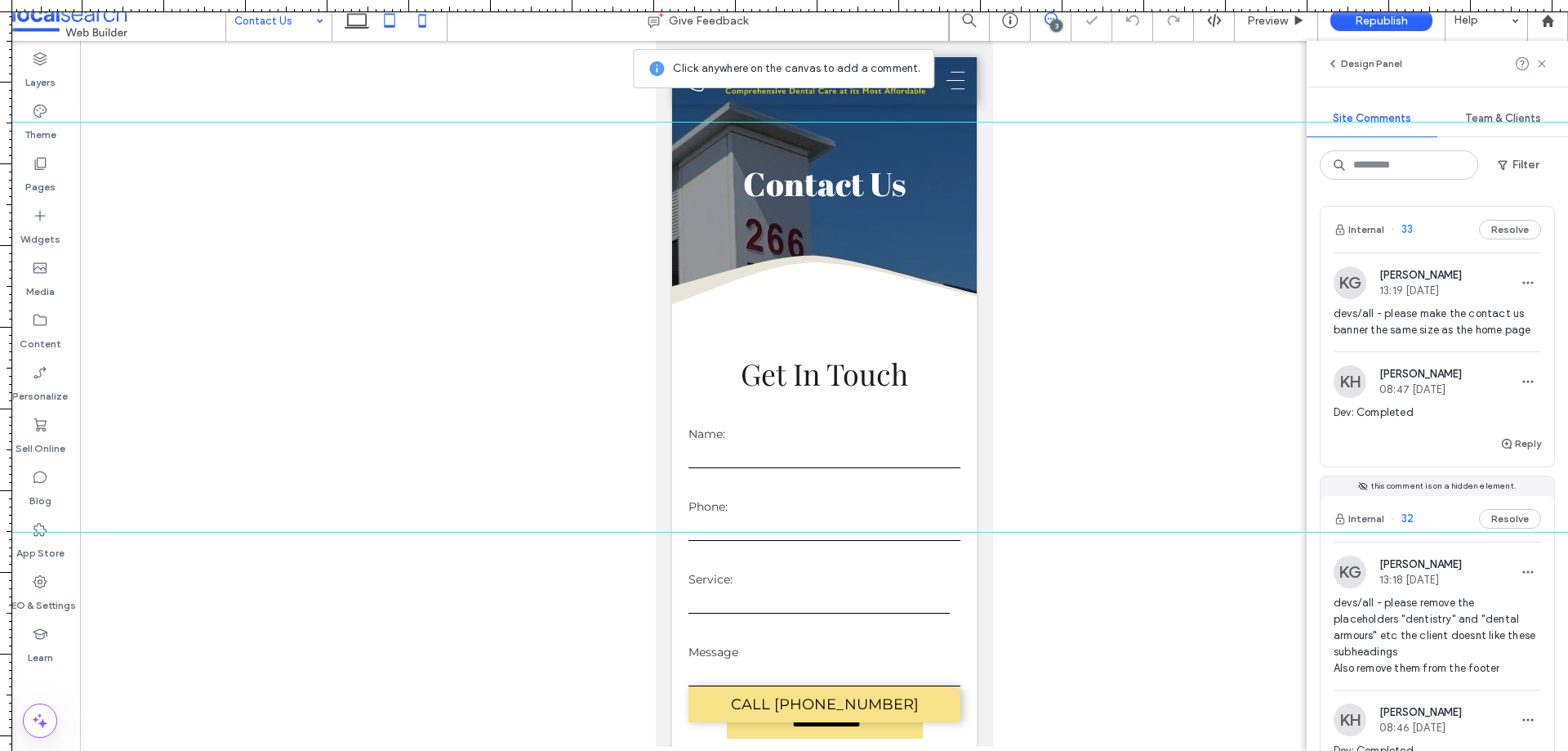
click at [395, 22] on icon at bounding box center [390, 21] width 33 height 33
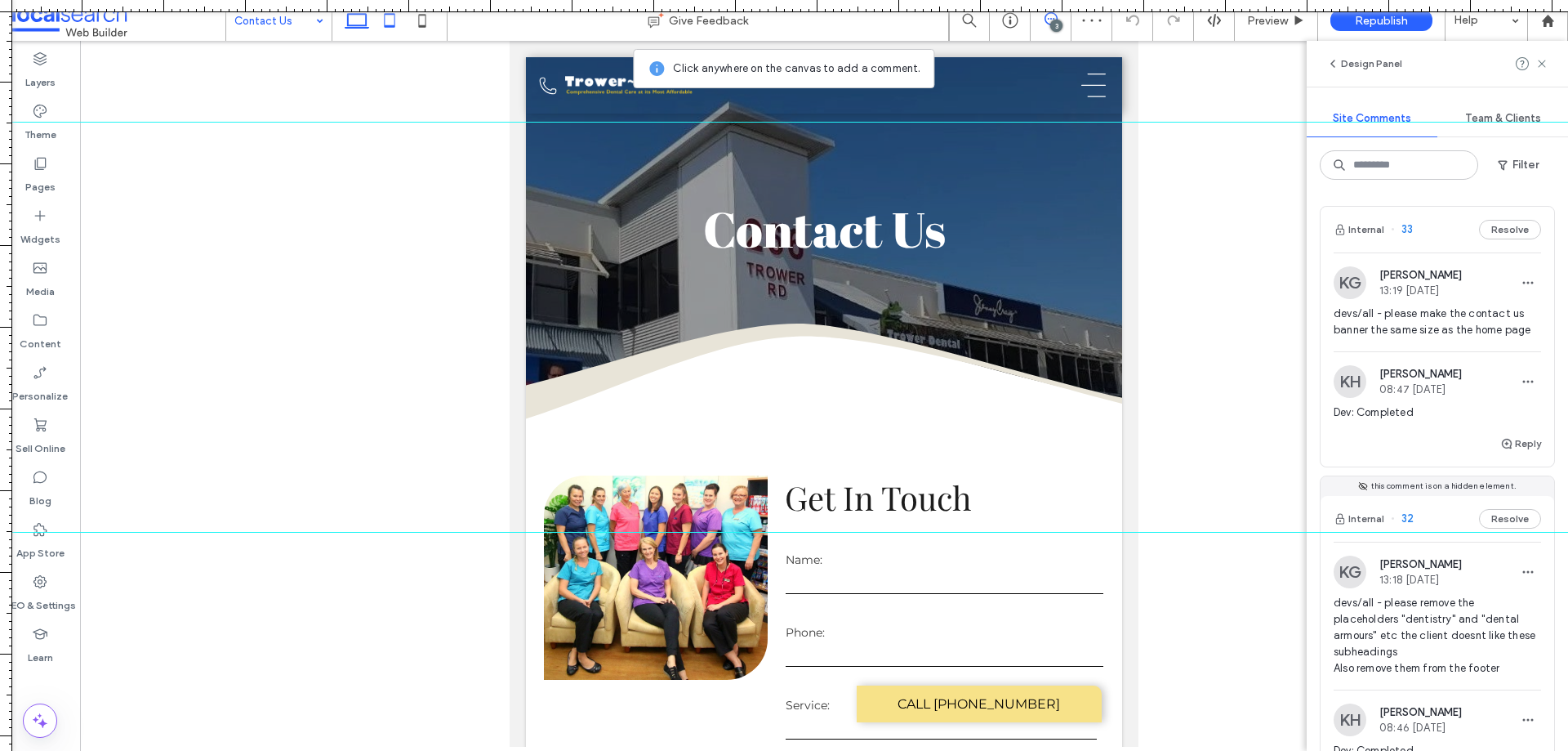
click at [365, 29] on icon at bounding box center [357, 21] width 33 height 33
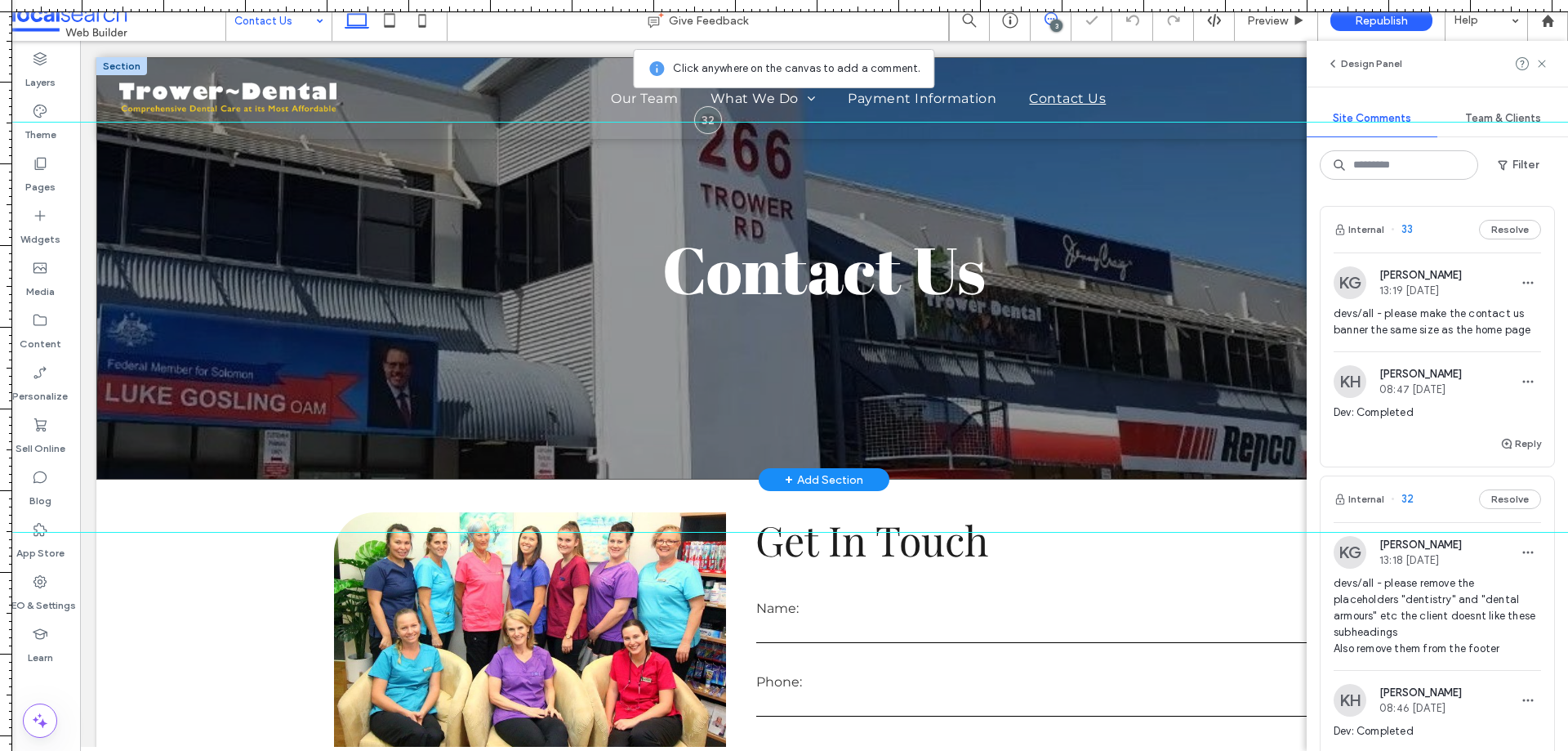
click at [207, 277] on div "Contact Us" at bounding box center [824, 268] width 1456 height 423
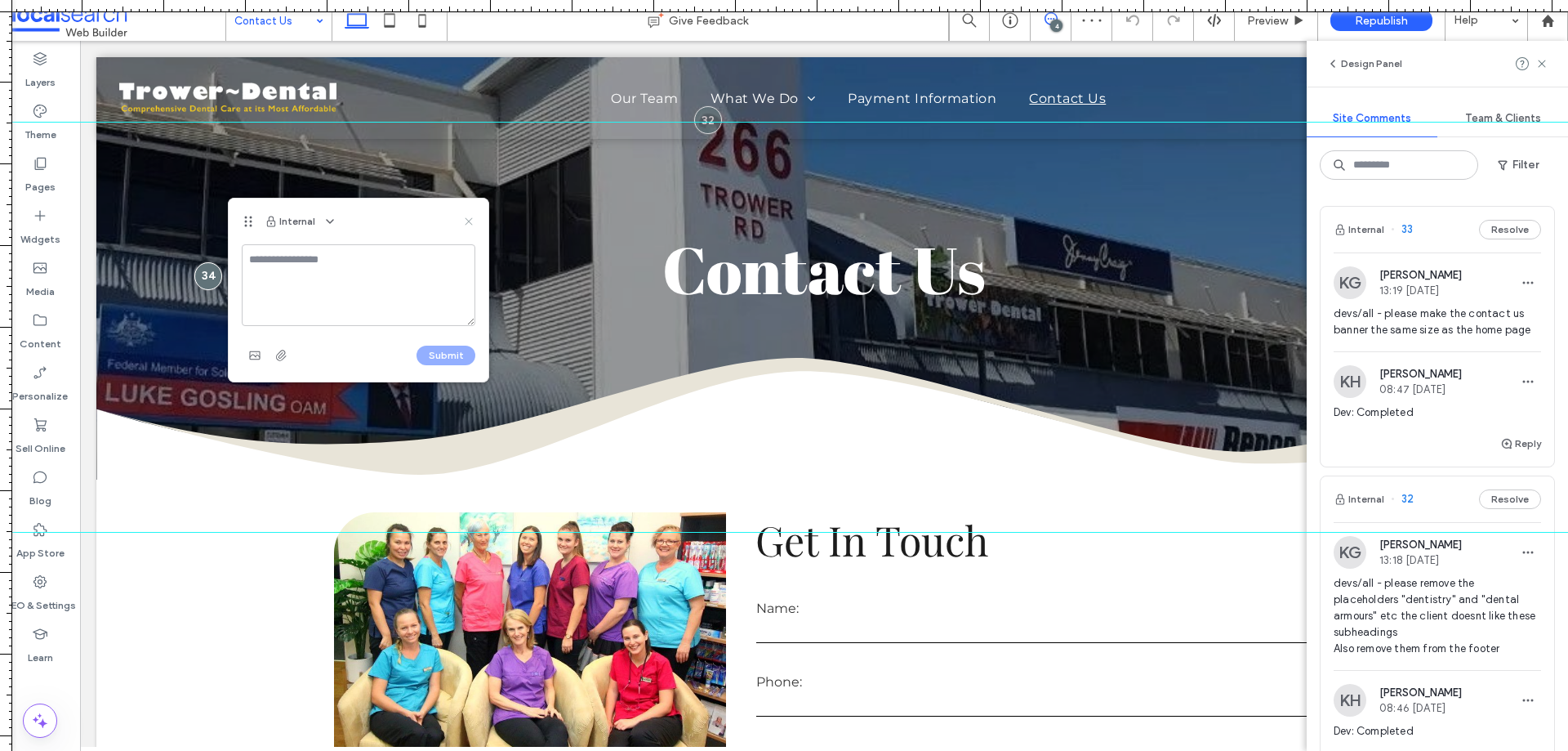
click at [465, 222] on icon at bounding box center [468, 221] width 13 height 13
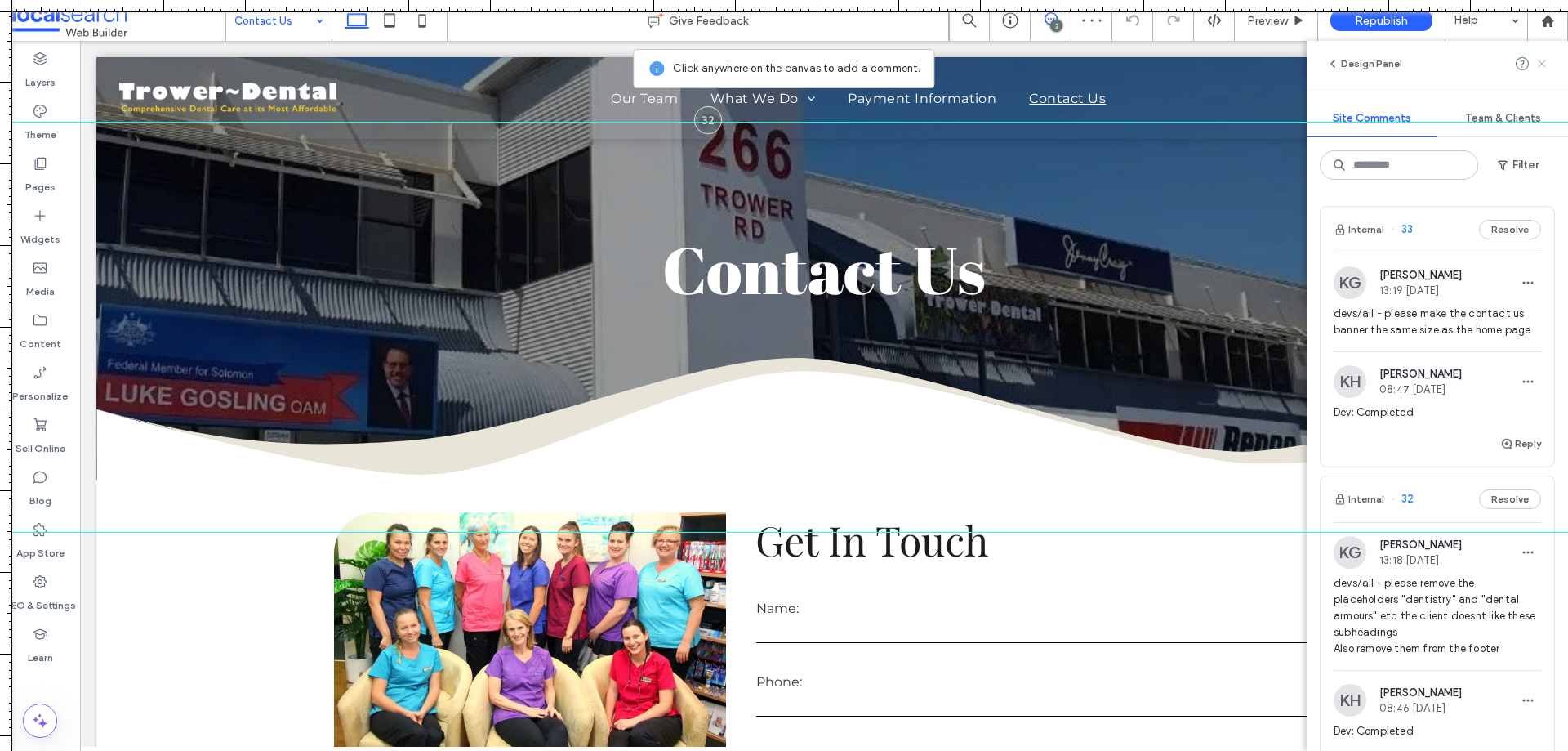
click at [1546, 64] on icon at bounding box center [1541, 63] width 13 height 13
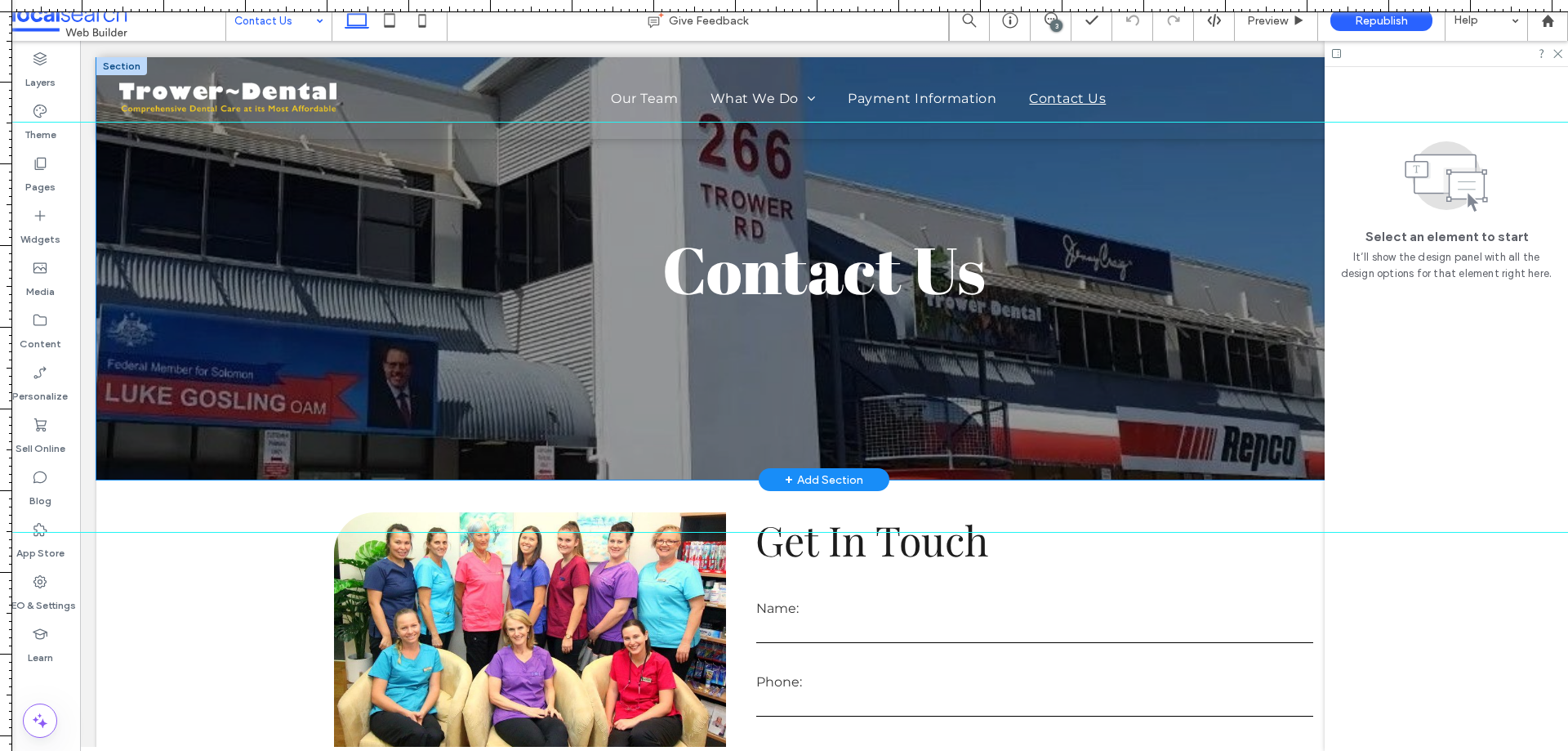
click at [142, 238] on div "Contact Us" at bounding box center [824, 268] width 1456 height 423
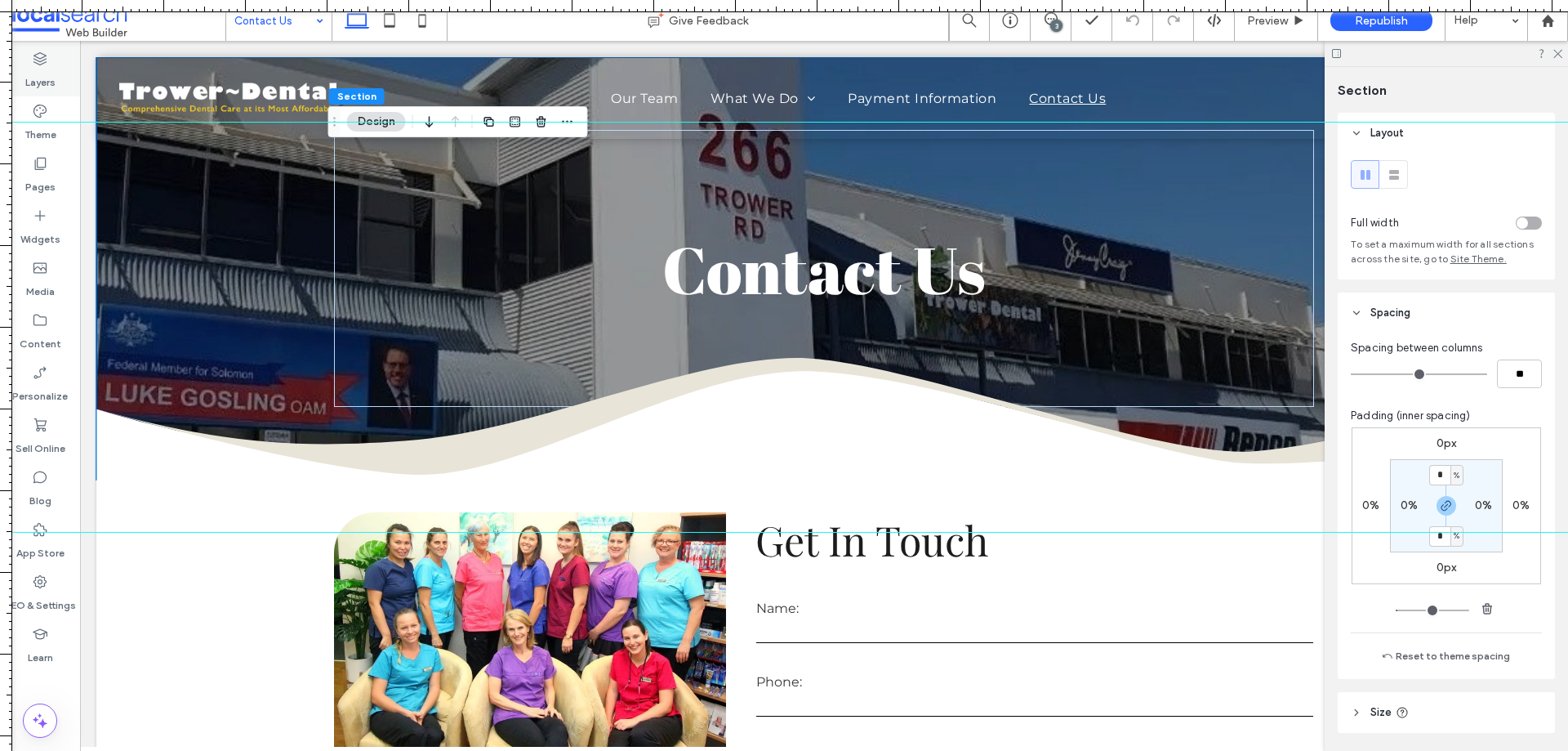
click at [53, 73] on label "Layers" at bounding box center [40, 79] width 30 height 22
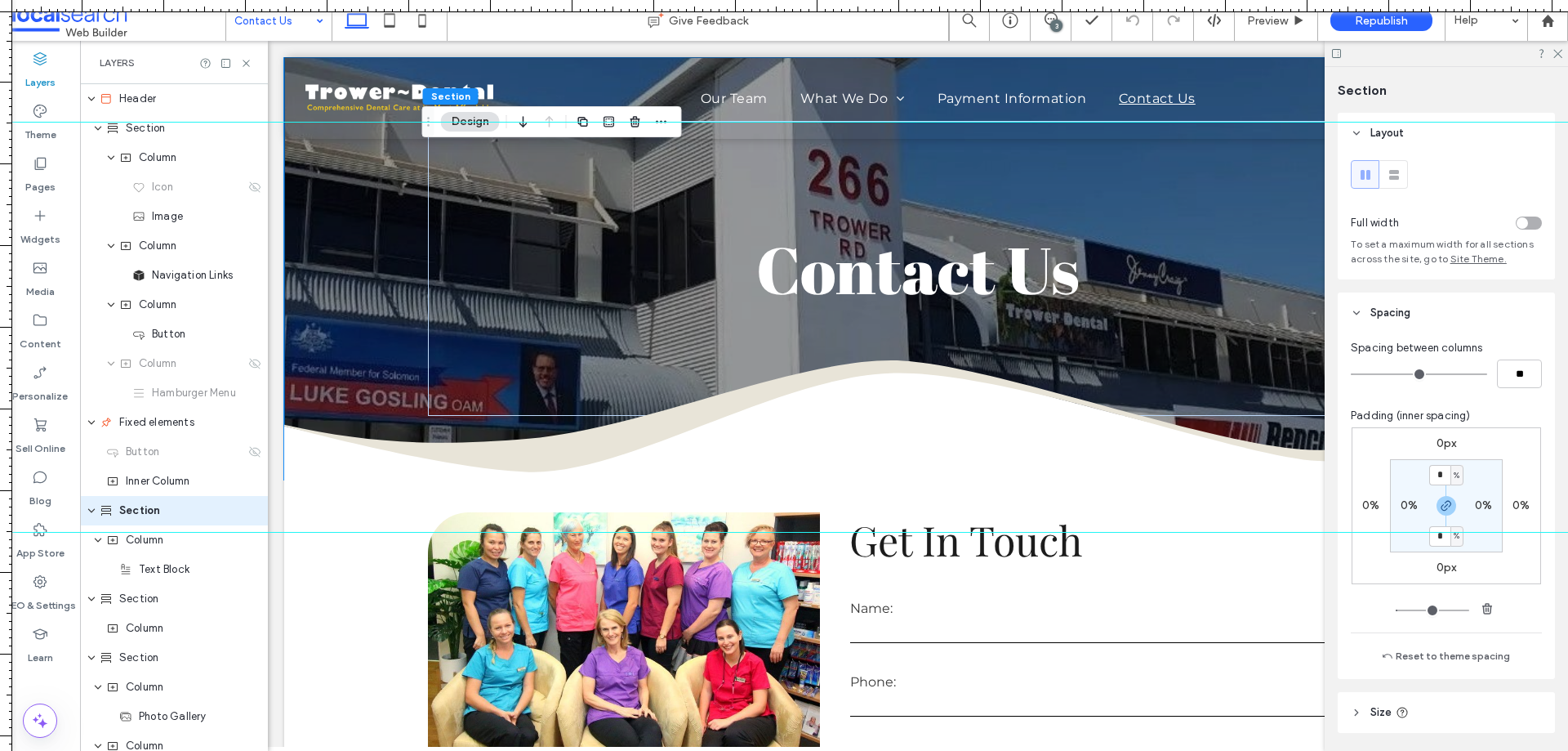
scroll to position [93, 0]
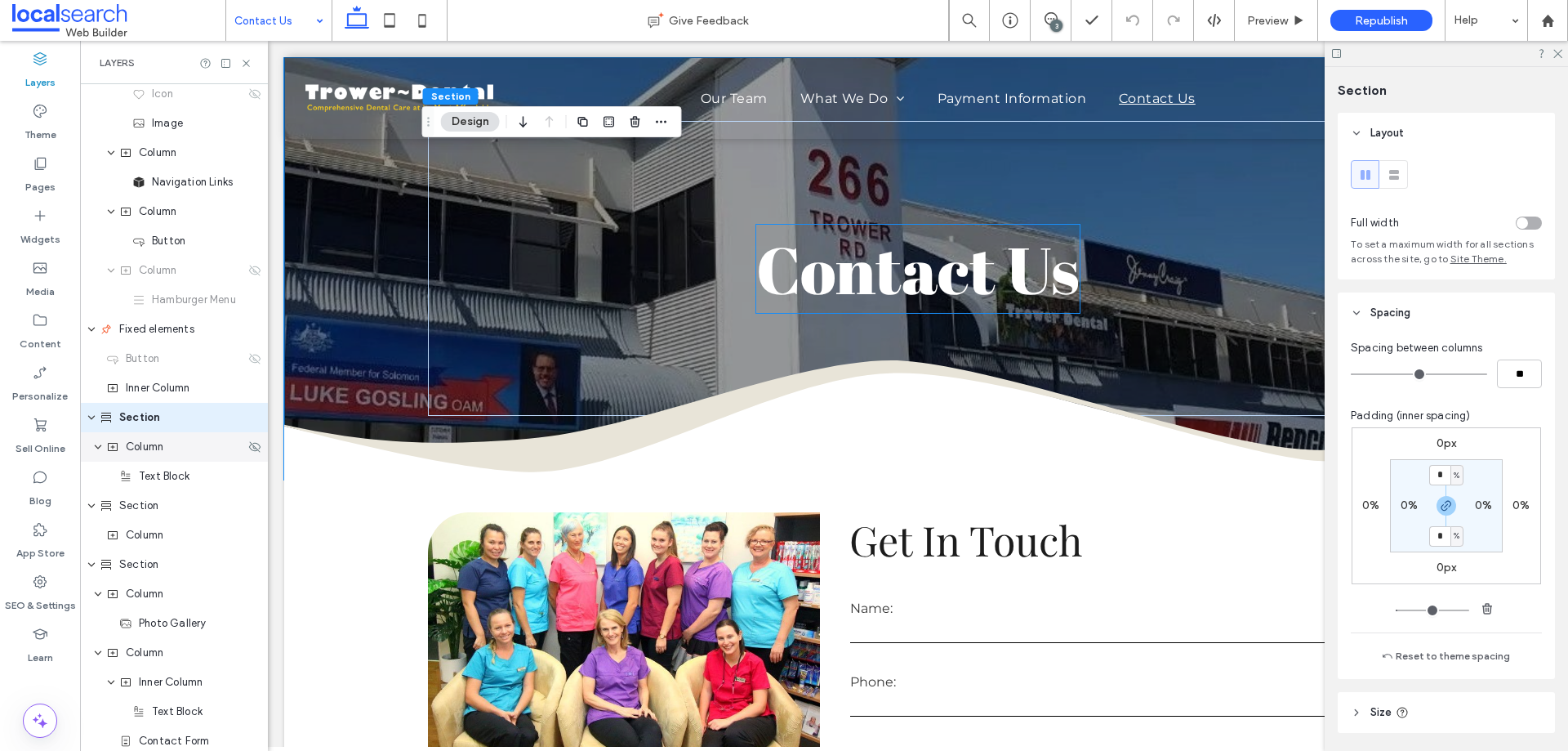
click at [163, 452] on span "Column" at bounding box center [144, 447] width 37 height 16
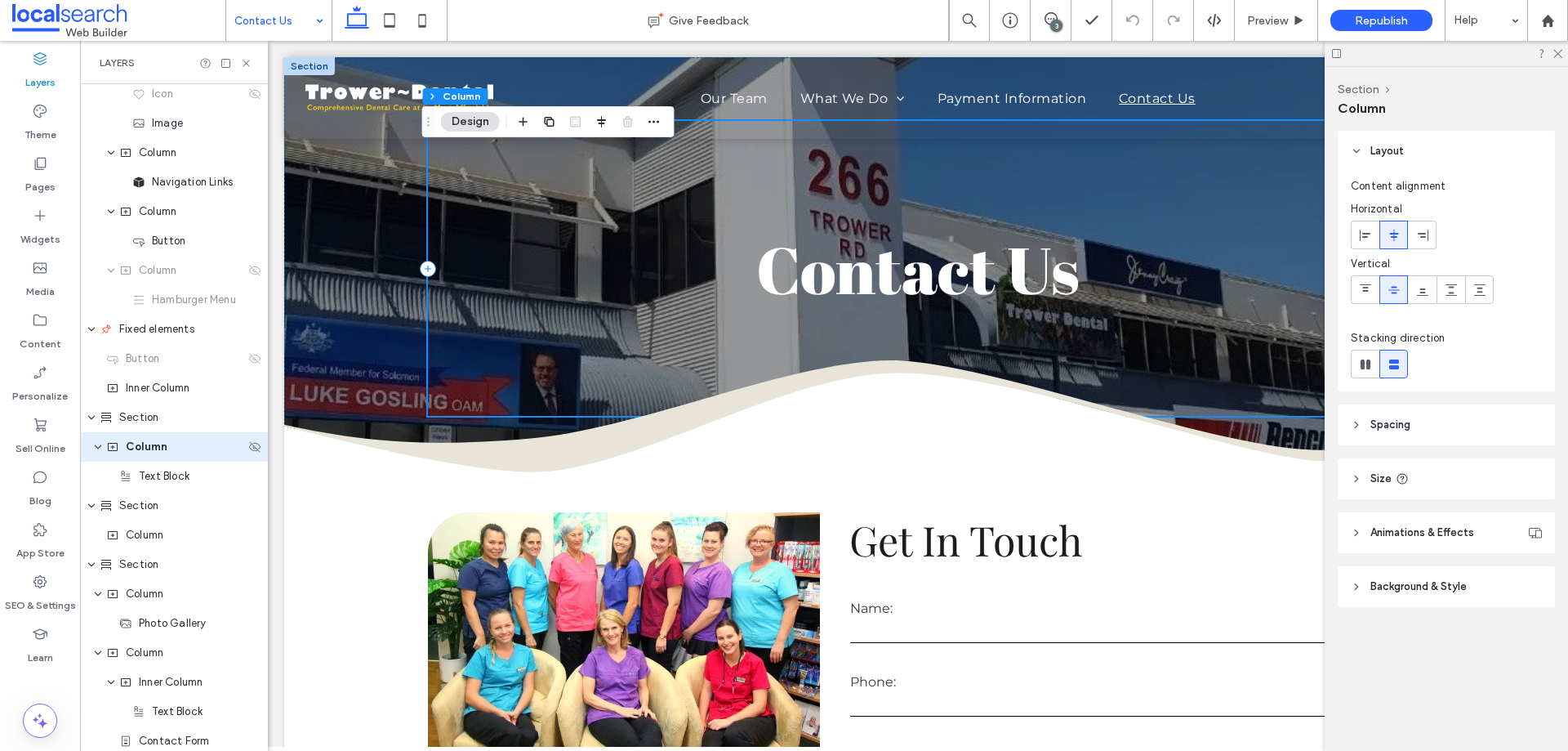
scroll to position [123, 0]
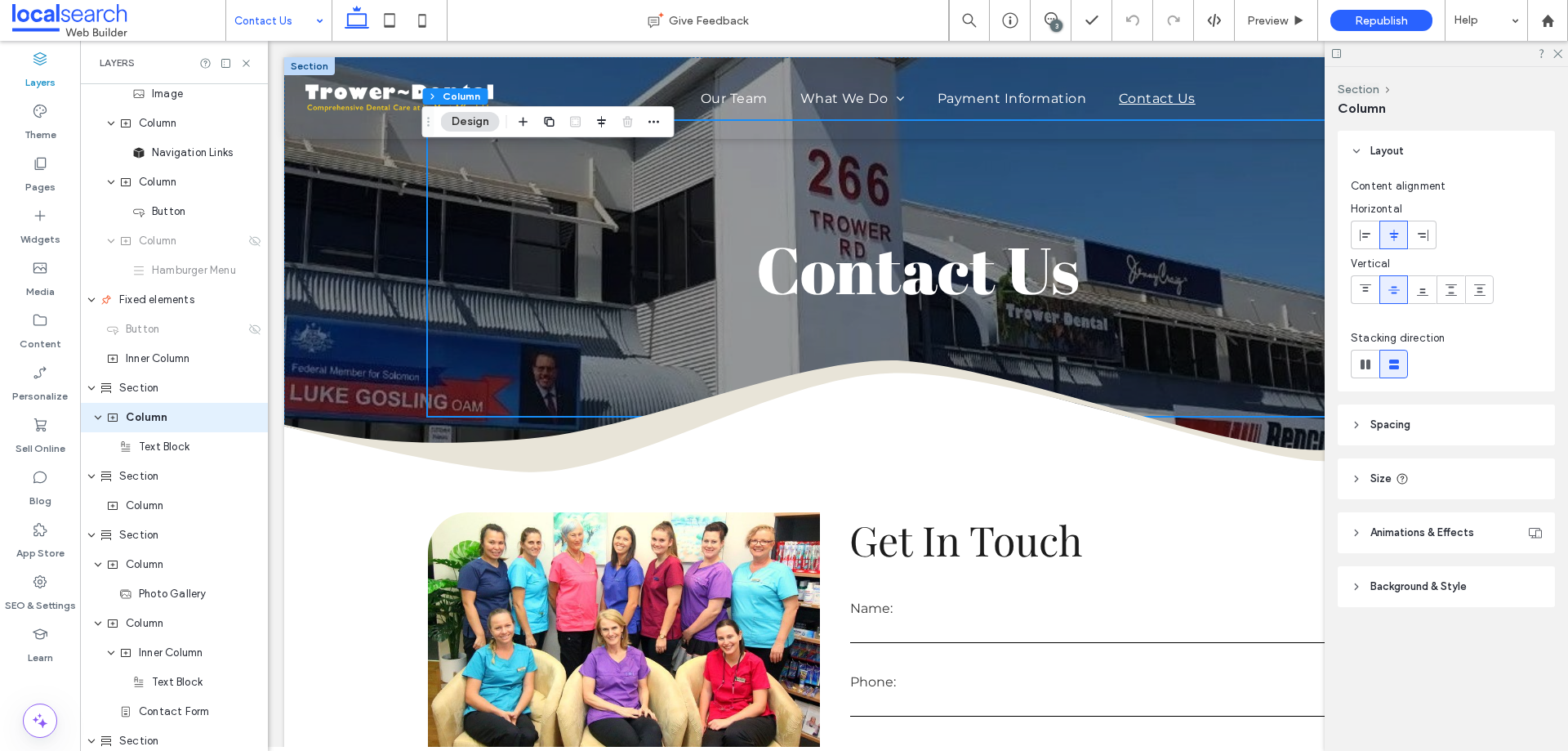
click at [1464, 426] on header "Spacing" at bounding box center [1445, 424] width 217 height 41
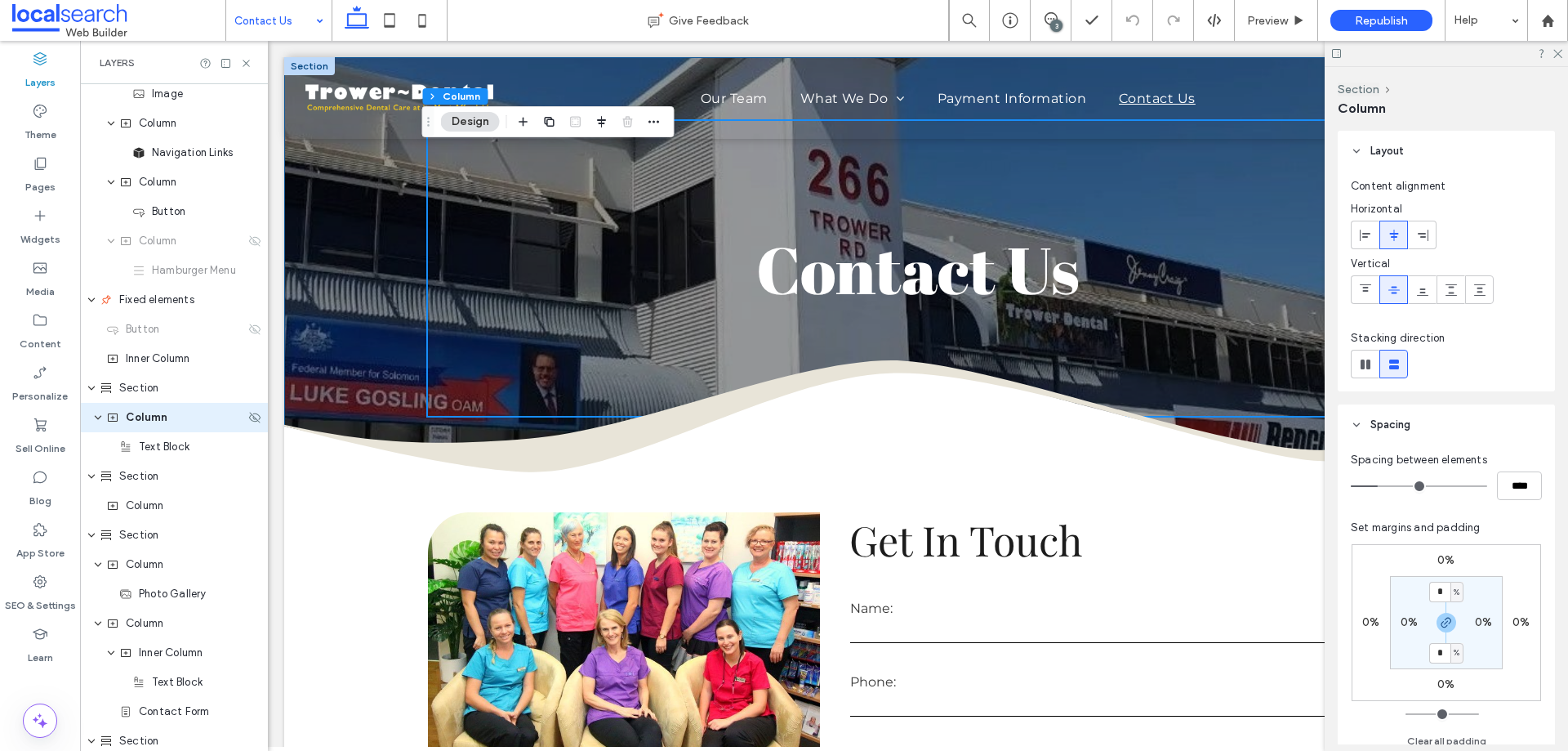
click at [156, 388] on span "Section" at bounding box center [138, 388] width 39 height 16
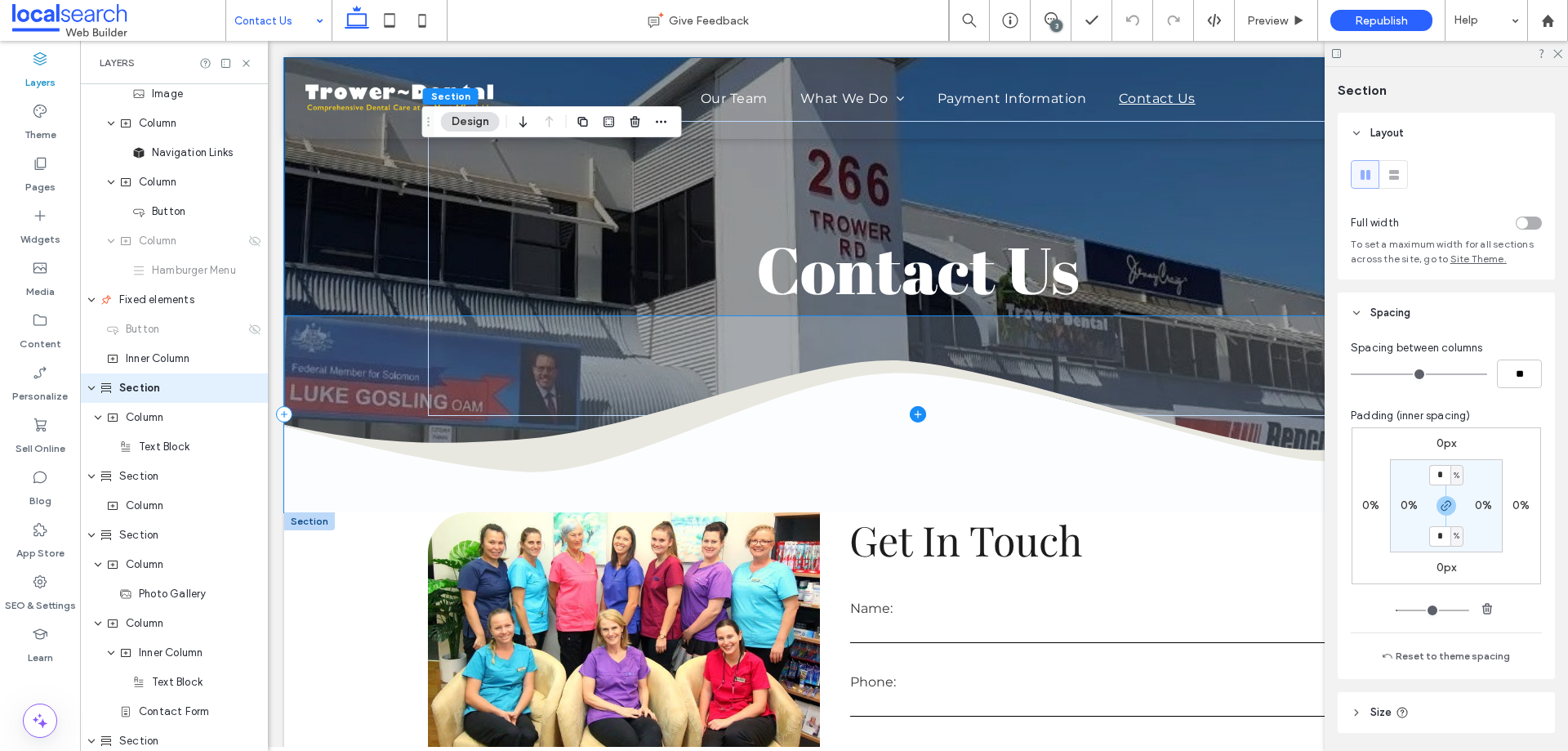
scroll to position [93, 0]
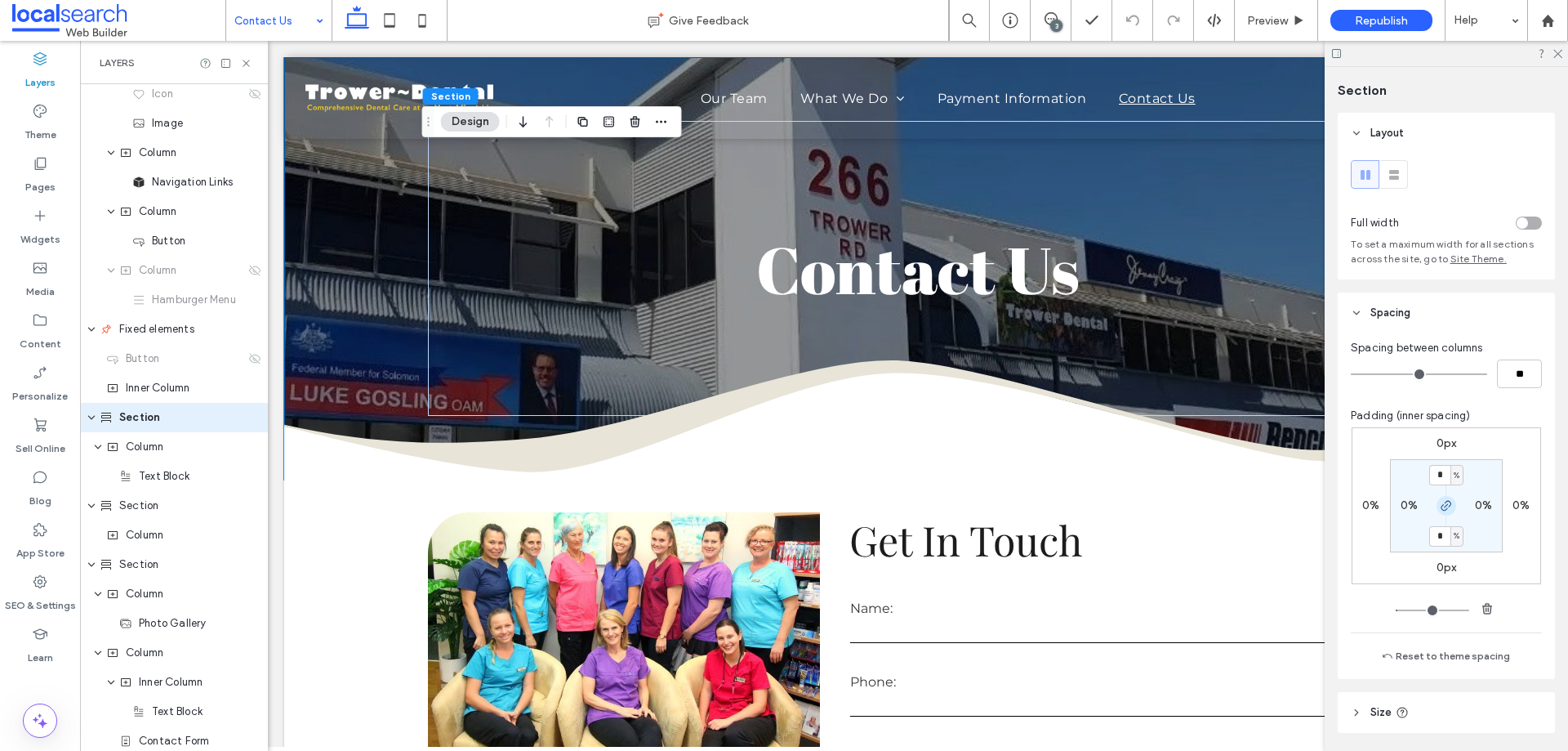
type input "*"
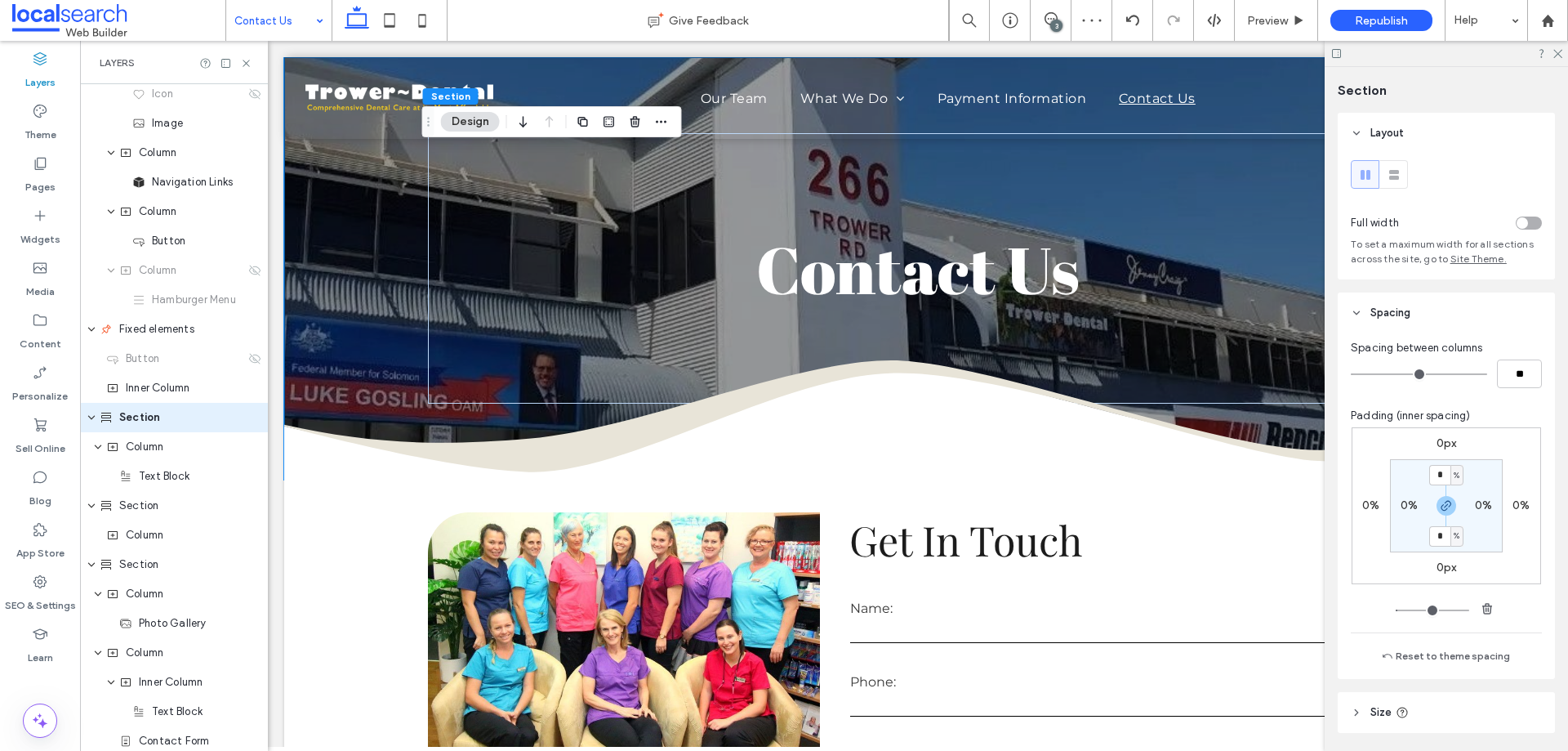
type input "*"
click at [39, 598] on label "SEO & Settings" at bounding box center [41, 601] width 71 height 22
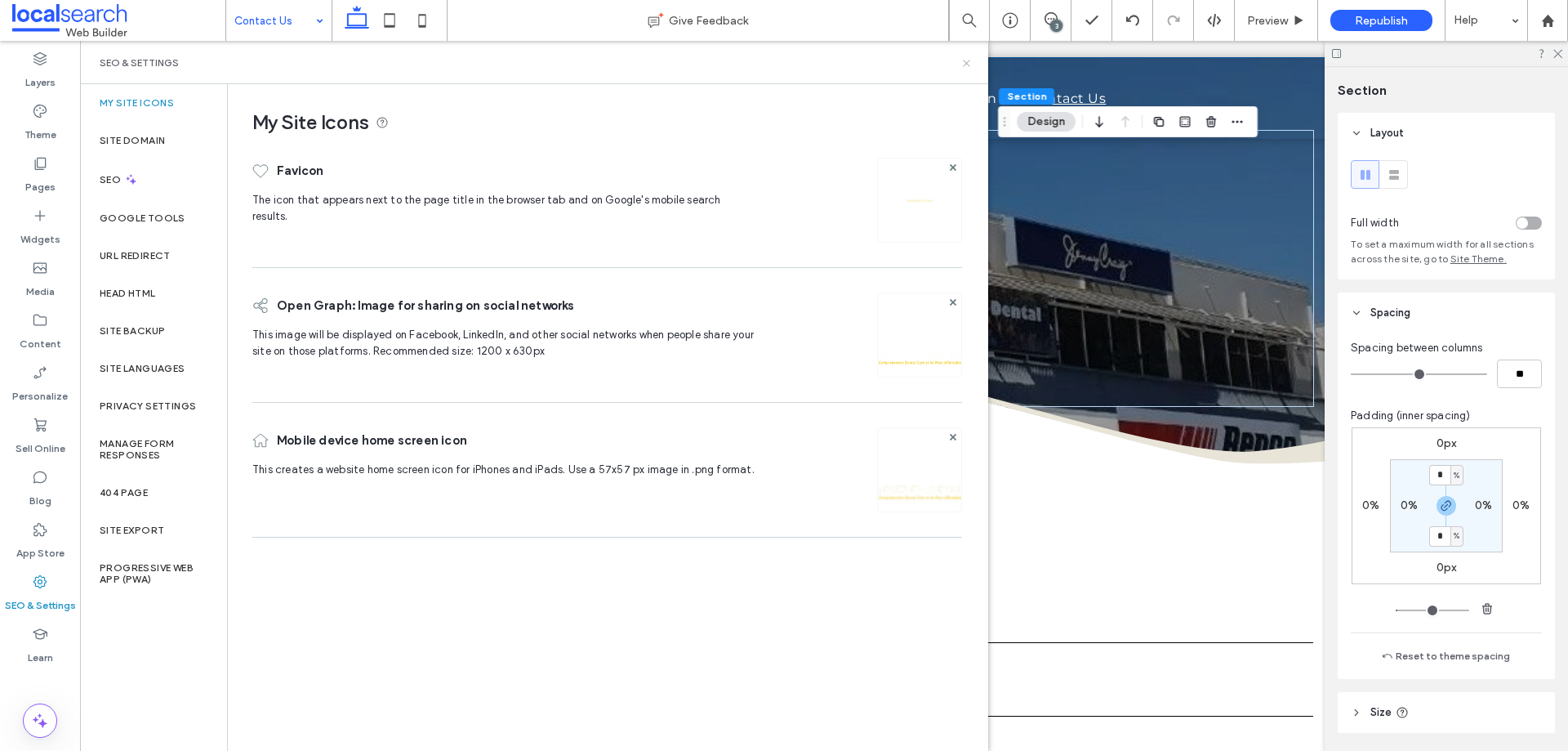
click at [964, 67] on icon at bounding box center [967, 63] width 12 height 12
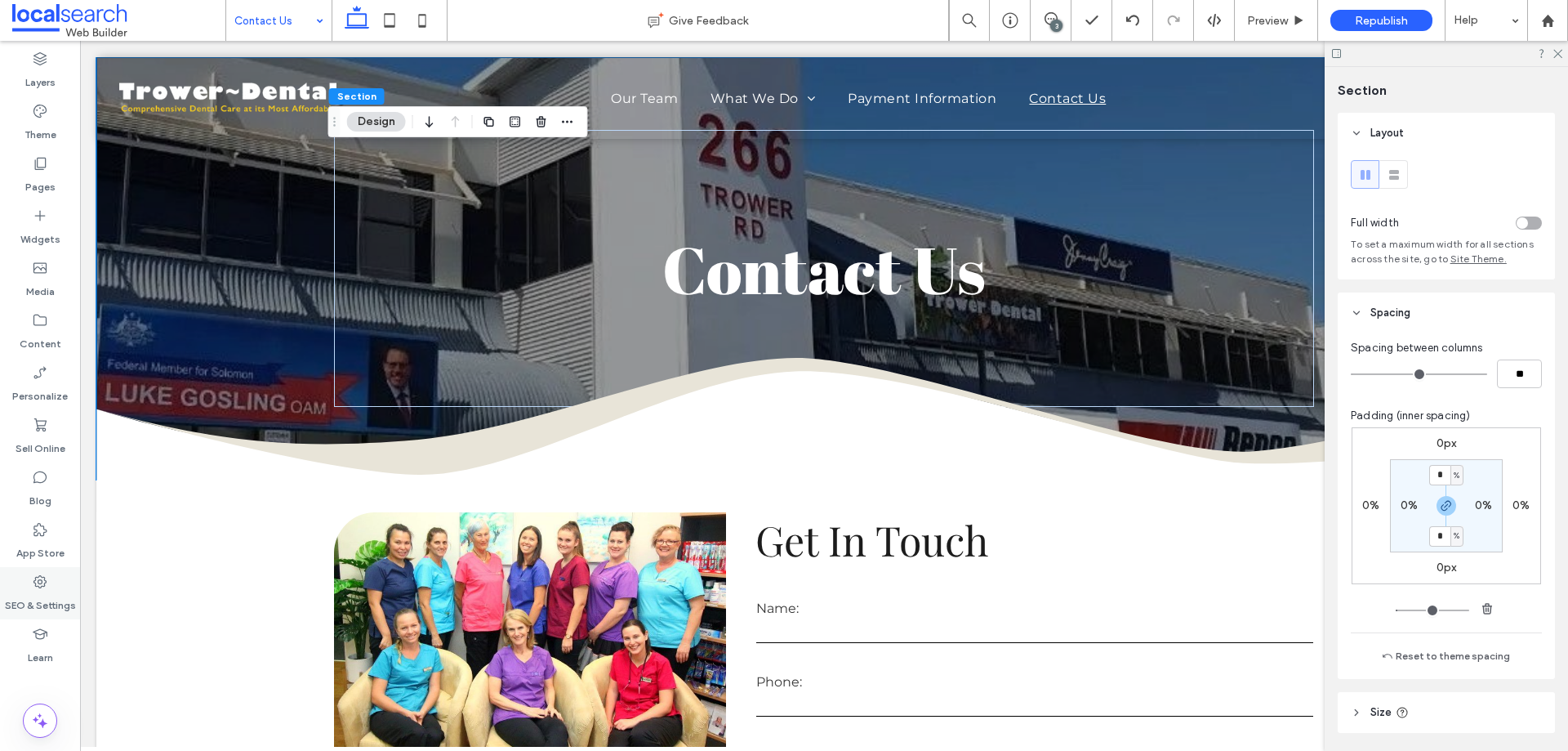
click at [60, 582] on div "SEO & Settings" at bounding box center [40, 593] width 80 height 53
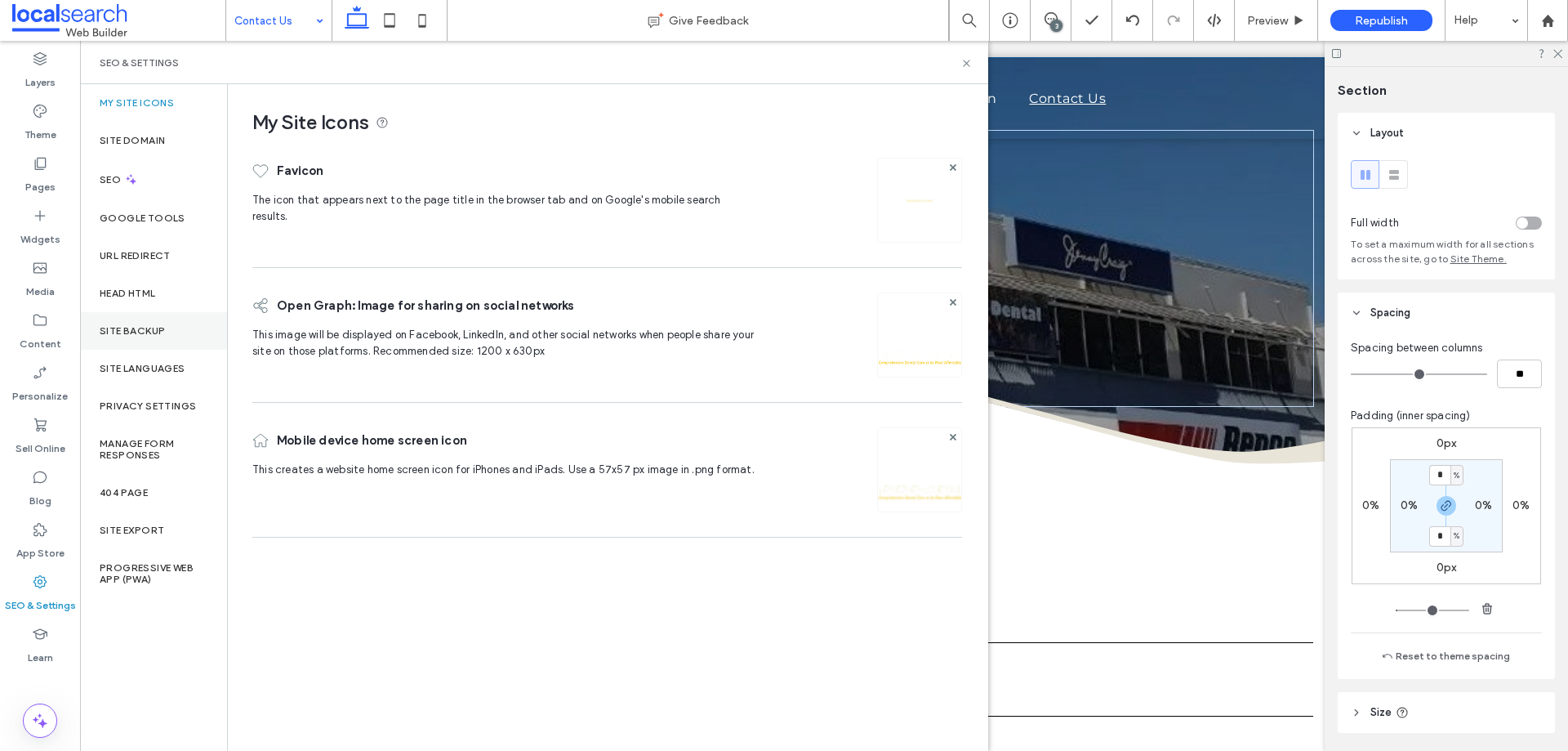
click at [164, 332] on label "Site Backup" at bounding box center [132, 330] width 66 height 11
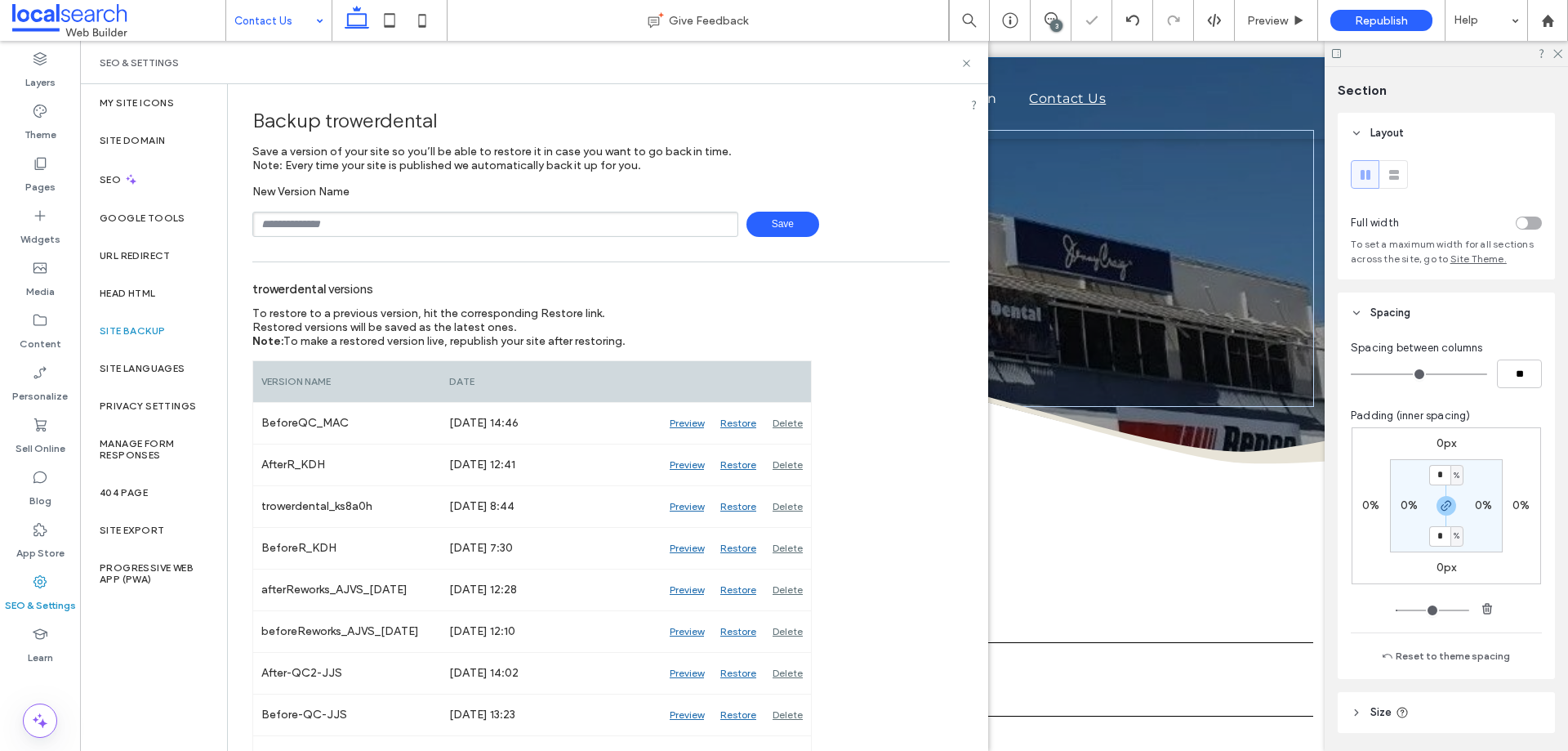
click at [379, 223] on input "text" at bounding box center [495, 224] width 486 height 25
type input "**********"
click at [779, 217] on span "Save" at bounding box center [783, 224] width 73 height 25
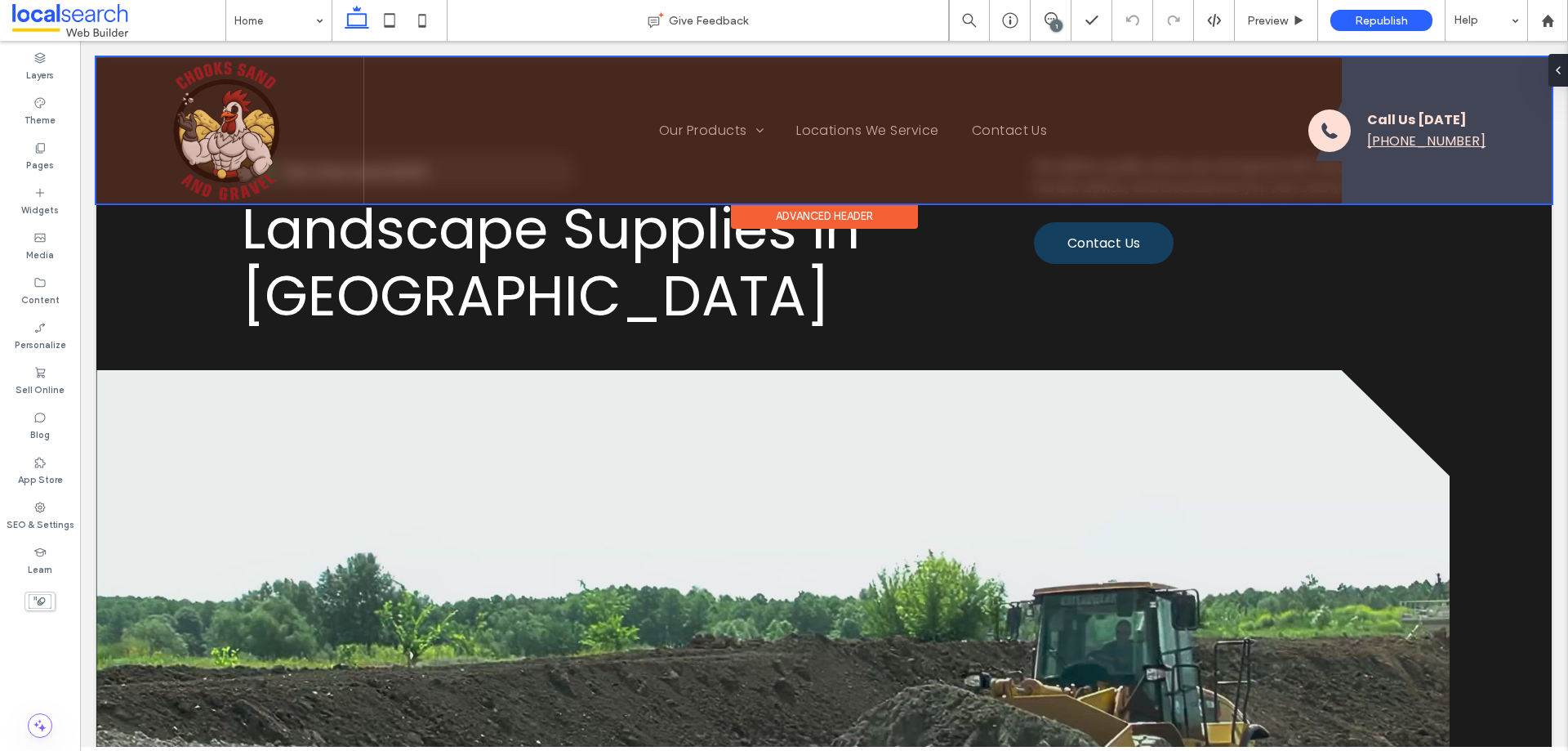
click at [244, 131] on div at bounding box center [824, 130] width 1456 height 146
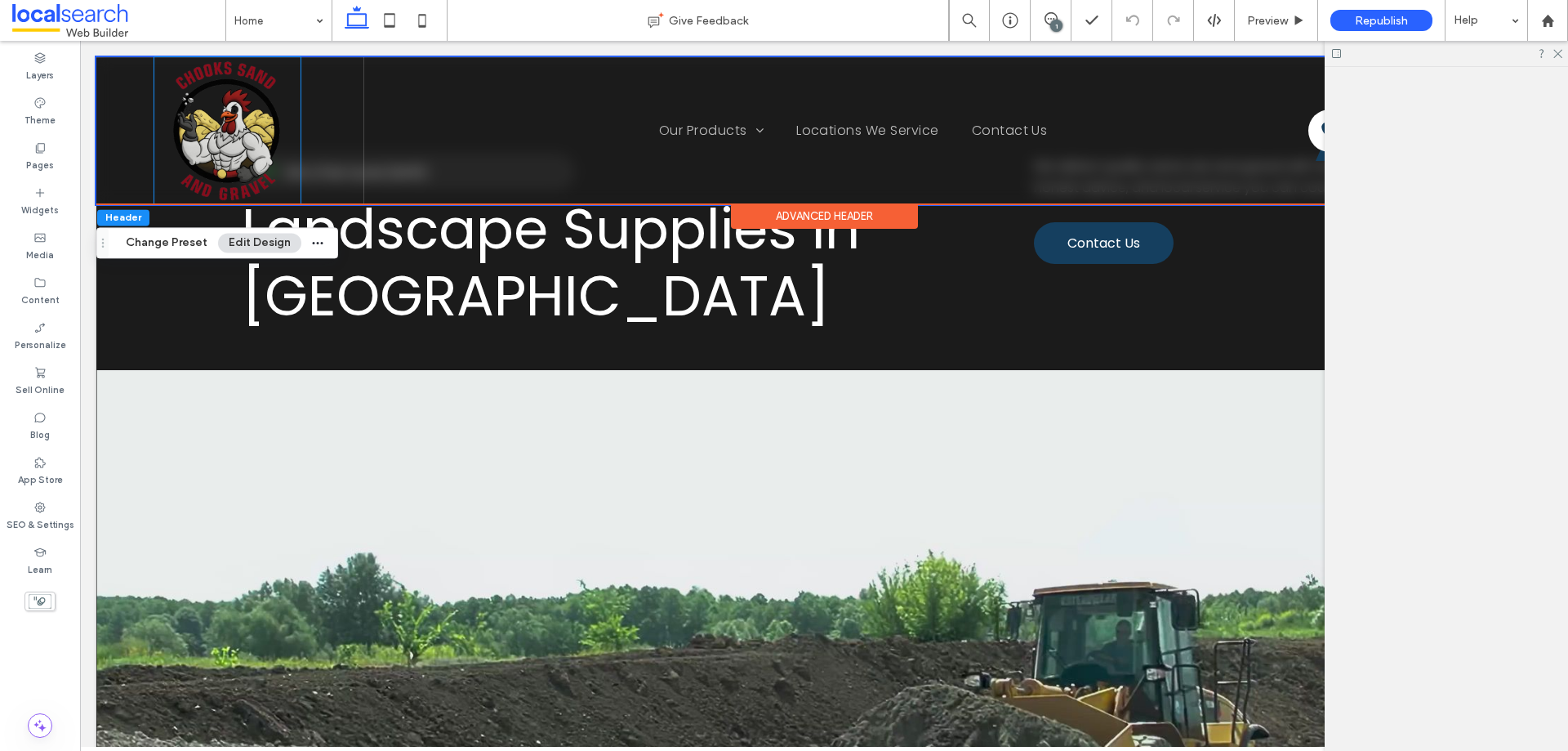
click at [244, 131] on img at bounding box center [227, 130] width 146 height 146
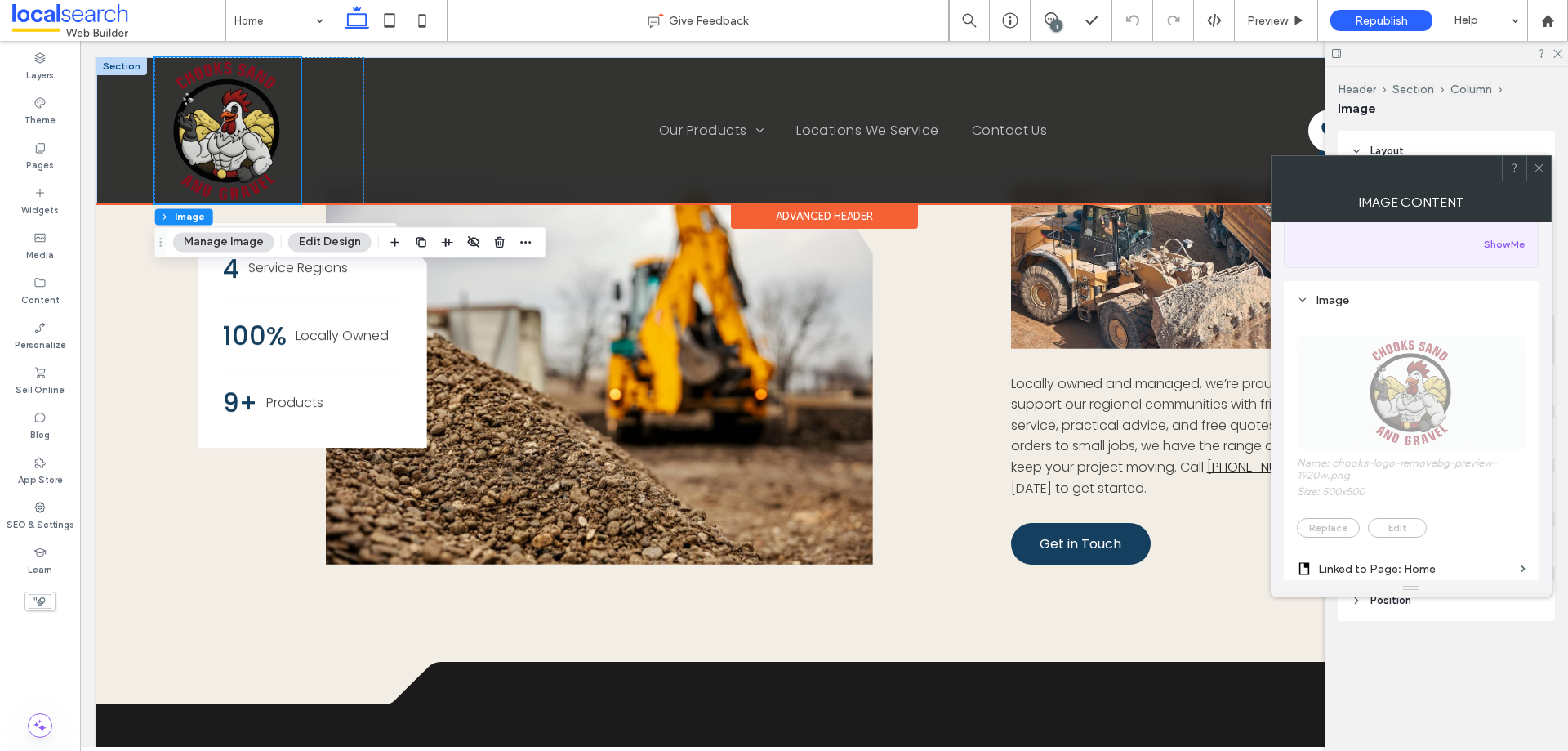
scroll to position [1225, 0]
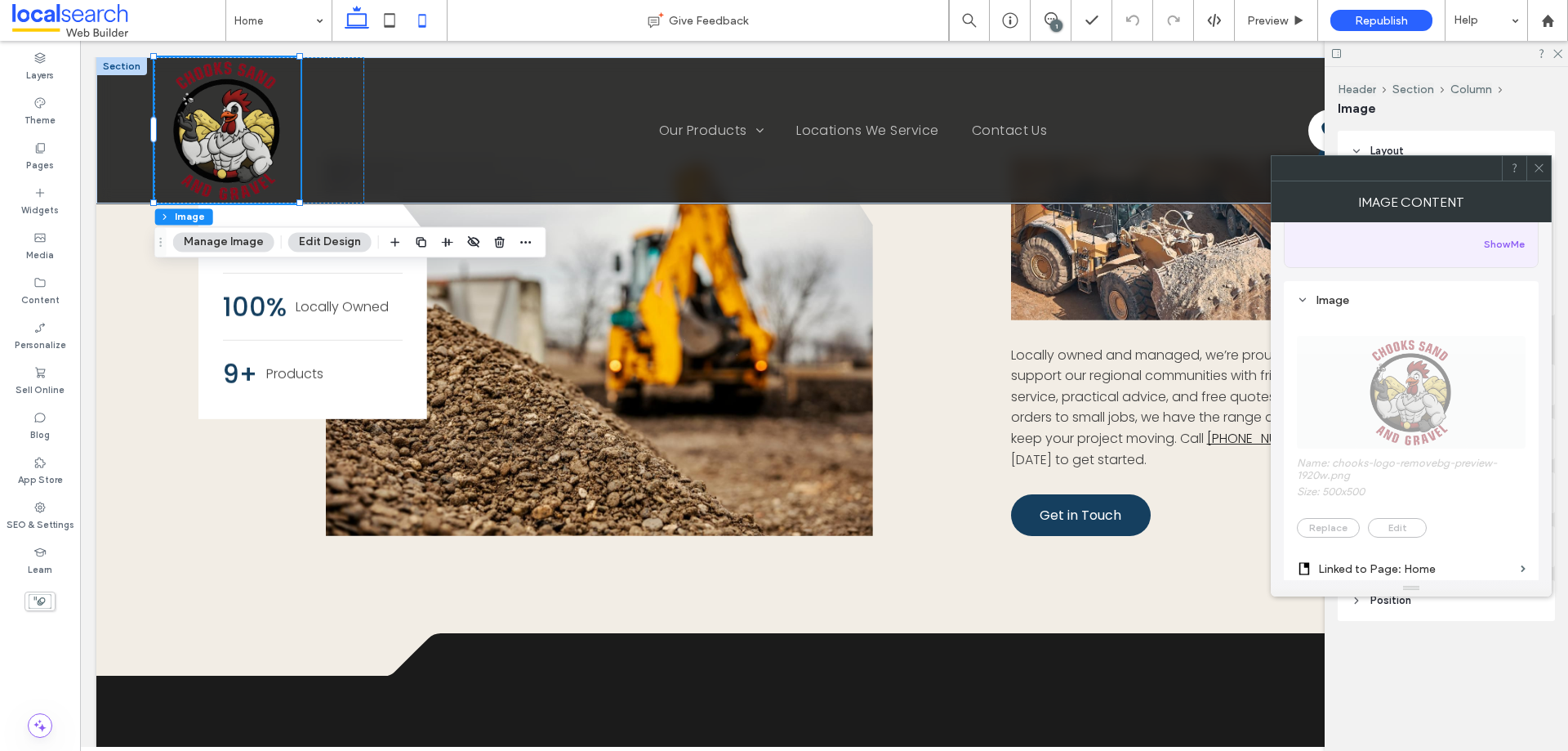
click at [425, 19] on icon at bounding box center [422, 21] width 33 height 33
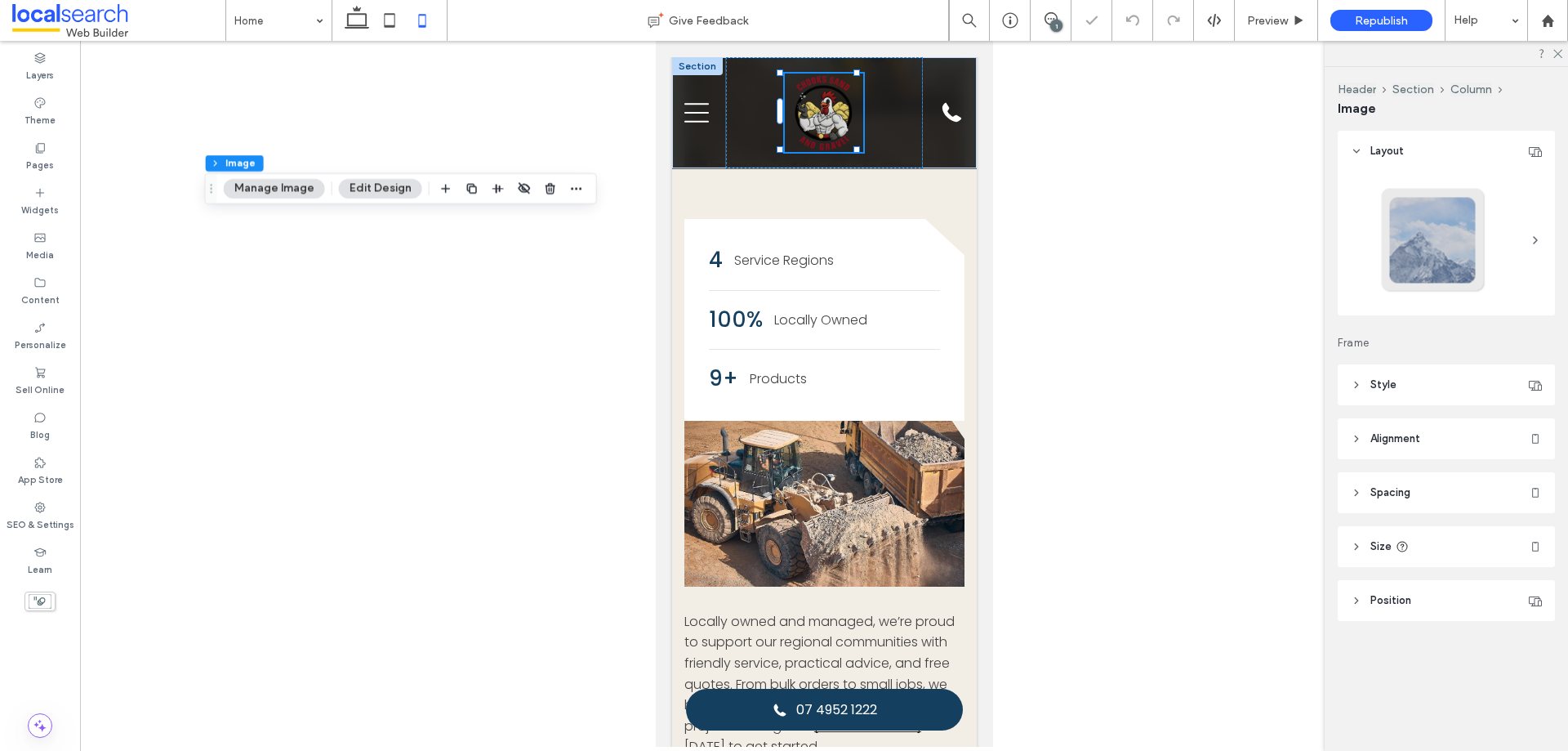
type input "**"
click at [390, 22] on icon at bounding box center [390, 21] width 33 height 33
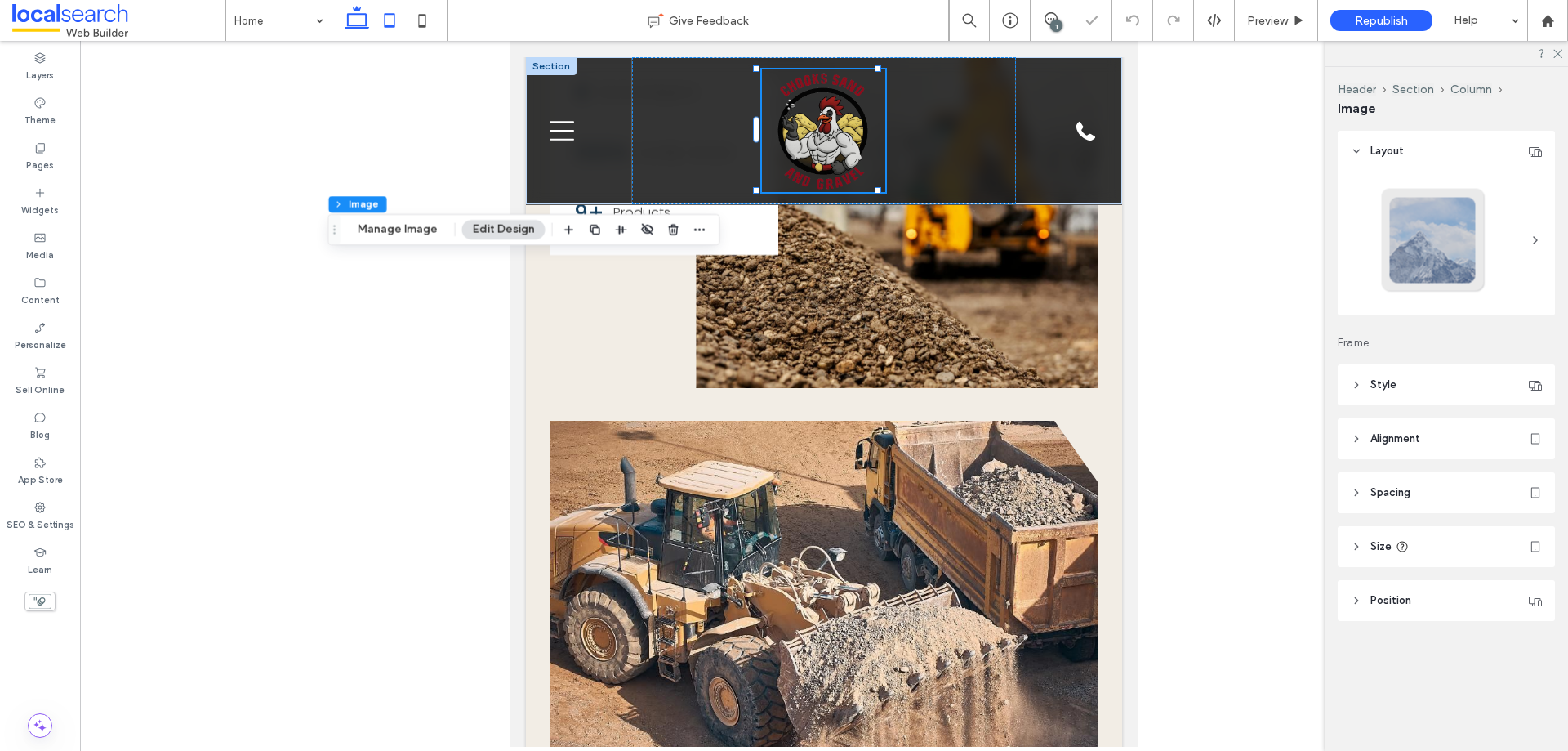
type input "**"
drag, startPoint x: 352, startPoint y: 22, endPoint x: 658, endPoint y: 74, distance: 310.4
click at [352, 22] on icon at bounding box center [357, 21] width 33 height 33
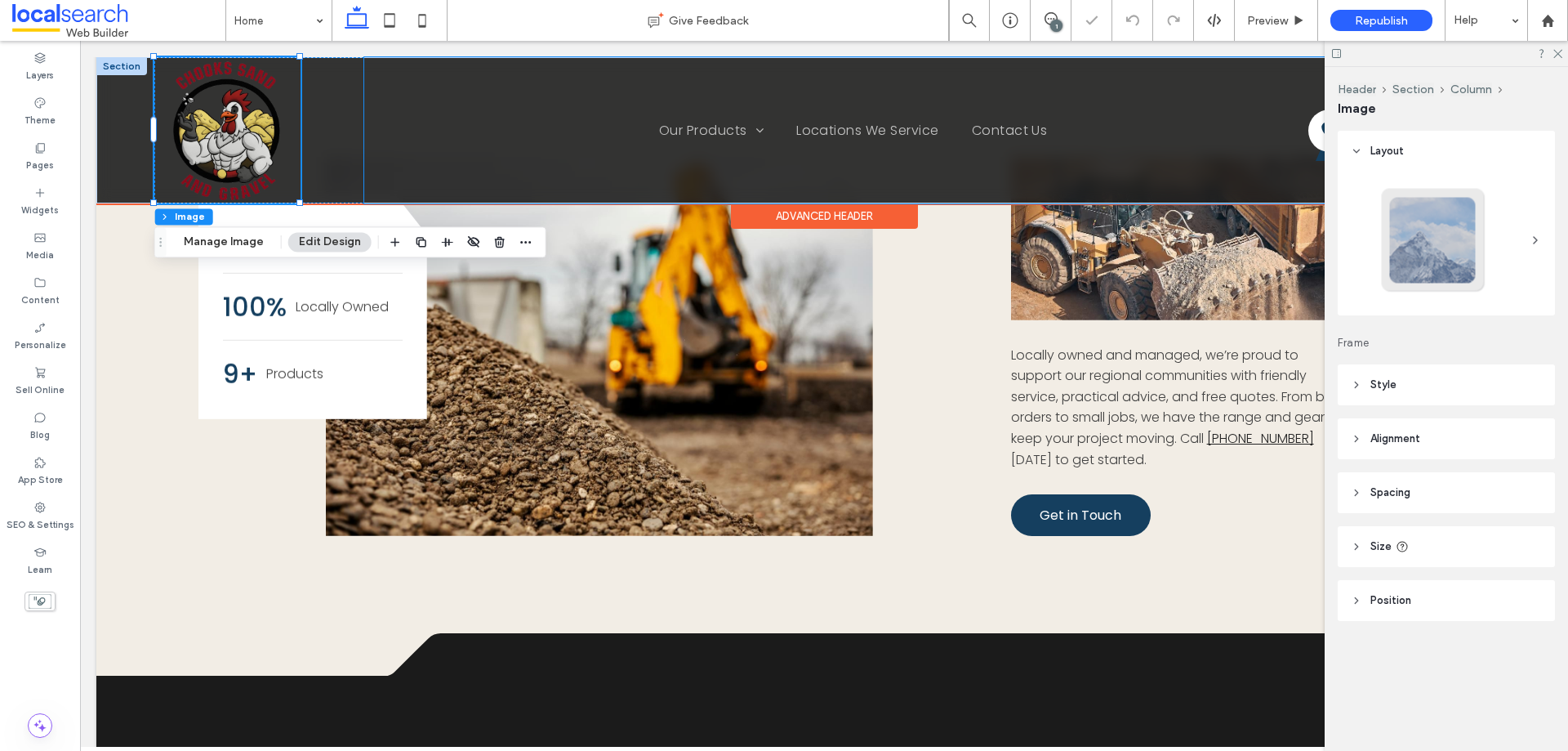
type input "**"
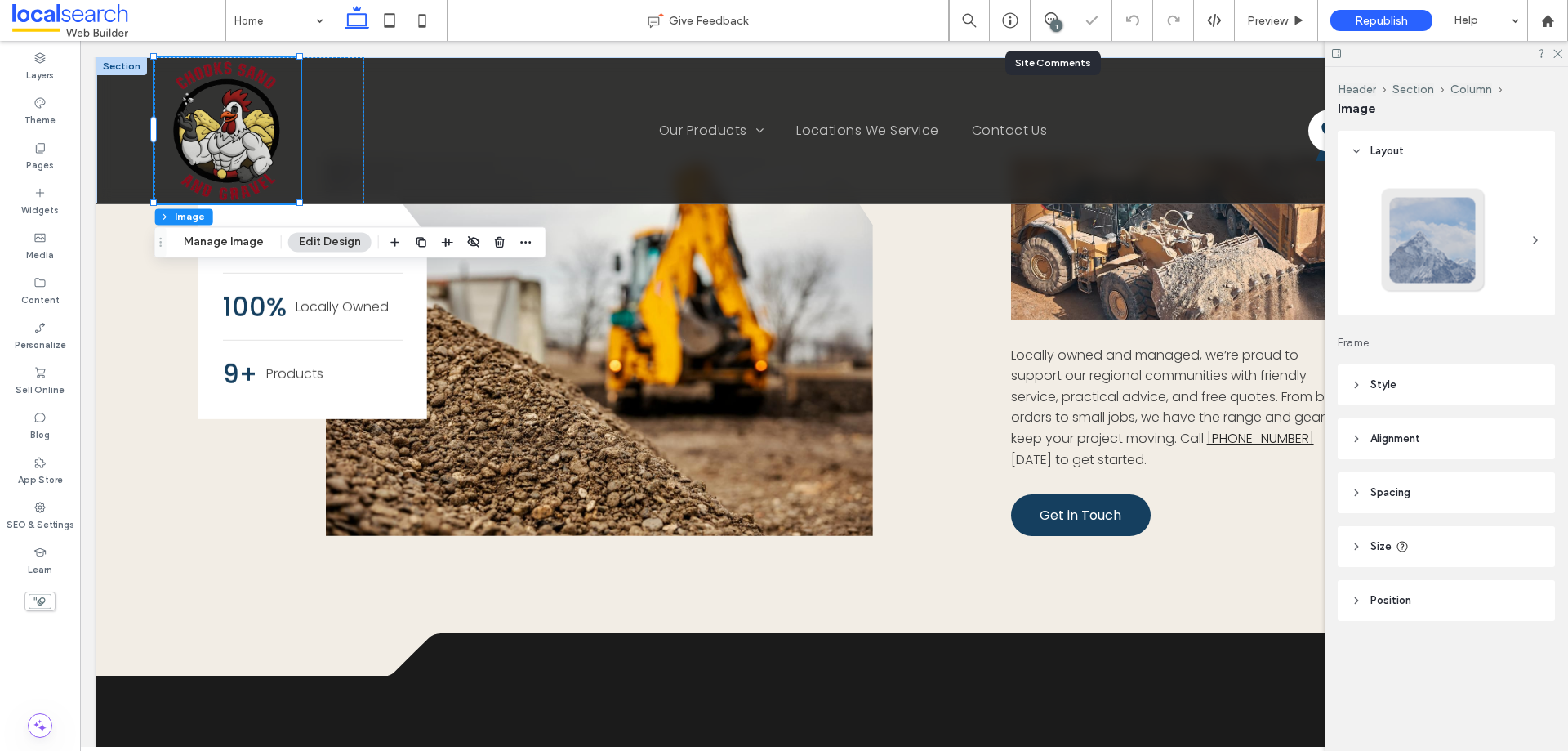
click at [1046, 25] on div "1" at bounding box center [1051, 20] width 40 height 16
click at [1047, 18] on icon at bounding box center [1051, 18] width 13 height 13
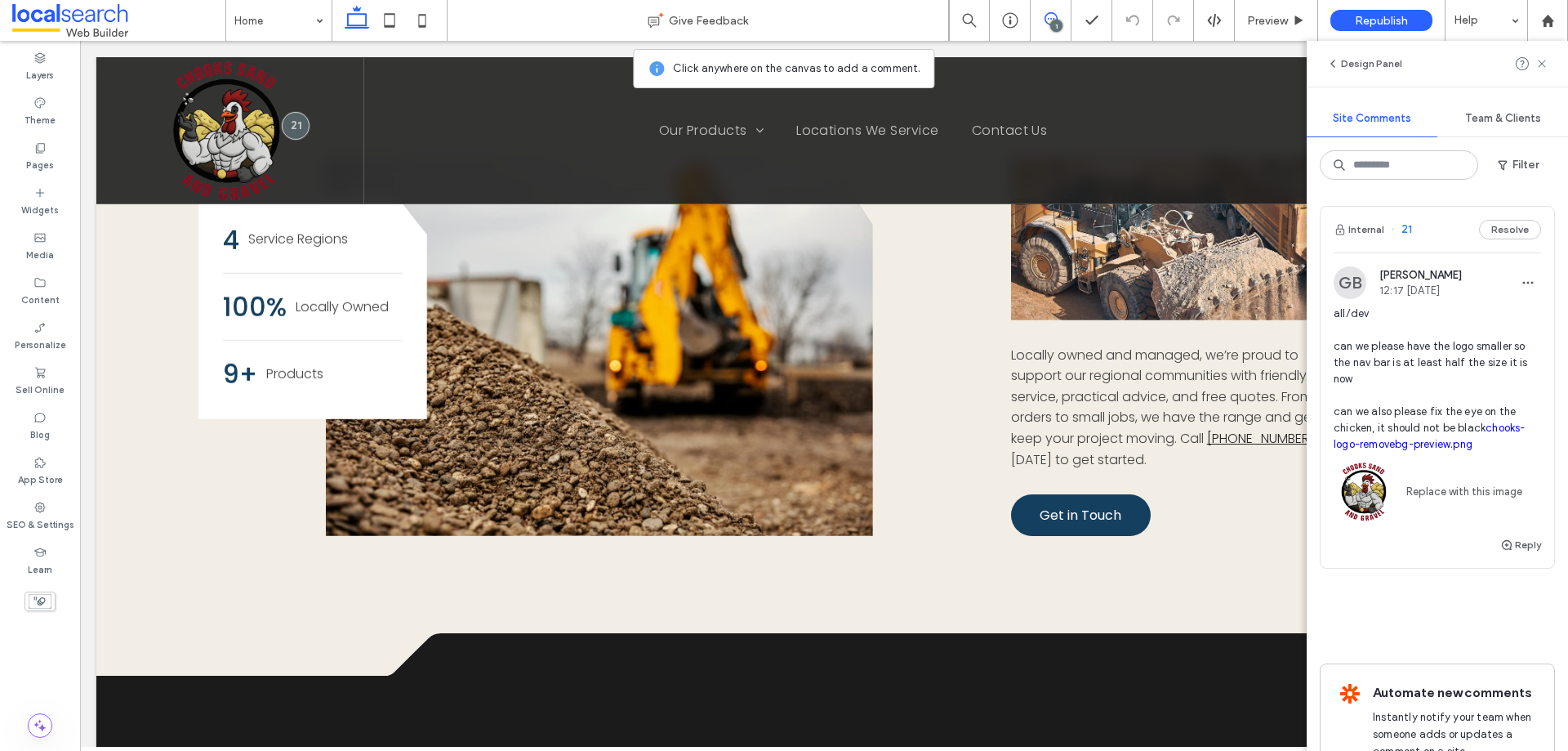
click at [1398, 450] on link "chooks-logo-removebg-preview.png" at bounding box center [1430, 436] width 192 height 29
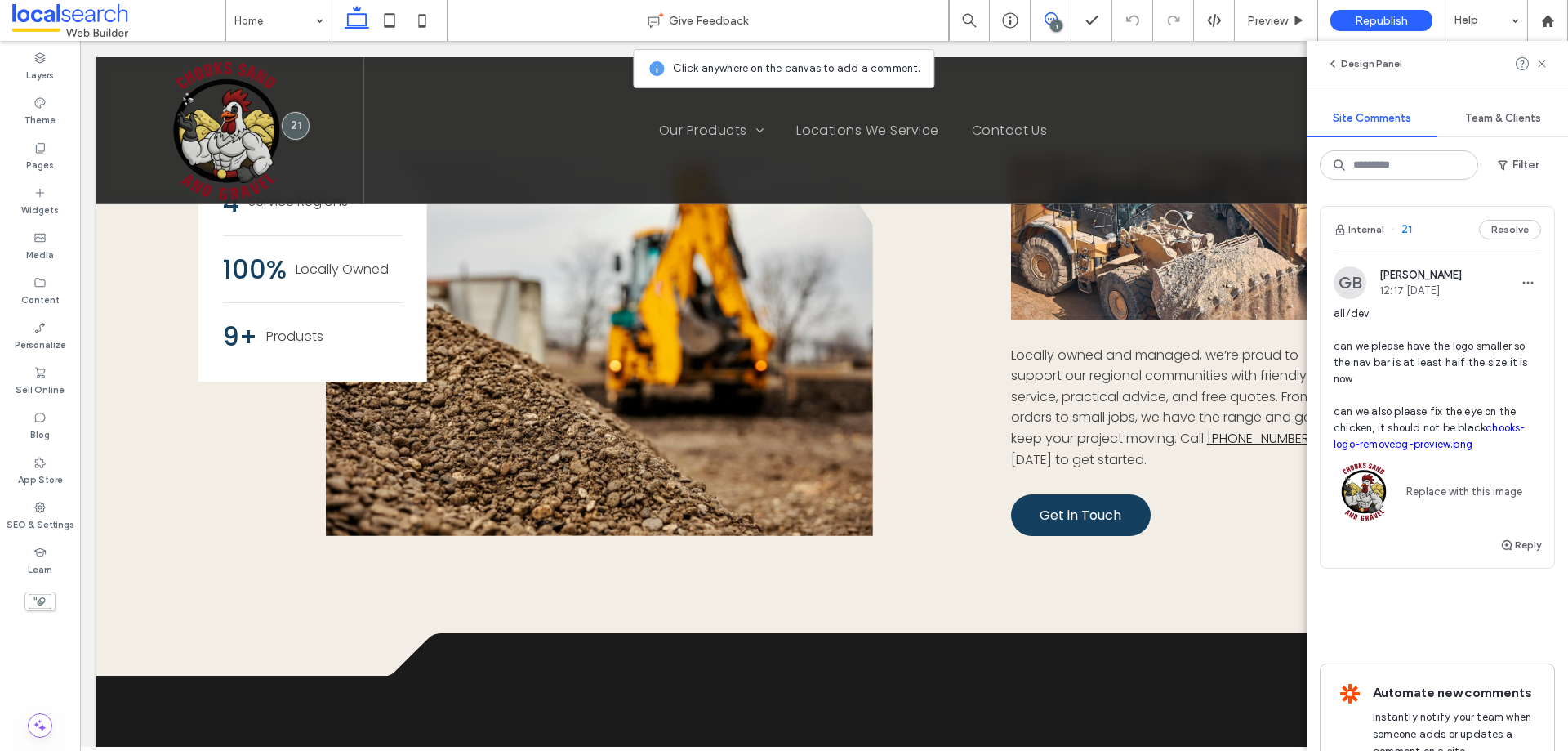
scroll to position [9, 0]
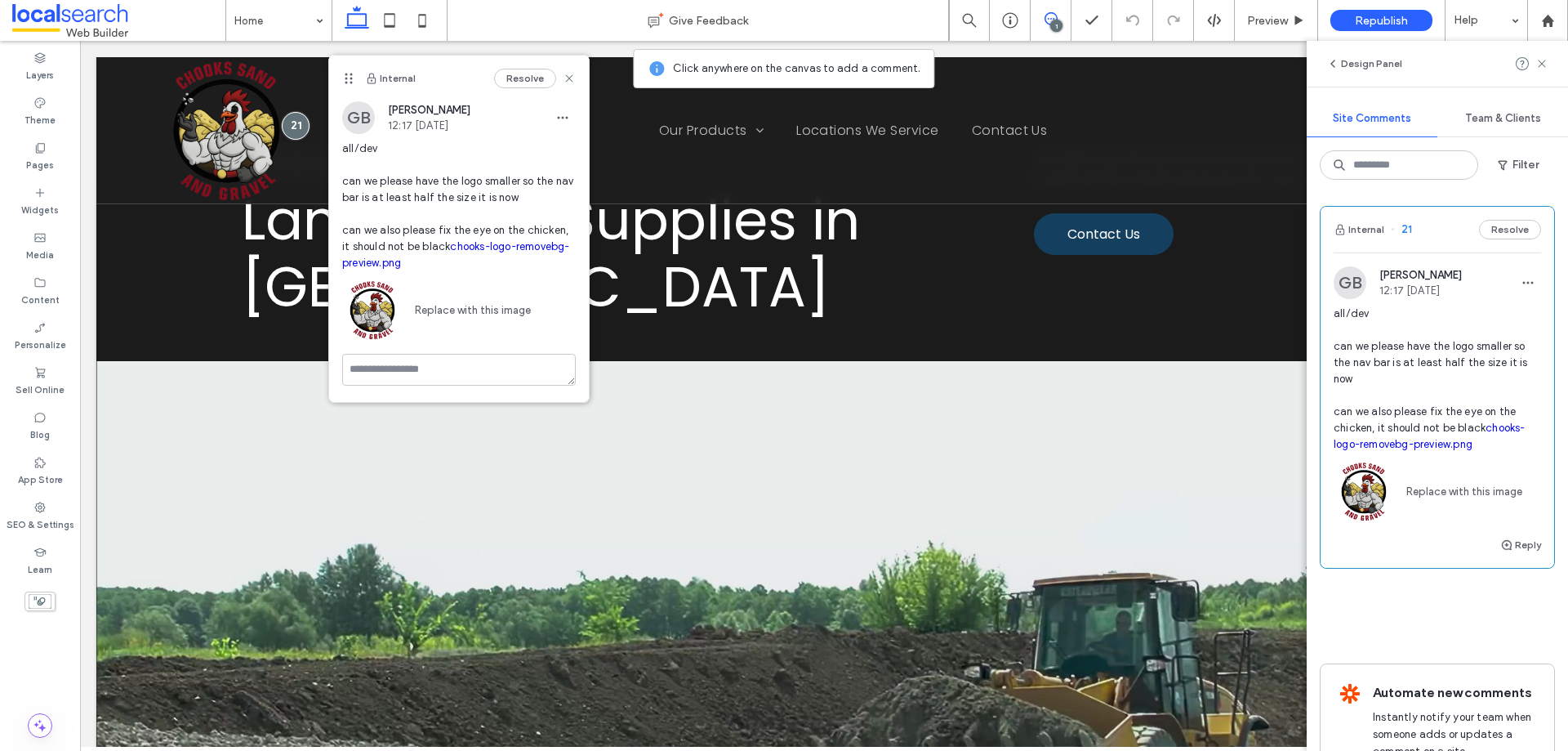
click at [1442, 450] on link "chooks-logo-removebg-preview.png" at bounding box center [1430, 436] width 192 height 29
